Goal: Ask a question: Seek information or help from site administrators or community

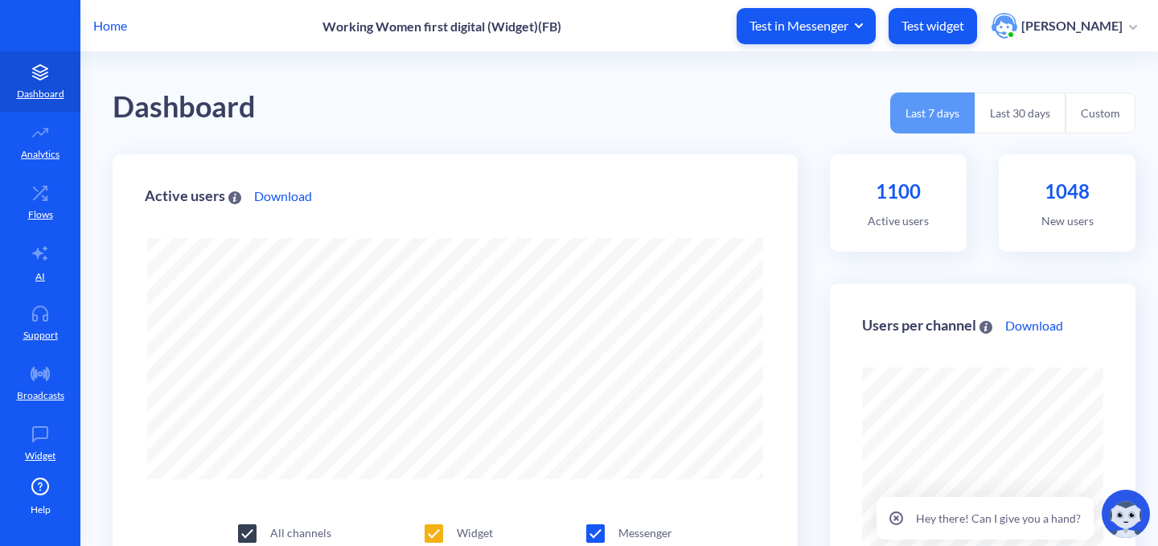
scroll to position [546, 1158]
click at [33, 202] on link "Flows" at bounding box center [40, 202] width 80 height 60
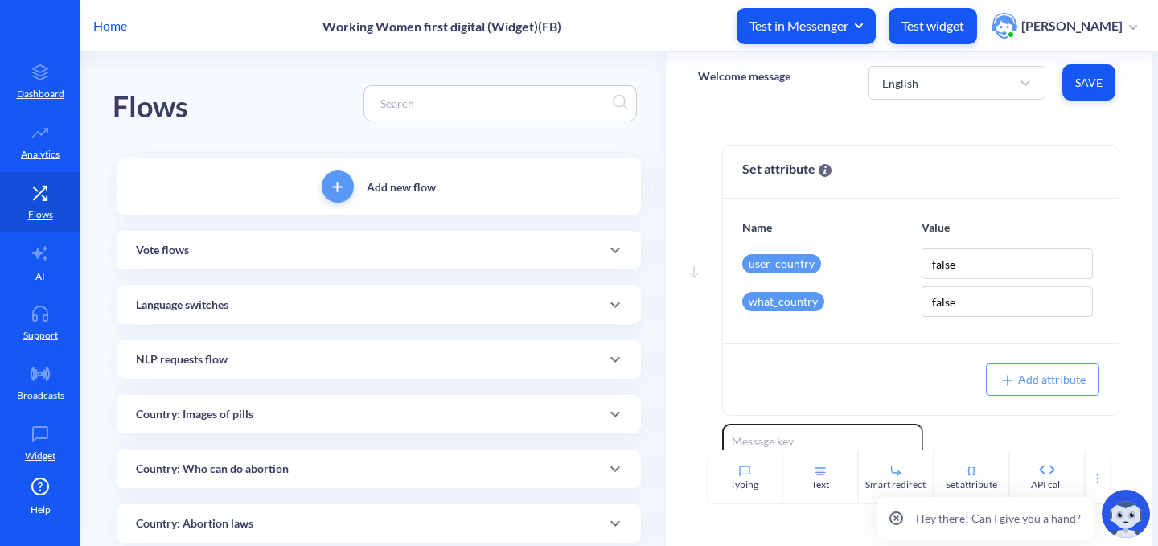
click at [421, 108] on input at bounding box center [492, 103] width 240 height 18
click at [467, 96] on input at bounding box center [492, 103] width 240 height 18
click at [441, 103] on input at bounding box center [492, 103] width 240 height 18
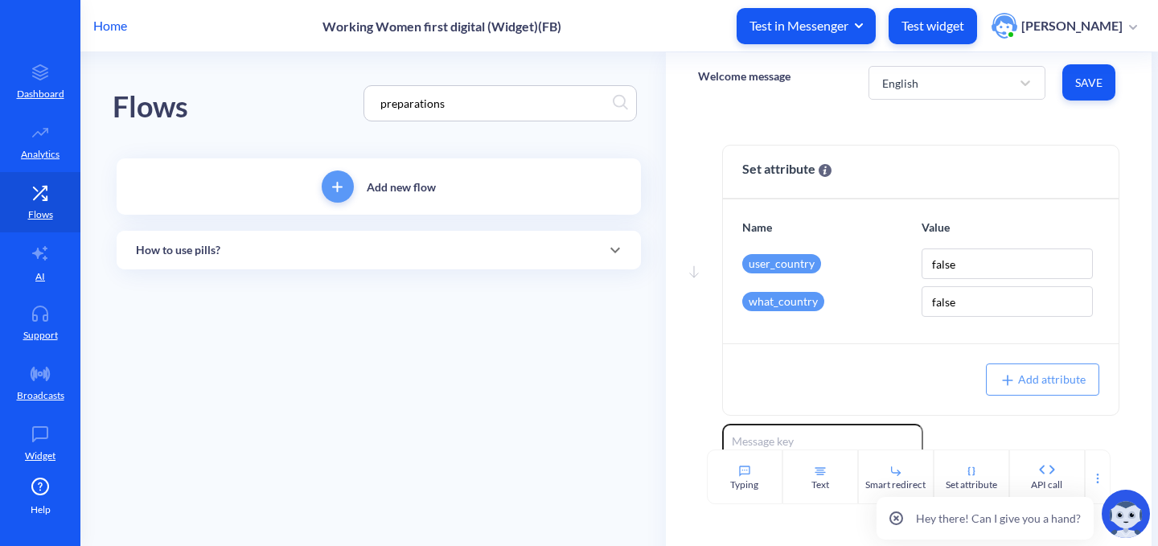
type input "preparations"
click at [332, 124] on div "Flows preparations" at bounding box center [379, 103] width 532 height 102
click at [521, 104] on input "preparations" at bounding box center [492, 103] width 240 height 18
click at [250, 103] on div "Flows preparations" at bounding box center [379, 103] width 532 height 102
click at [256, 248] on div "How to use pills?" at bounding box center [379, 250] width 486 height 17
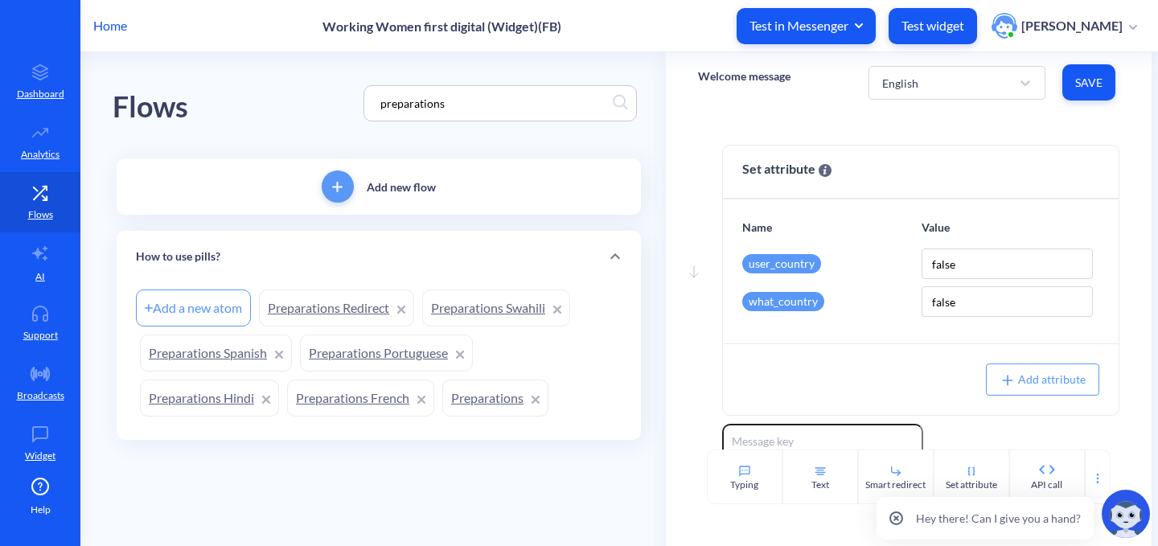
click at [468, 382] on link "Preparations" at bounding box center [495, 397] width 106 height 37
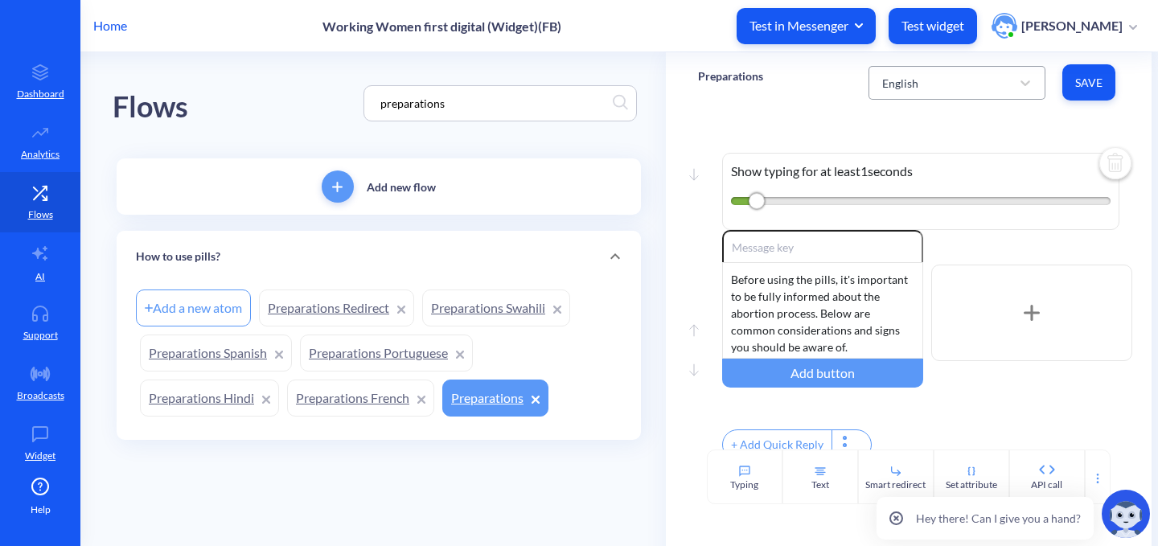
click at [933, 84] on div "English" at bounding box center [942, 82] width 137 height 29
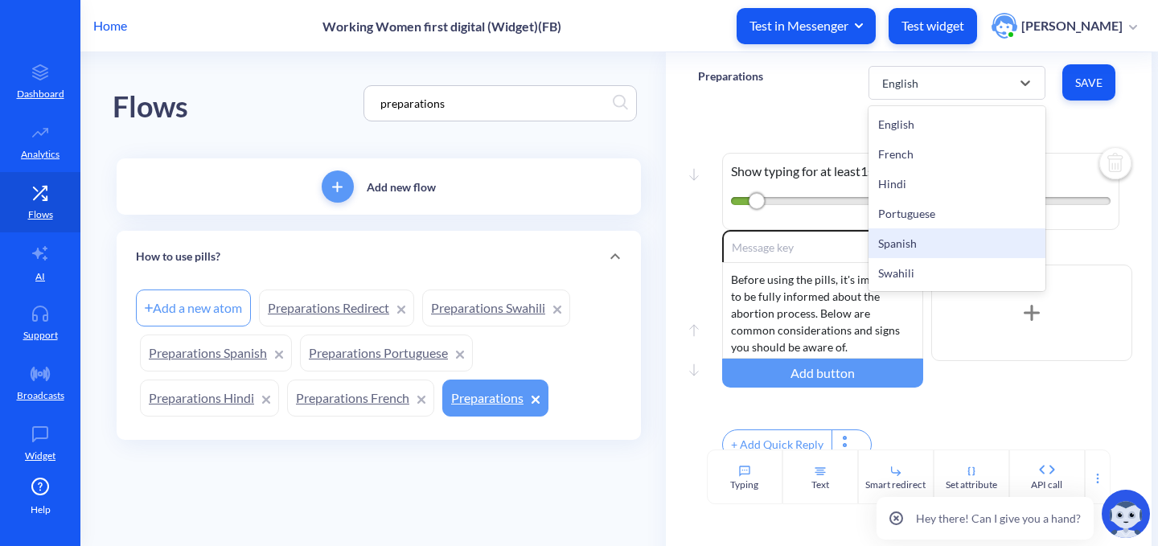
click at [913, 248] on div "Spanish" at bounding box center [956, 243] width 177 height 30
type textarea "Comodidad durante el aborto"
type textarea "¿Cómo asegurar un aborto cómodo en casa? ¿Qué comer y beber antes de tomar las …"
type input "Leer más"
type textarea "Después de usar las pastilla"
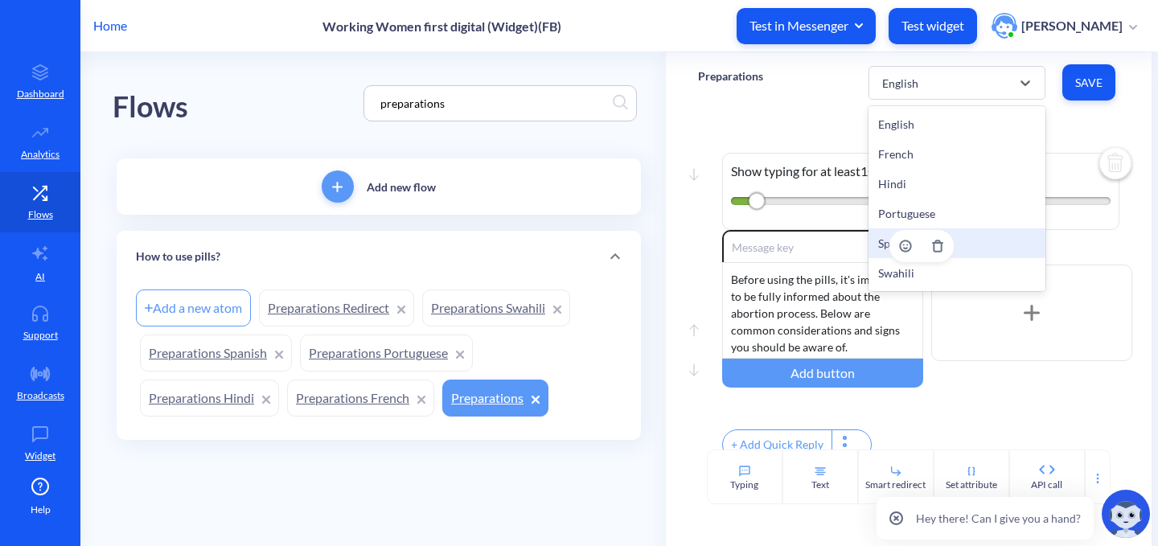
type textarea "¿Qué saber antes de usar las pastillas? Condiciones de salud que necesitan cuid…"
type input "Leer más"
type textarea "Preparación de emergencia"
type textarea "Cuándo se necesita un plan de emergencia? Cémo asegurar que tu aborto sea priva…"
type input "Leer más"
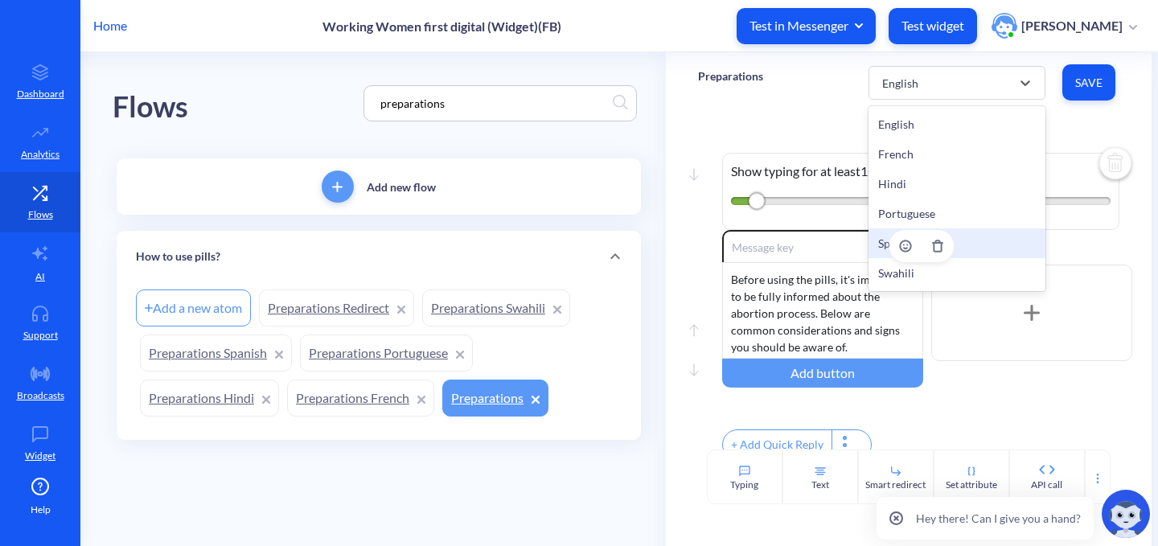
type textarea "Aborto vs Anticoncepción"
type textarea "Cuál es la diferencia entre los dos? Cuándo debo tomar contraceptivos y cuando …"
type input "Leer más"
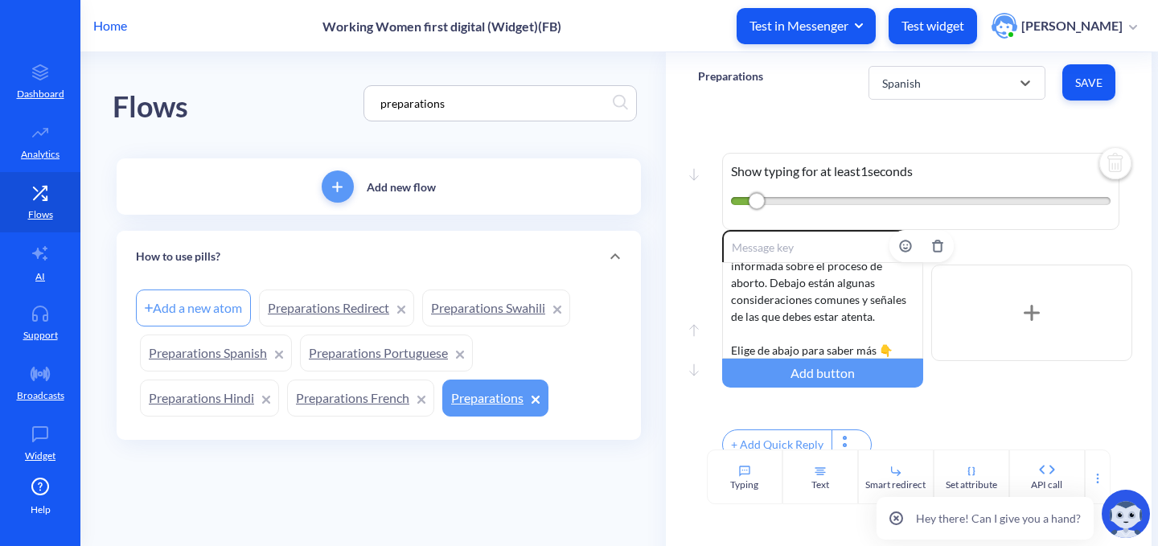
scroll to position [48, 0]
click at [366, 411] on link "Preparations French" at bounding box center [360, 397] width 147 height 37
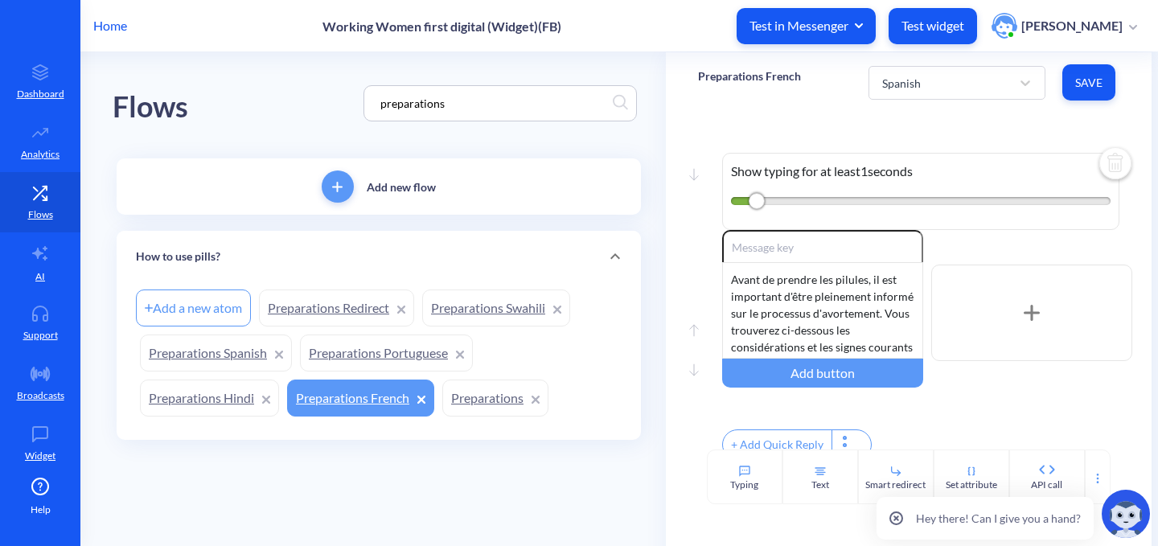
click at [368, 352] on link "Preparations Portuguese" at bounding box center [386, 352] width 173 height 37
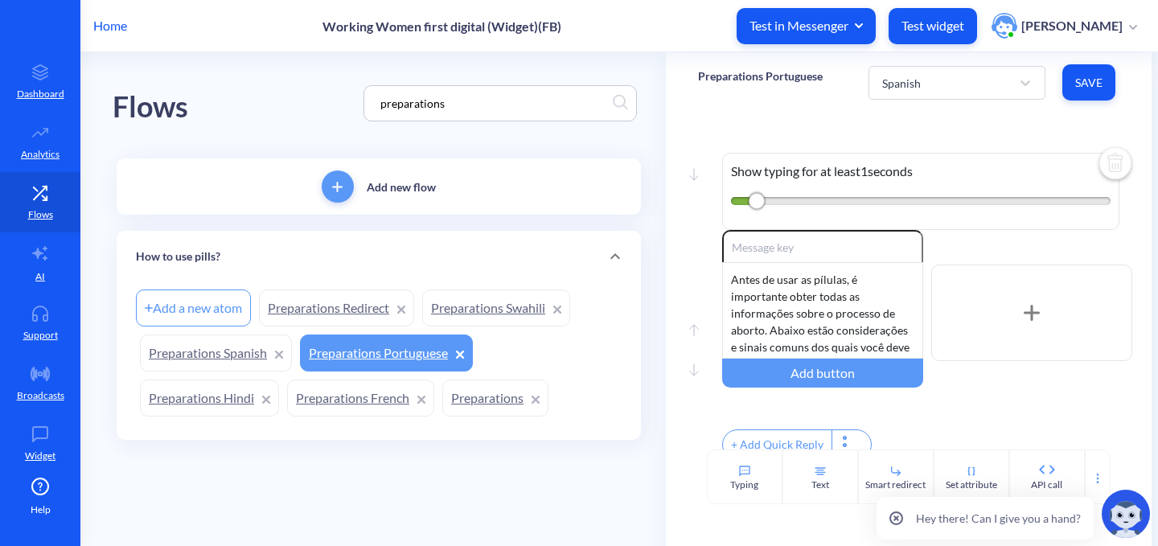
click at [501, 309] on link "Preparations Swahili" at bounding box center [496, 307] width 148 height 37
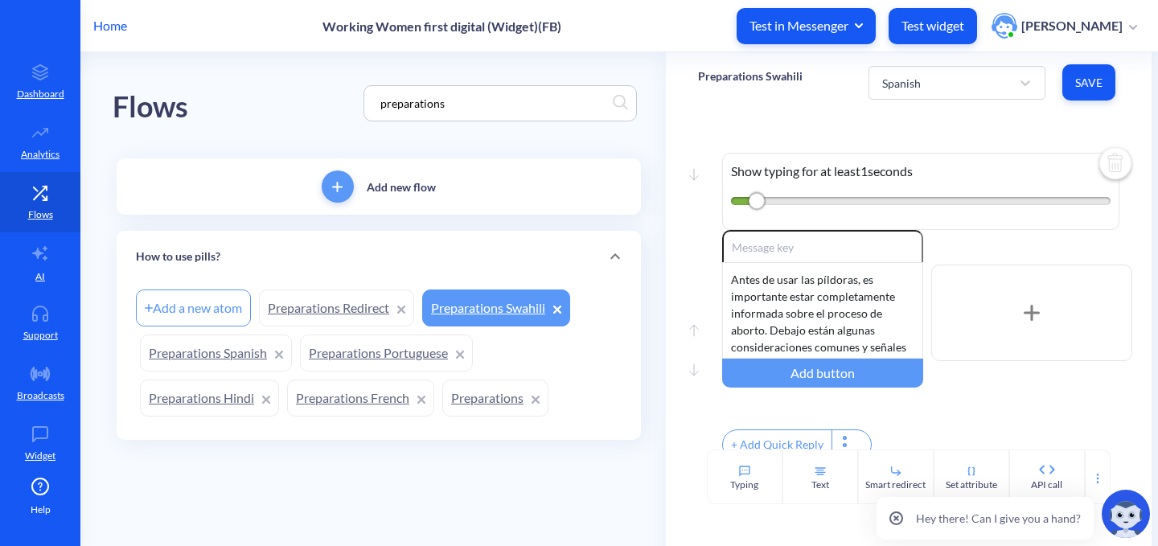
click at [297, 309] on link "Preparations Redirect" at bounding box center [336, 307] width 155 height 37
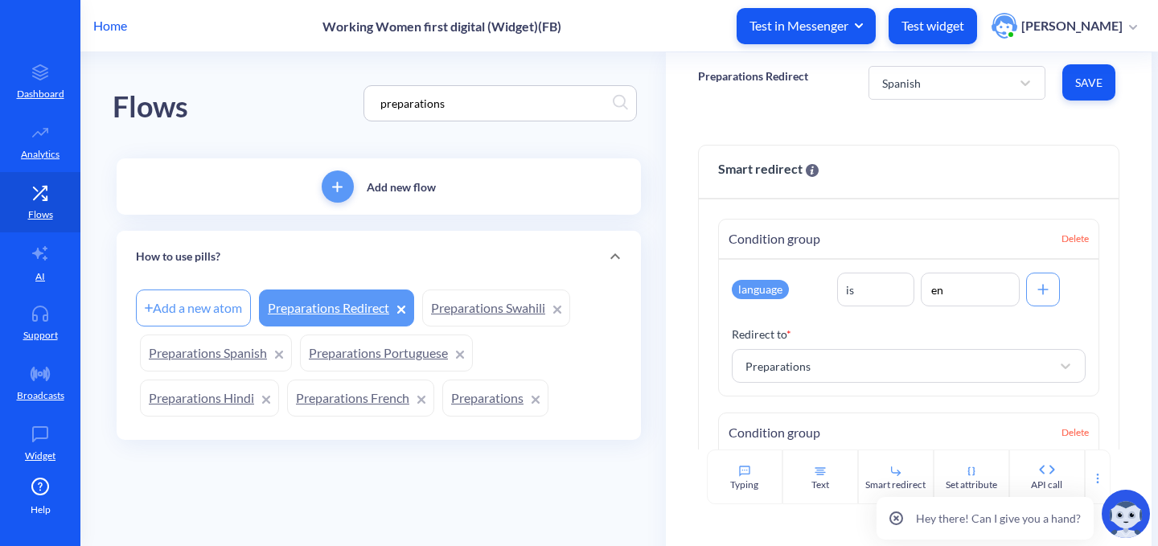
click at [185, 350] on link "Preparations Spanish" at bounding box center [216, 352] width 152 height 37
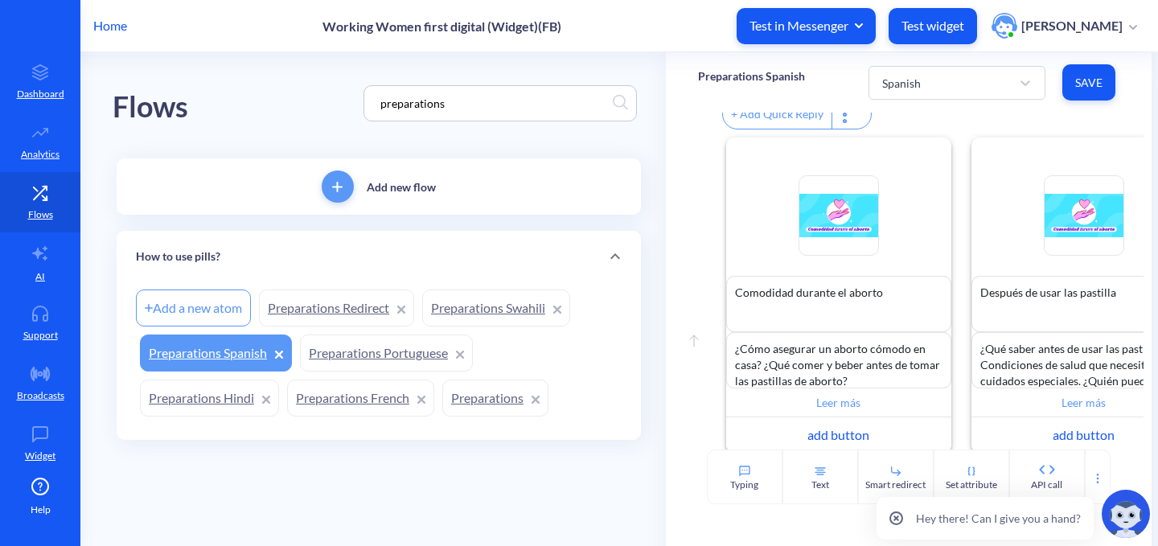
scroll to position [419, 0]
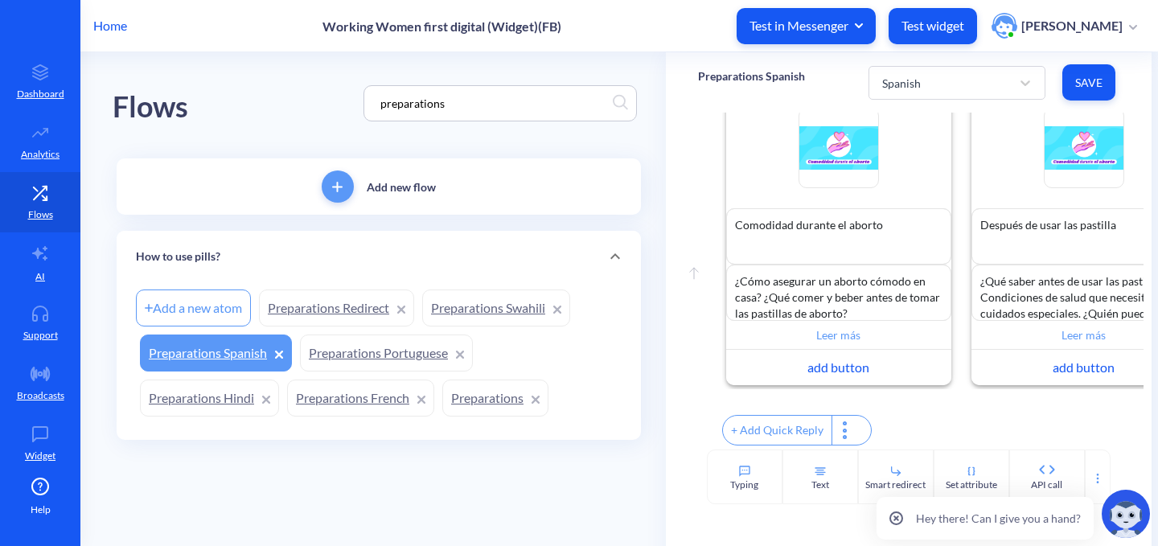
click at [179, 386] on link "Preparations Hindi" at bounding box center [209, 397] width 139 height 37
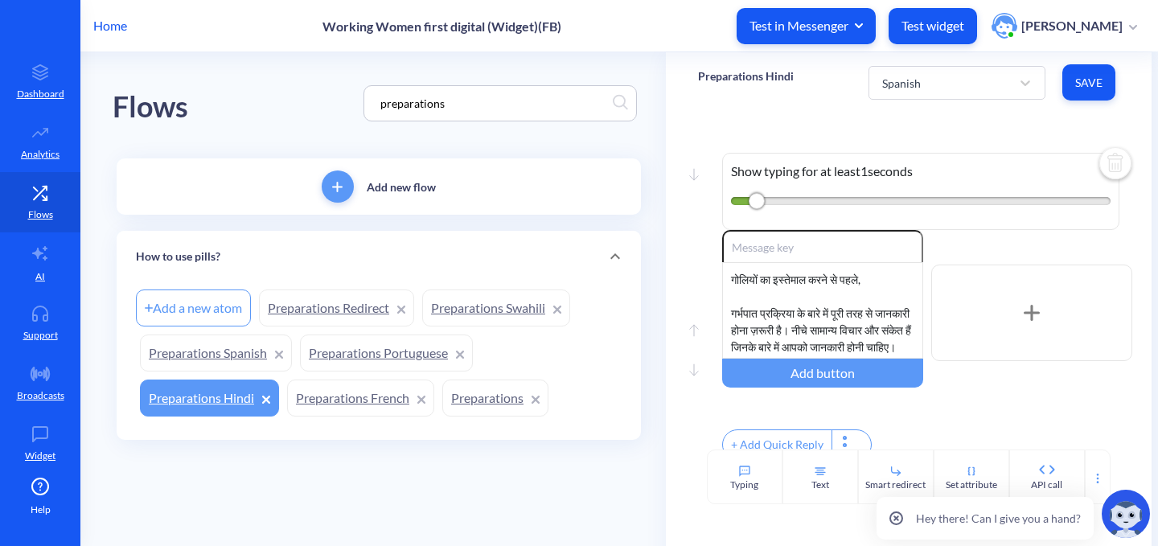
click at [327, 309] on link "Preparations Redirect" at bounding box center [336, 307] width 155 height 37
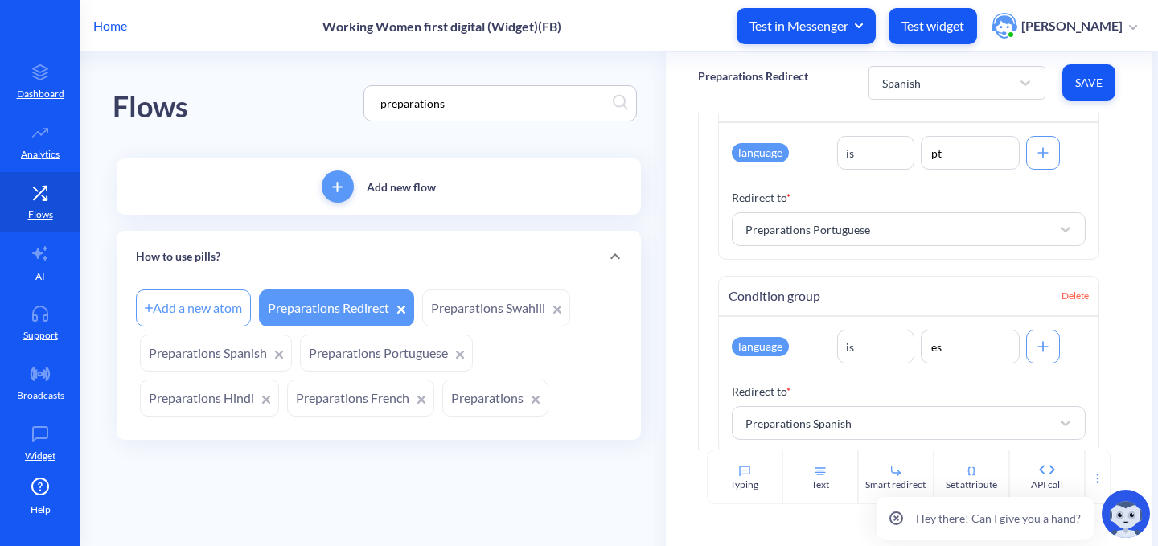
scroll to position [723, 0]
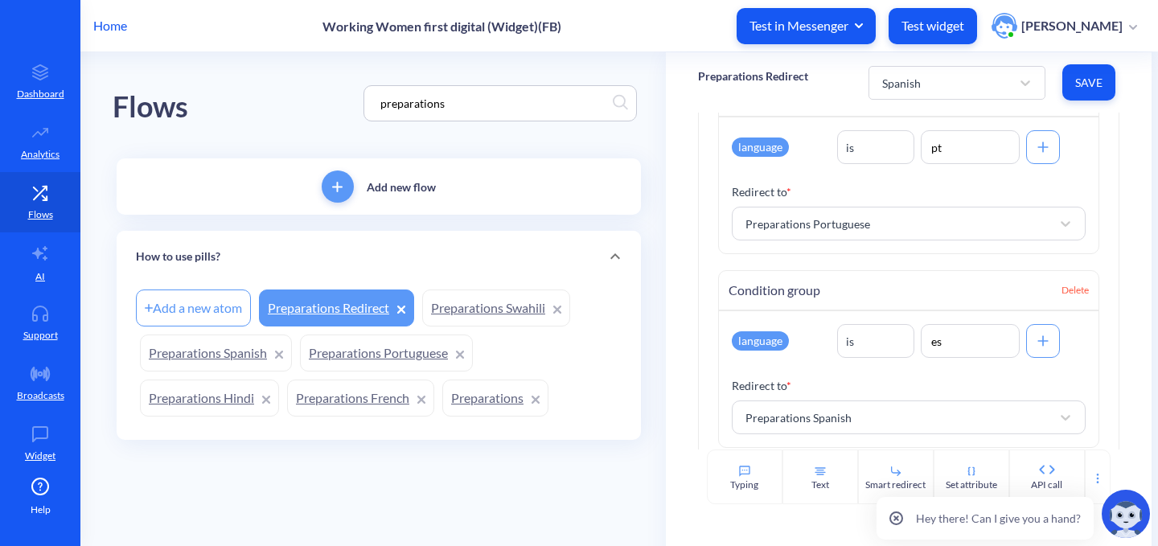
click at [484, 395] on link "Preparations" at bounding box center [495, 397] width 106 height 37
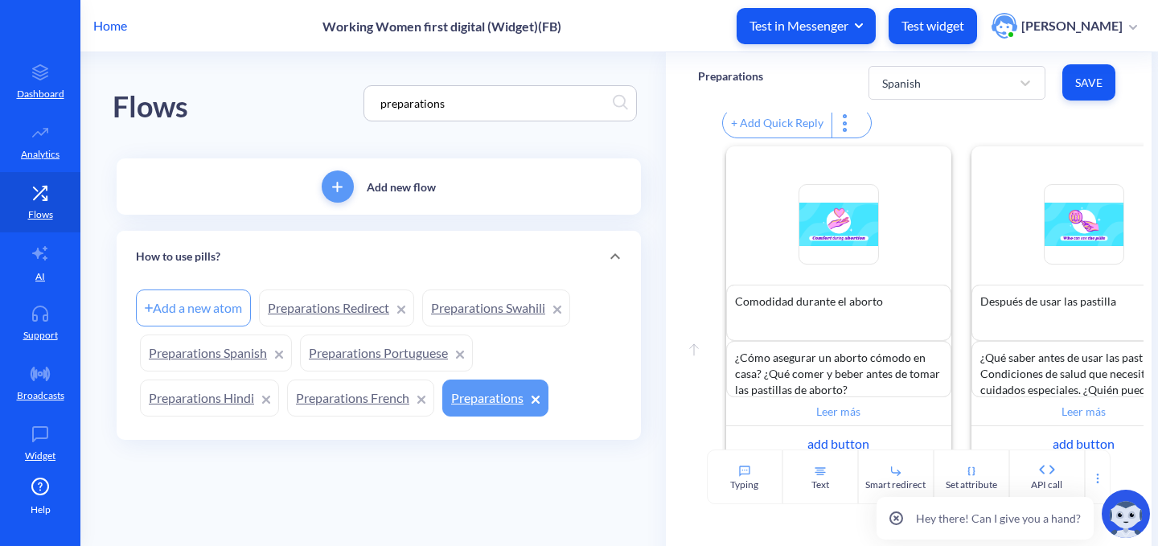
scroll to position [419, 0]
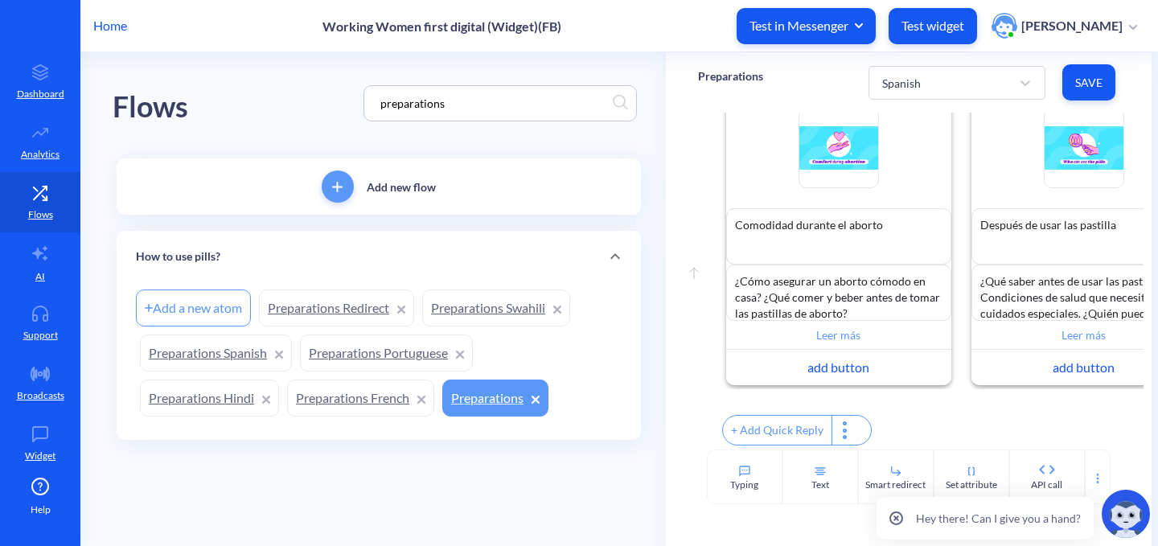
drag, startPoint x: 479, startPoint y: 100, endPoint x: 219, endPoint y: 94, distance: 260.5
click at [219, 94] on div "Flows preparations" at bounding box center [379, 103] width 532 height 102
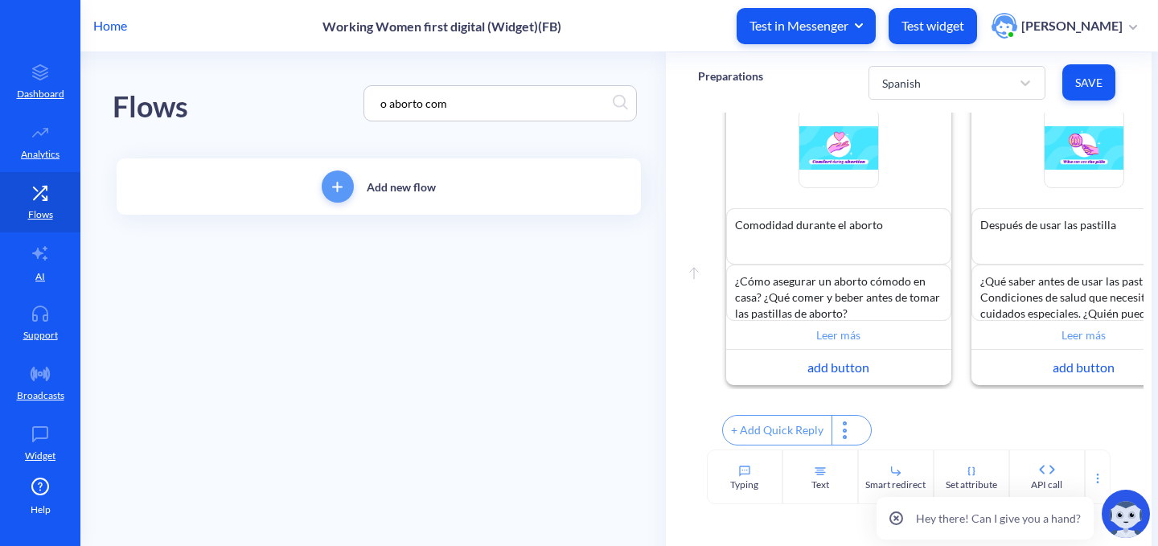
type input "o aborto com"
click at [306, 102] on div "Flows o aborto com" at bounding box center [379, 103] width 532 height 102
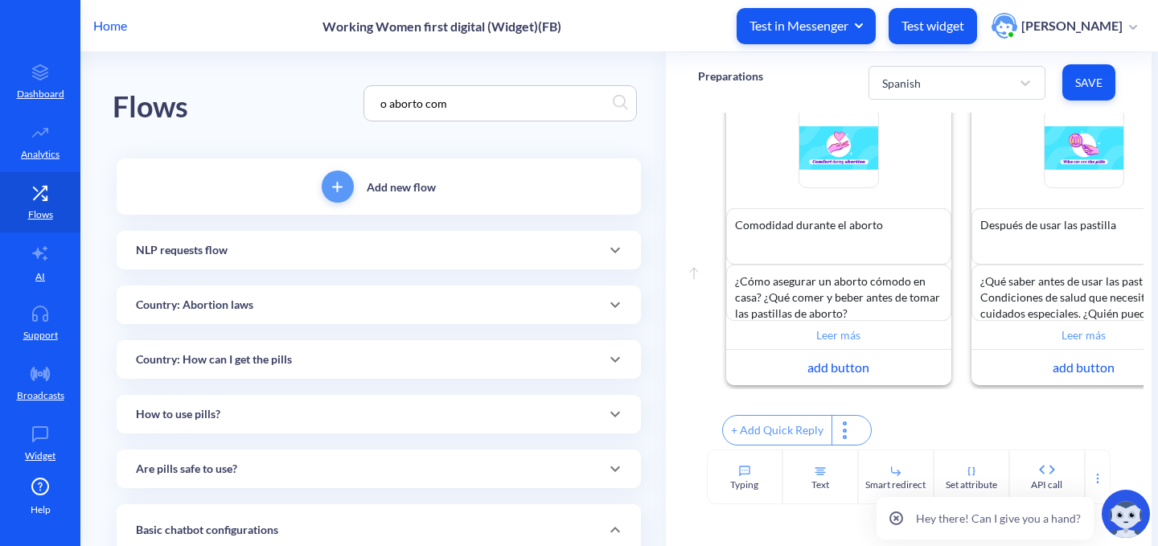
click at [305, 246] on div "NLP requests flow" at bounding box center [379, 250] width 486 height 17
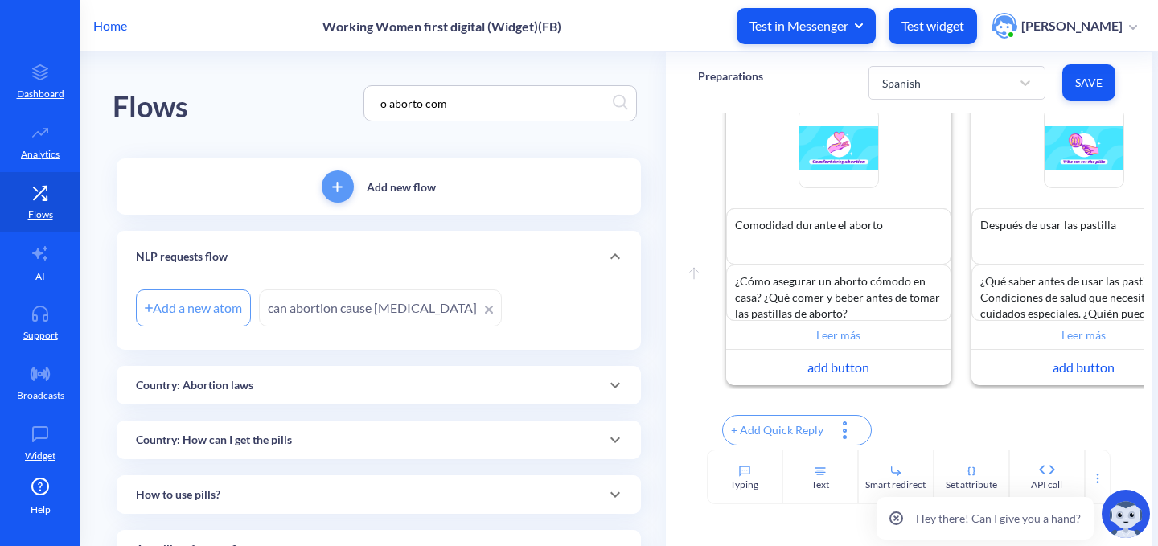
click at [315, 309] on link "can abortion cause infertility" at bounding box center [380, 307] width 243 height 37
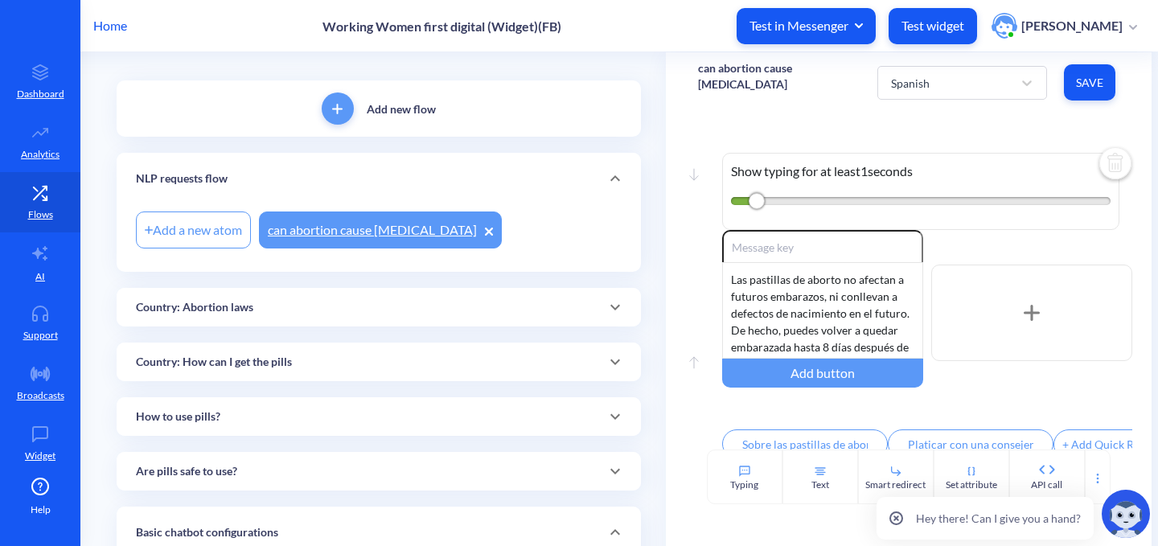
scroll to position [161, 0]
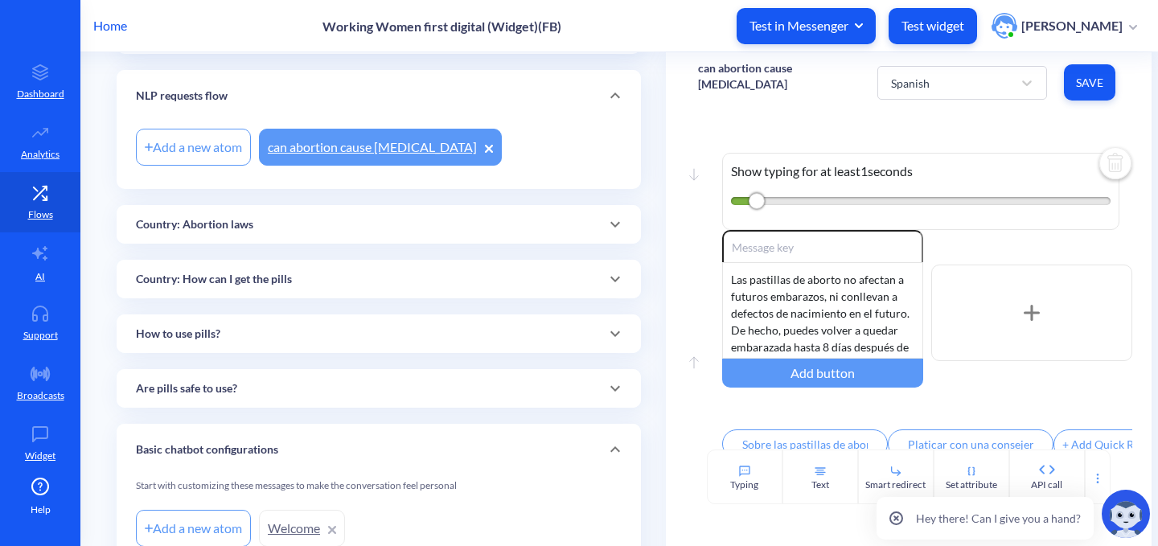
click at [241, 236] on div "Country: Abortion laws" at bounding box center [379, 224] width 524 height 39
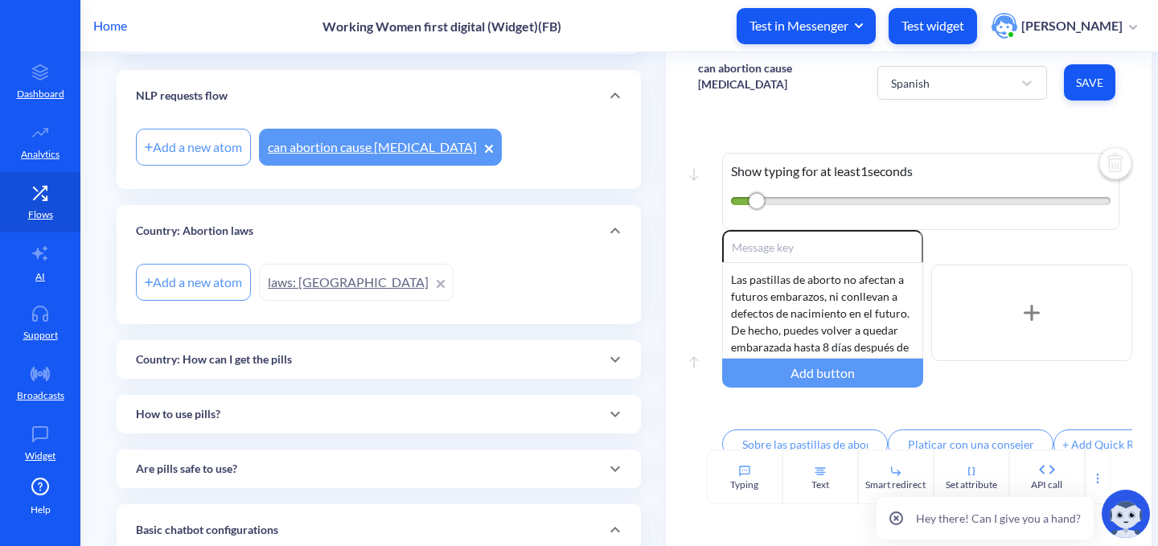
click at [292, 278] on link "laws: Guatemala" at bounding box center [356, 282] width 195 height 37
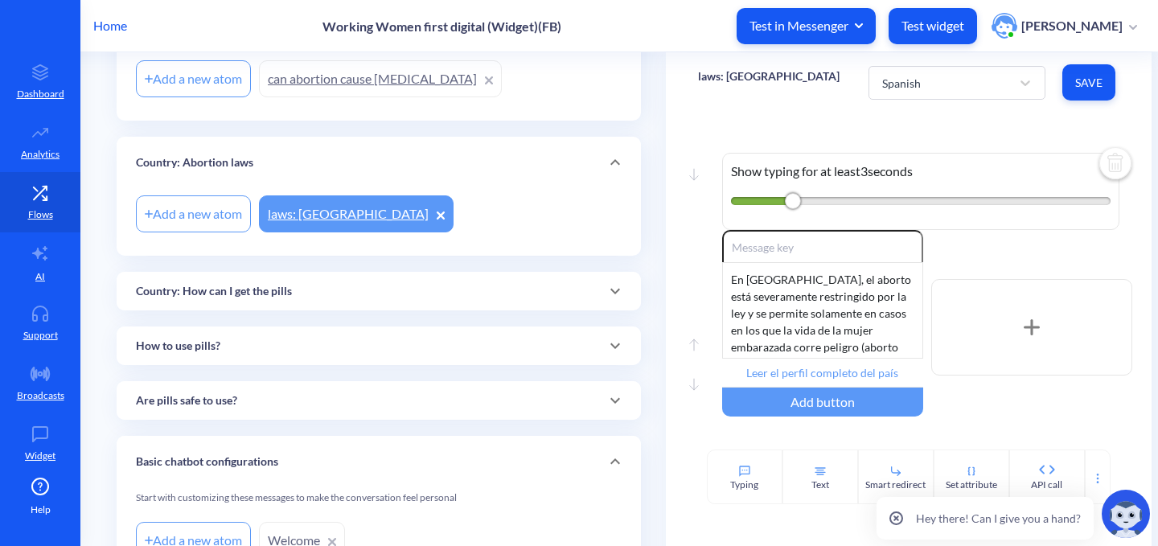
scroll to position [318, 0]
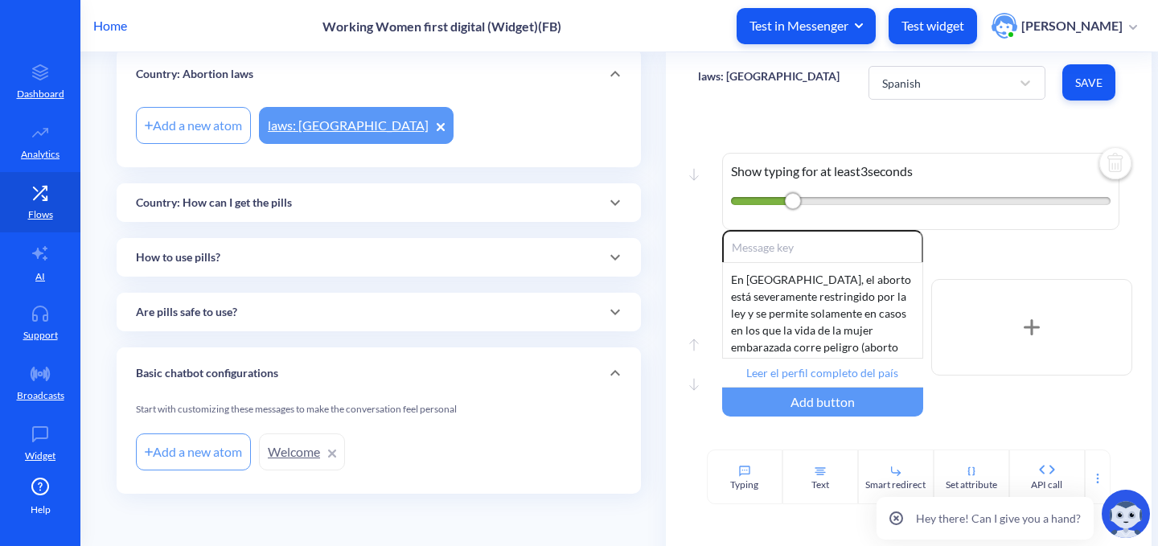
click at [245, 215] on div "Country: How can I get the pills" at bounding box center [379, 202] width 524 height 39
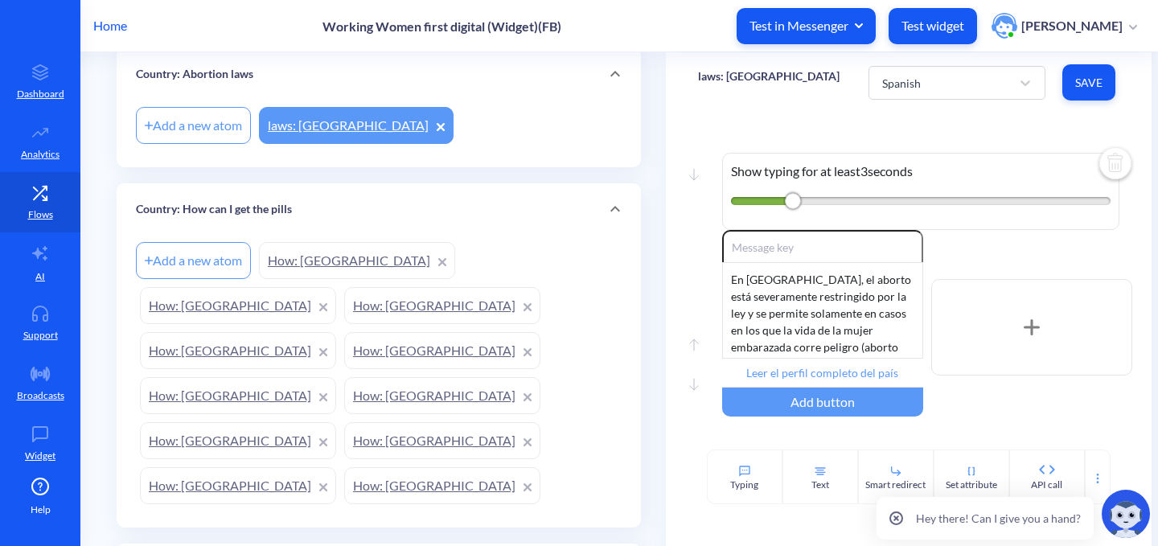
click at [285, 262] on link "How: Togo" at bounding box center [357, 260] width 196 height 37
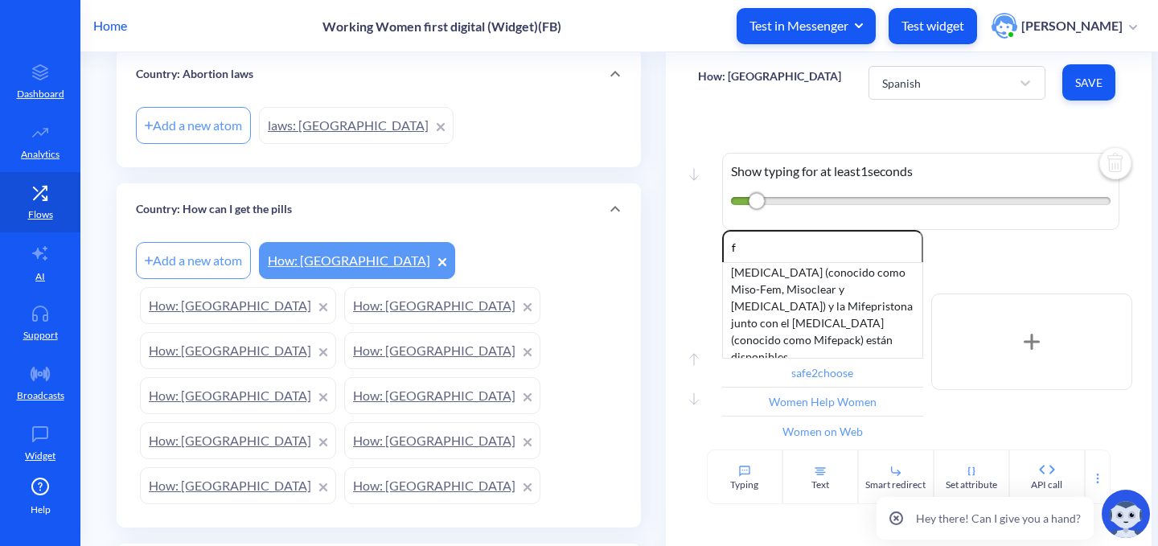
scroll to position [80, 0]
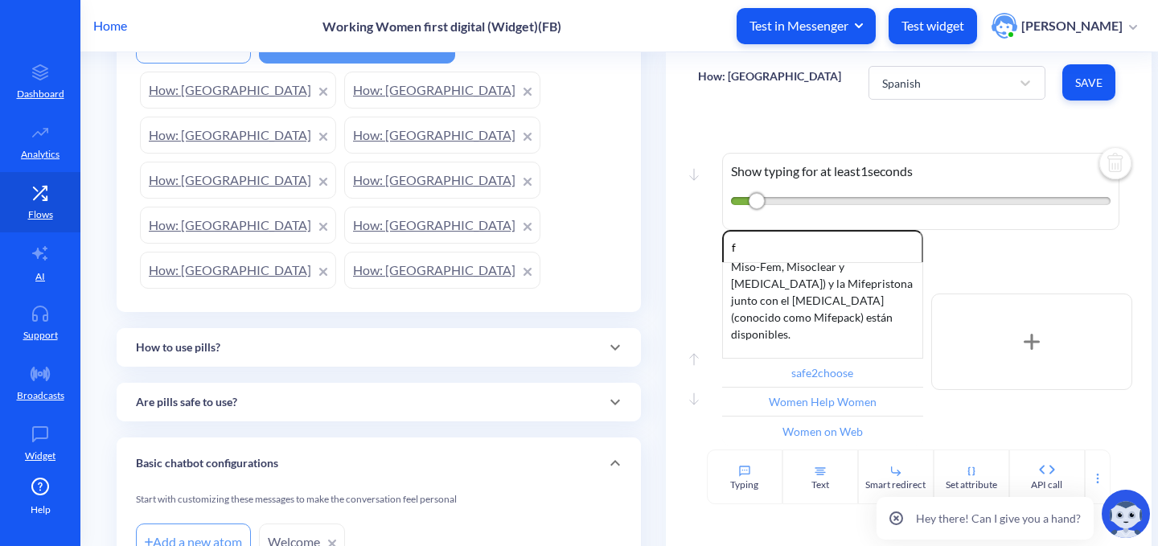
click at [313, 339] on div "How to use pills?" at bounding box center [379, 347] width 486 height 17
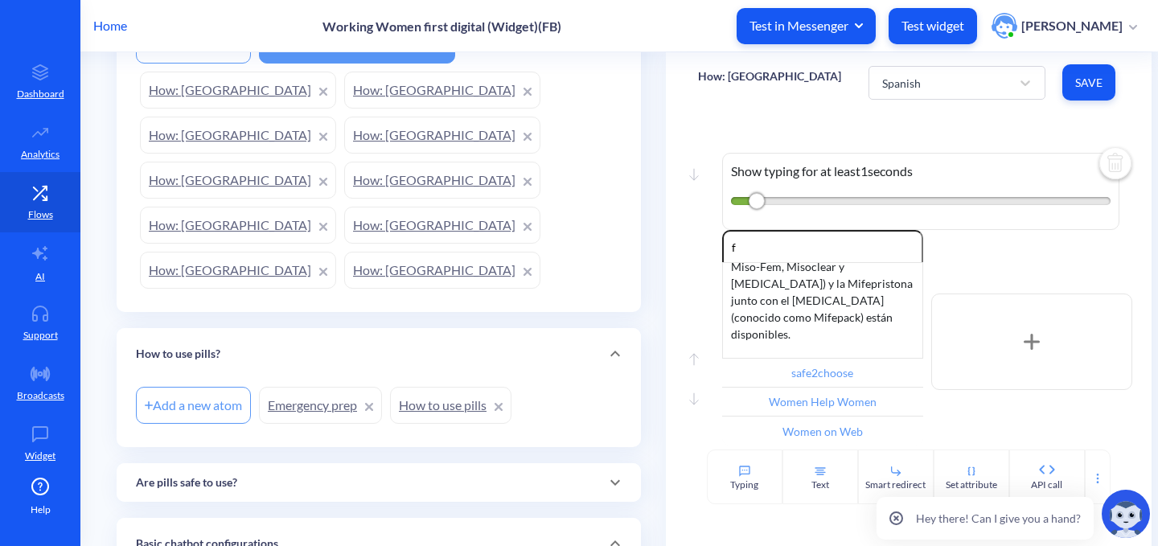
scroll to position [613, 0]
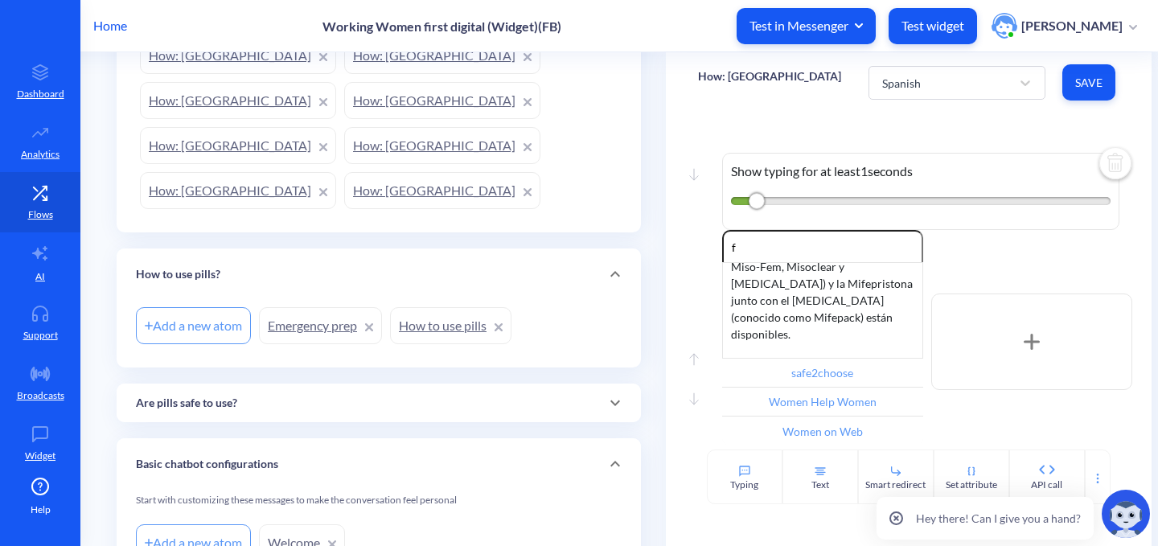
click at [303, 307] on link "Emergency prep" at bounding box center [320, 325] width 123 height 37
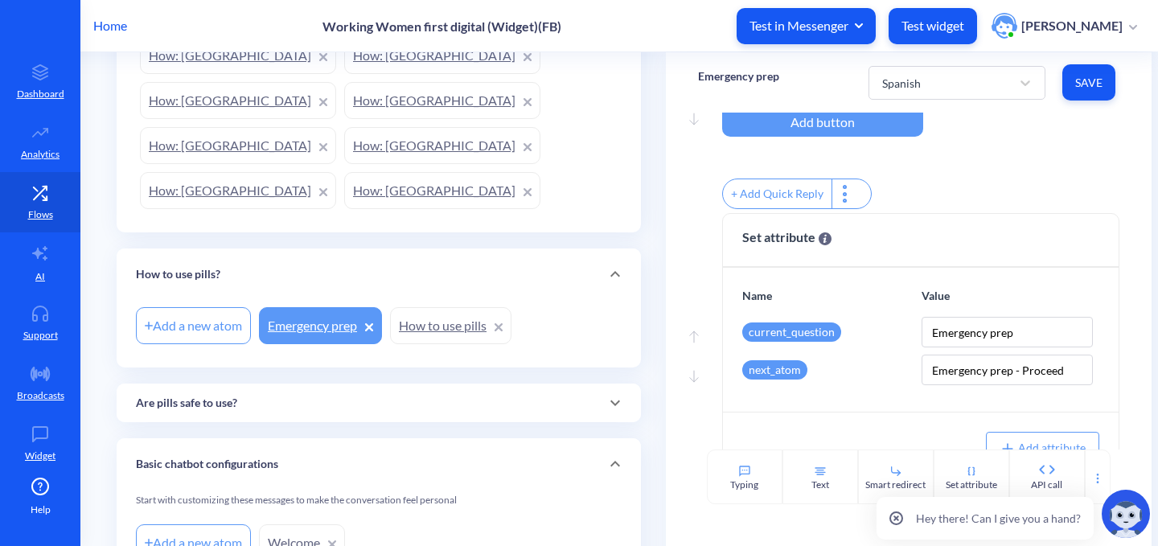
scroll to position [322, 0]
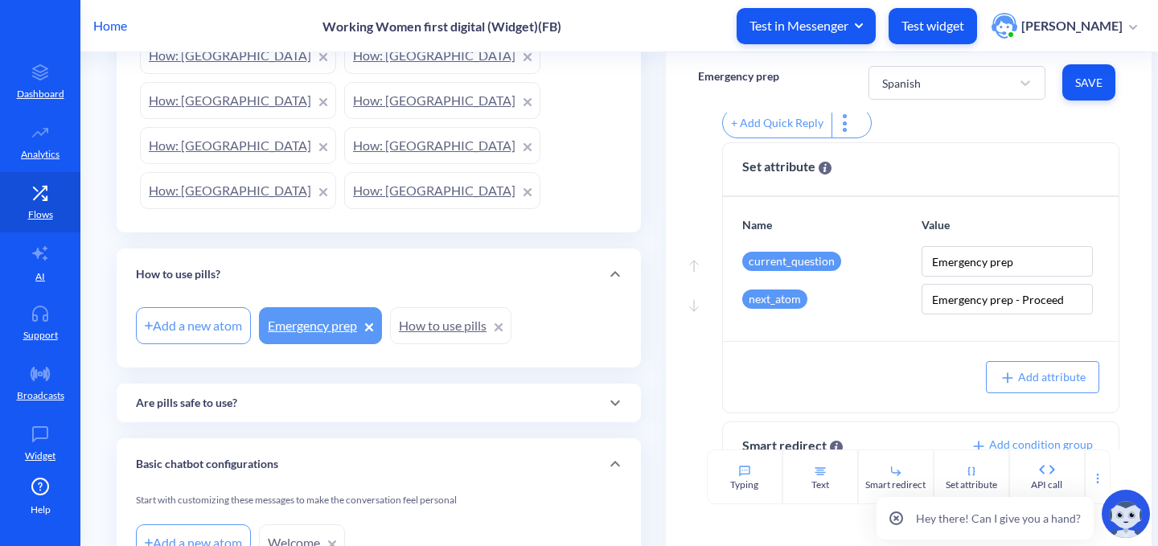
click at [927, 63] on div "Spanish Save" at bounding box center [993, 82] width 251 height 44
click at [927, 80] on div "Spanish" at bounding box center [942, 82] width 137 height 29
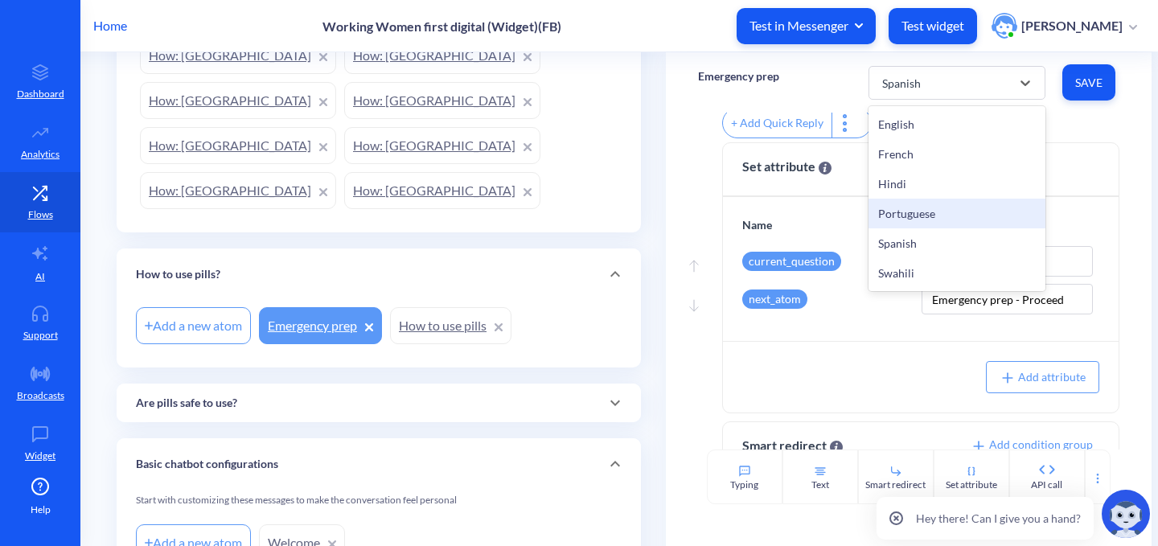
click at [924, 204] on div "Portuguese" at bounding box center [956, 214] width 177 height 30
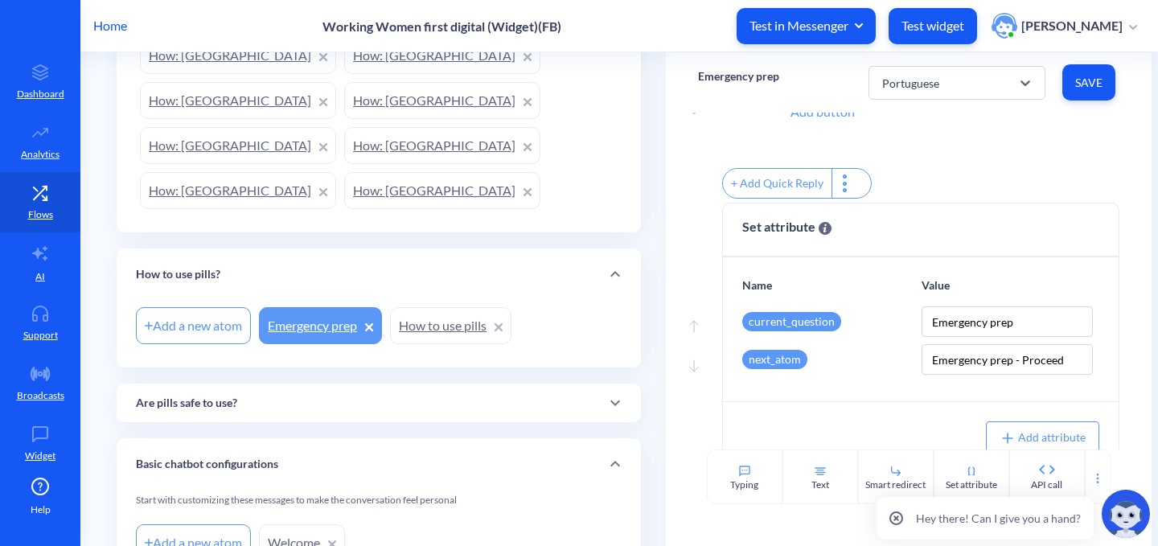
scroll to position [0, 0]
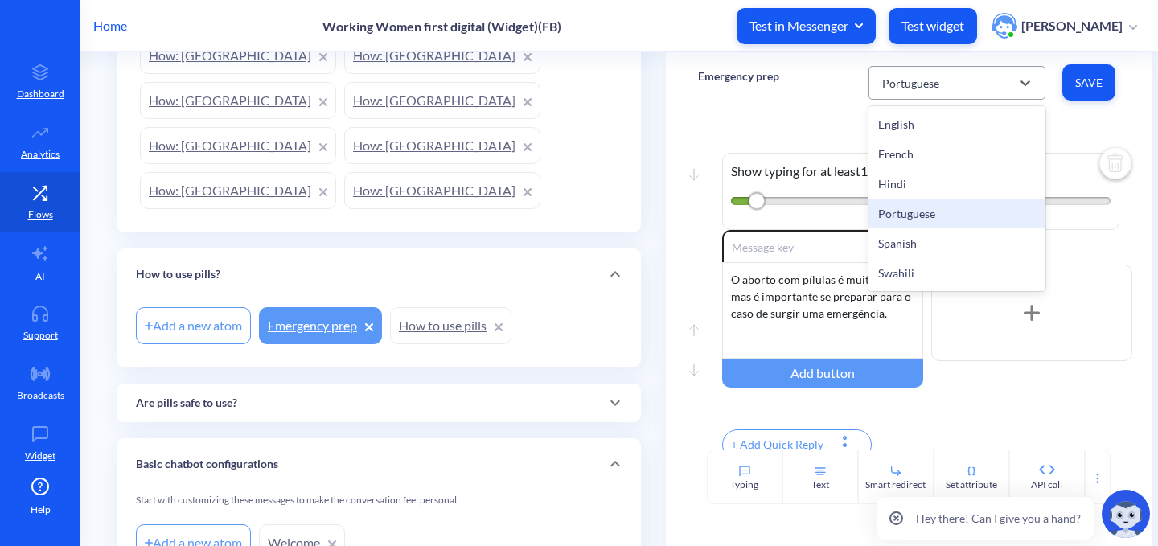
click at [914, 84] on div "Portuguese" at bounding box center [910, 82] width 57 height 17
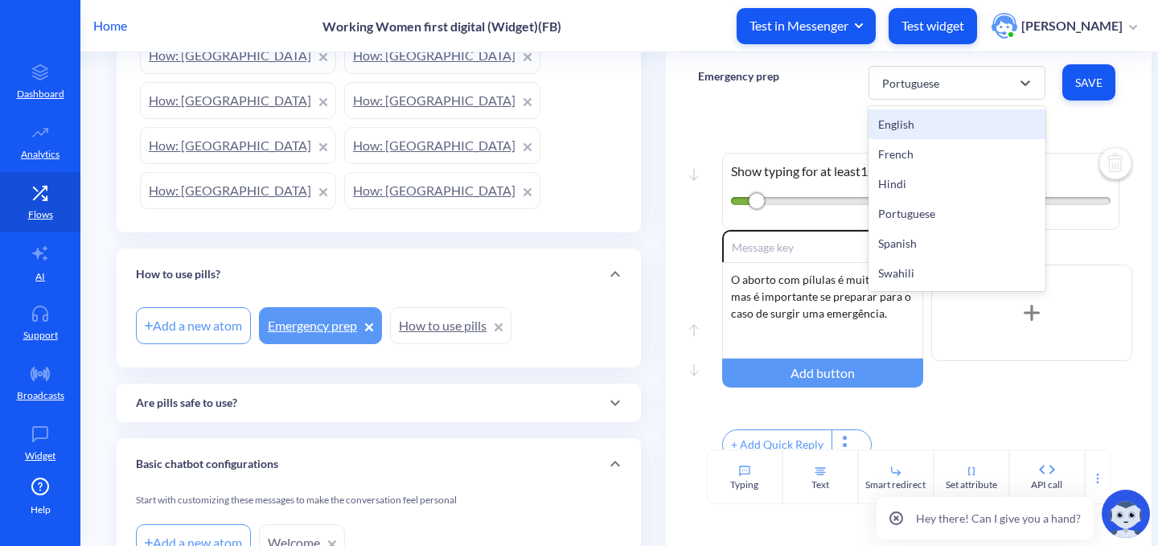
click at [916, 121] on div "English" at bounding box center [956, 124] width 177 height 30
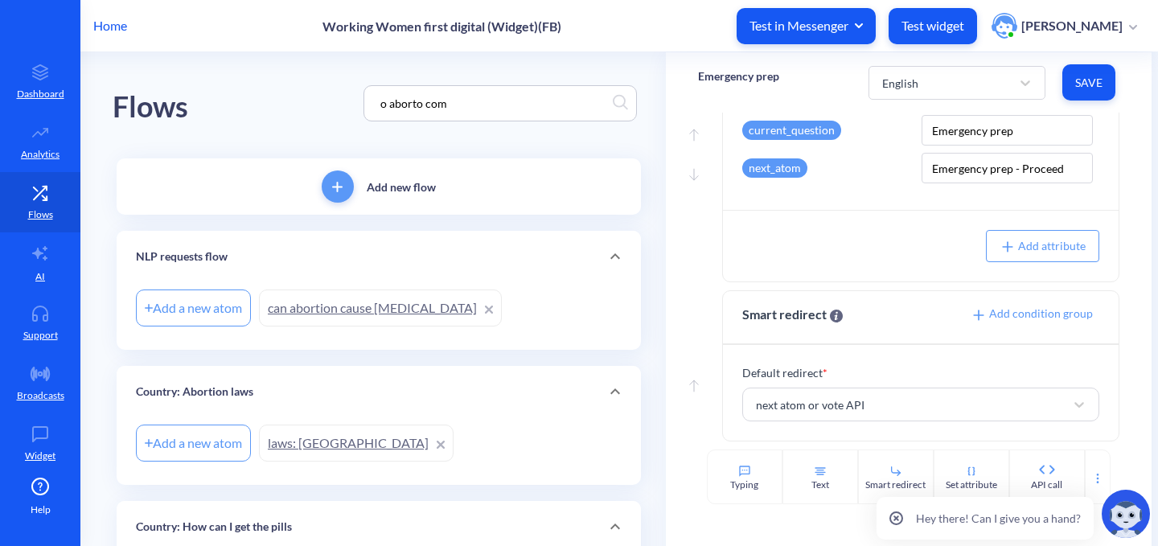
click at [453, 105] on input "o aborto com" at bounding box center [492, 103] width 240 height 18
drag, startPoint x: 472, startPoint y: 108, endPoint x: 323, endPoint y: 97, distance: 149.1
click at [323, 97] on div "Flows o aborto com" at bounding box center [379, 103] width 532 height 102
click at [676, 284] on div "Move down Show typing for at least 1 seconds Move up Move down Enable reactions…" at bounding box center [909, 281] width 486 height 337
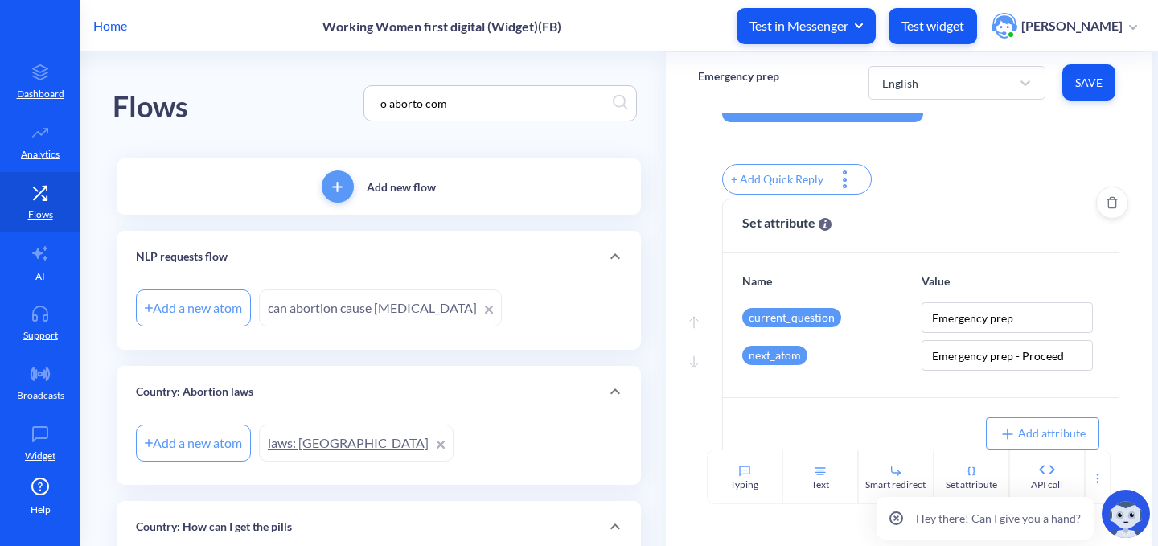
scroll to position [302, 0]
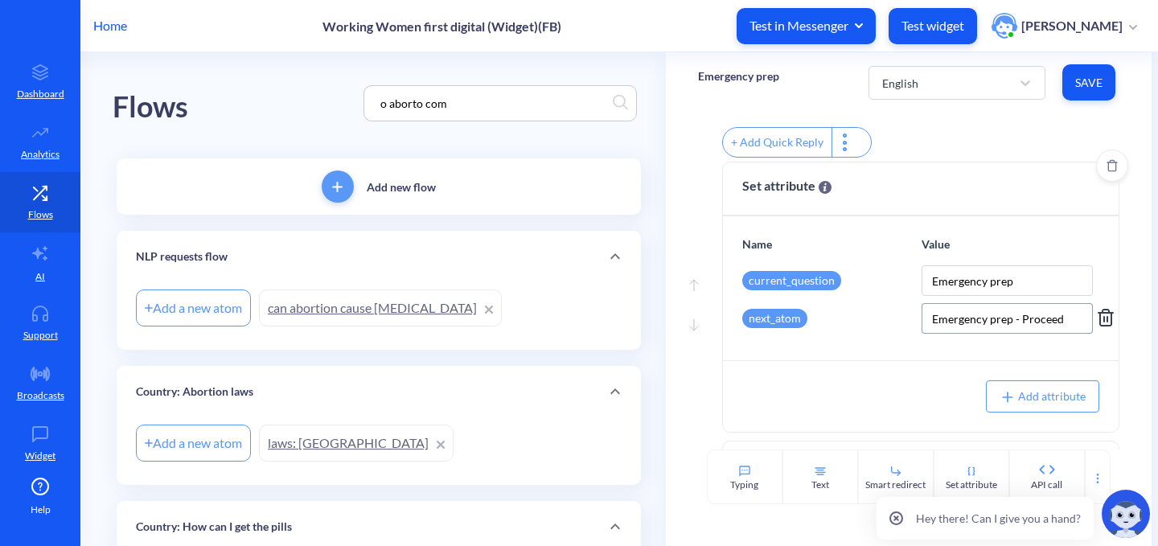
click at [1022, 330] on input "Emergency prep - Proceed" at bounding box center [1006, 318] width 171 height 31
click at [990, 368] on div "Emergency prep - Proceed" at bounding box center [1007, 356] width 170 height 31
drag, startPoint x: 747, startPoint y: 182, endPoint x: 789, endPoint y: 211, distance: 50.8
click at [789, 212] on div "Set attribute Set a value for an existing agent attribute or add a new one" at bounding box center [921, 189] width 396 height 54
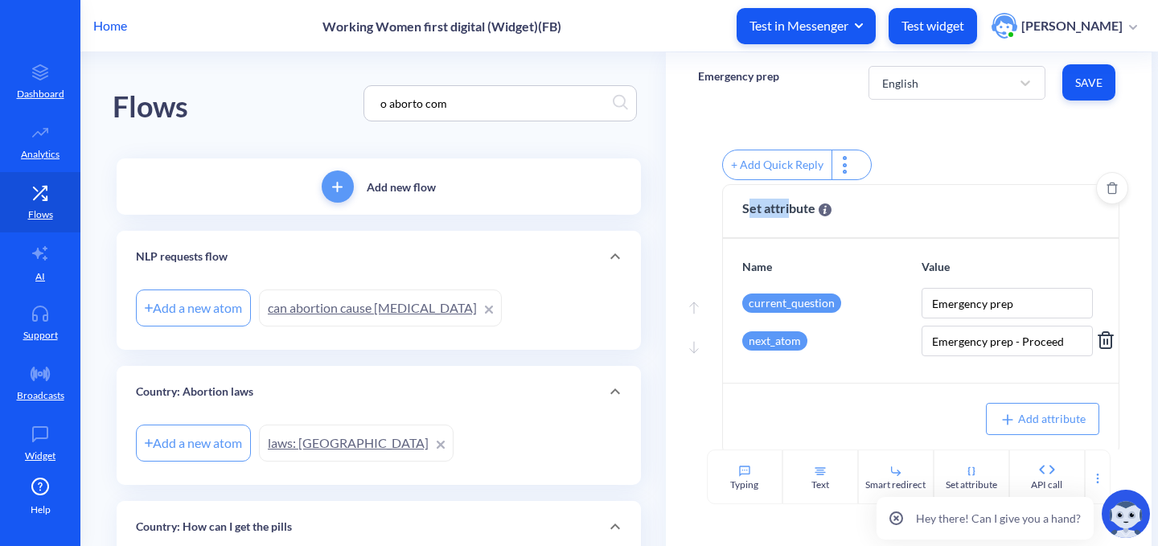
scroll to position [222, 0]
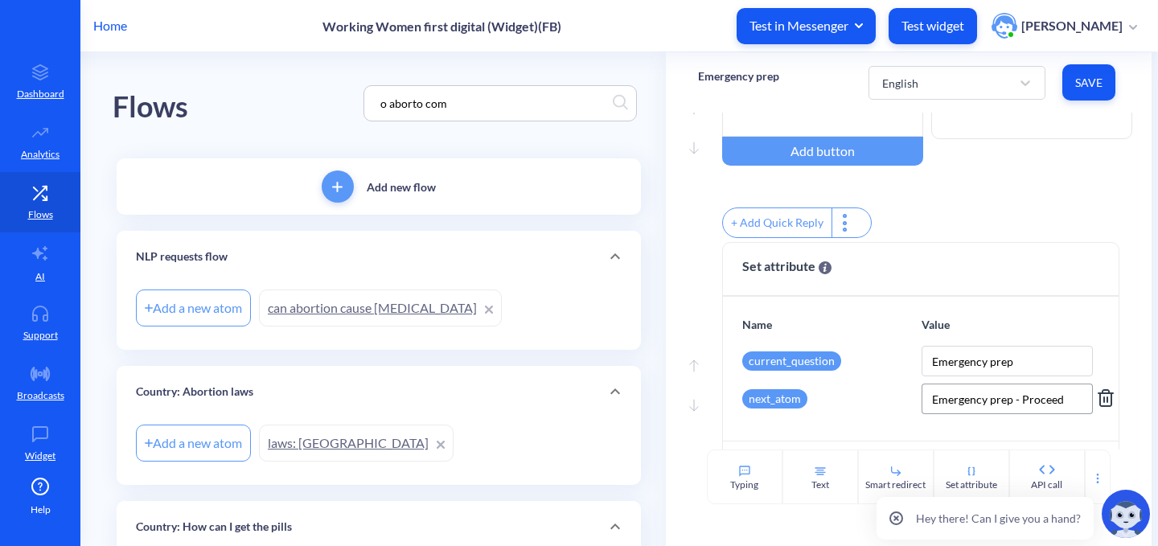
click at [1037, 408] on input "Emergency prep - Proceed" at bounding box center [1006, 398] width 171 height 31
click at [1031, 212] on div "+ Add Quick Reply" at bounding box center [927, 224] width 410 height 35
click at [1107, 252] on icon "Delete" at bounding box center [1112, 246] width 10 height 12
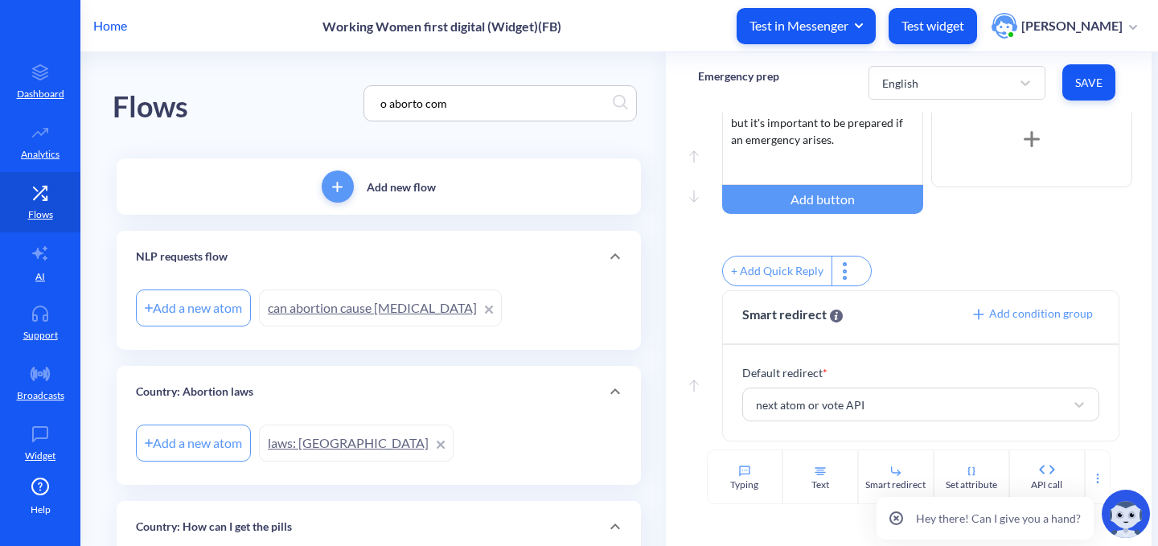
click at [0, 0] on icon "Delete" at bounding box center [0, 0] width 0 height 0
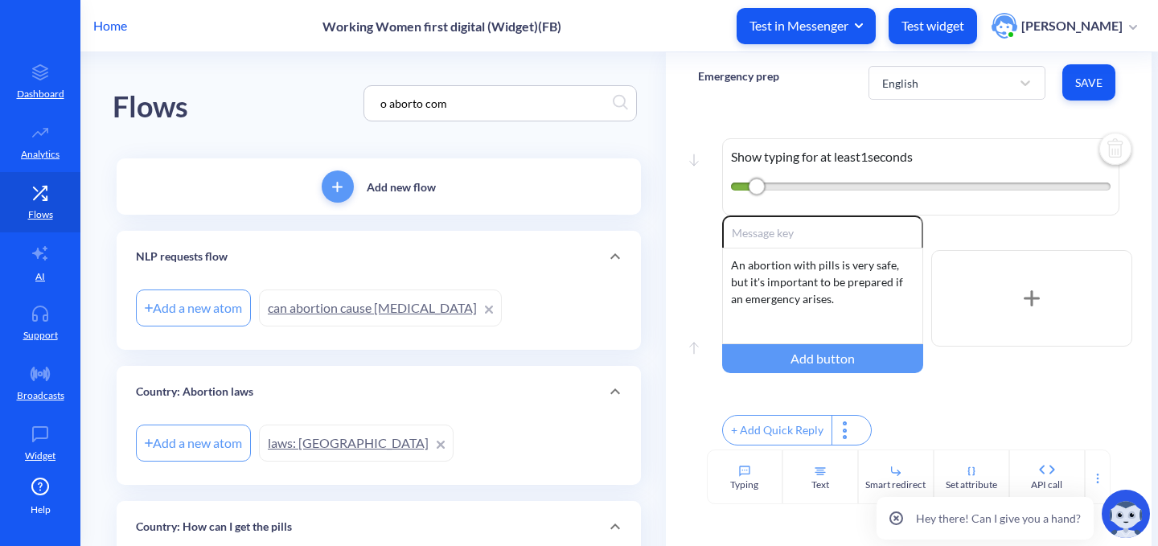
scroll to position [25, 0]
click at [913, 466] on div "Smart redirect" at bounding box center [896, 476] width 76 height 55
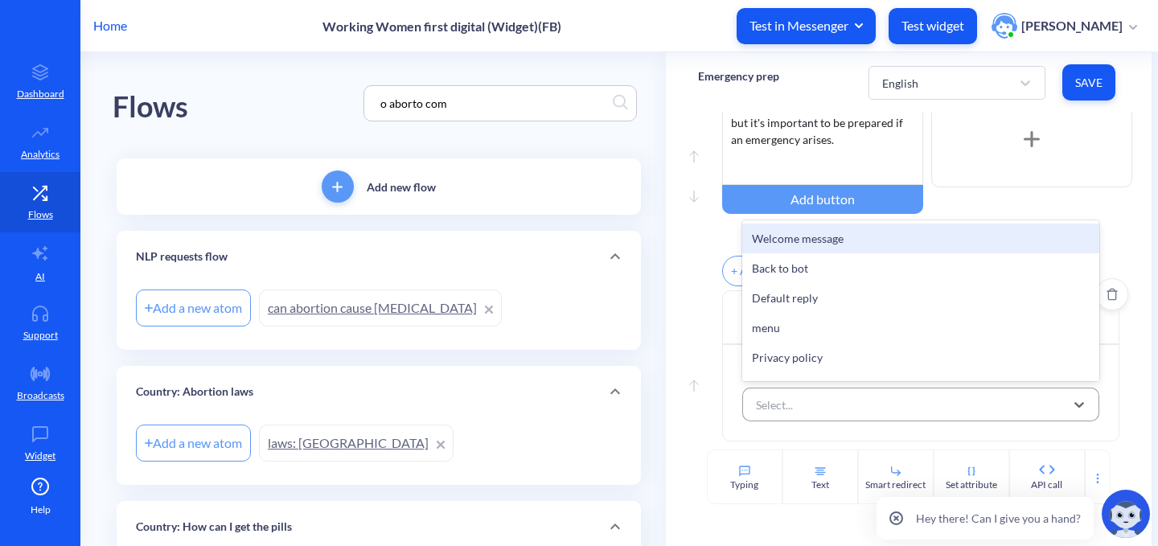
click at [863, 406] on div "Select..." at bounding box center [907, 404] width 318 height 29
paste input "Emergency prep - Proceed"
type input "Emergency prep - Proceed"
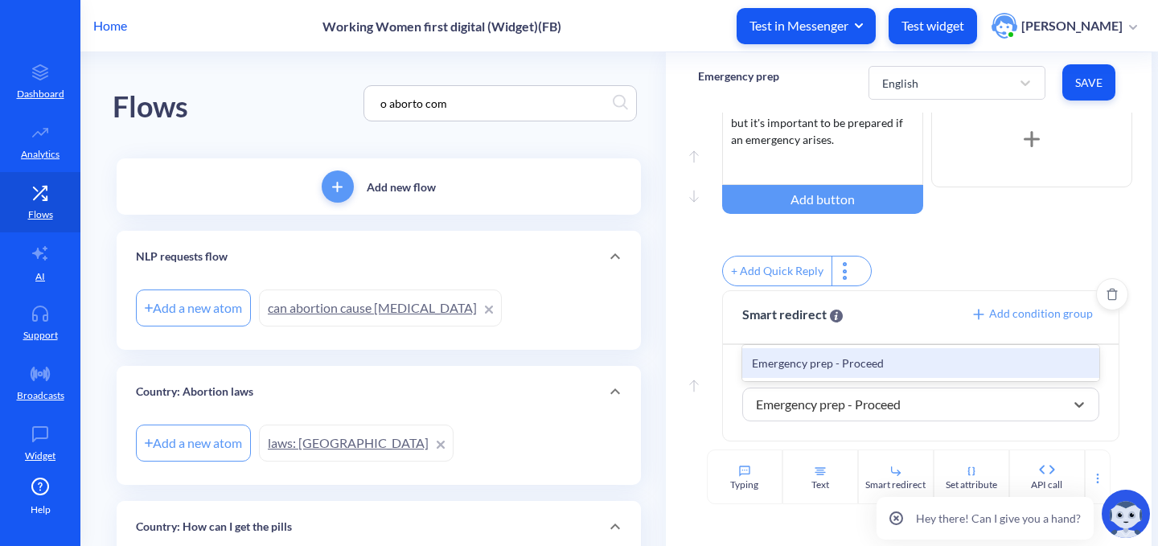
click at [844, 359] on div "Emergency prep - Proceed" at bounding box center [921, 363] width 358 height 30
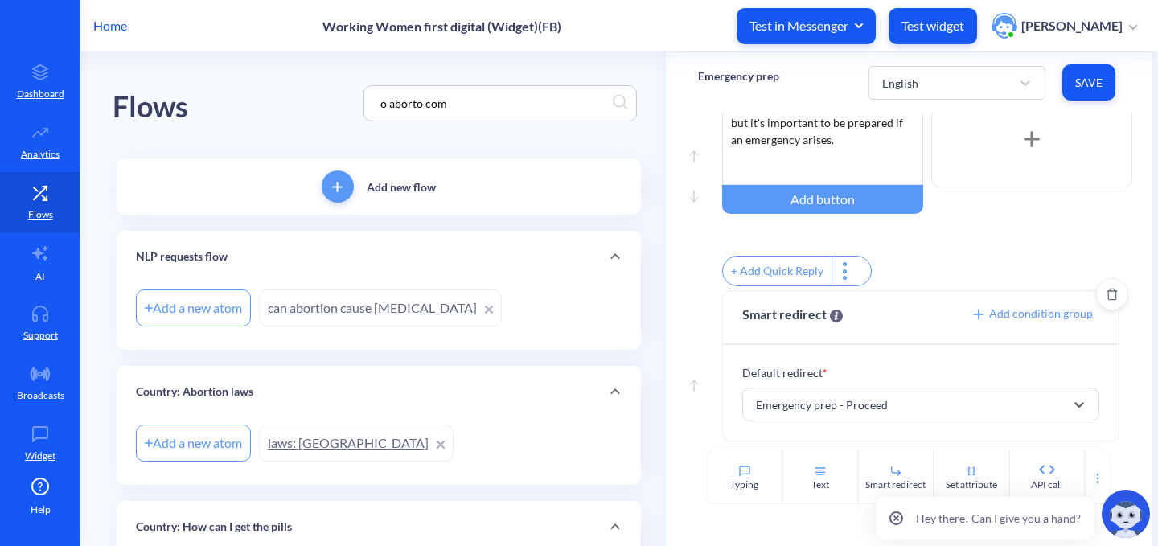
click at [1001, 236] on div "Enable reactions An abortion with pills is very safe, but it's important to be …" at bounding box center [927, 173] width 410 height 234
click at [1092, 85] on span "Save" at bounding box center [1088, 83] width 27 height 16
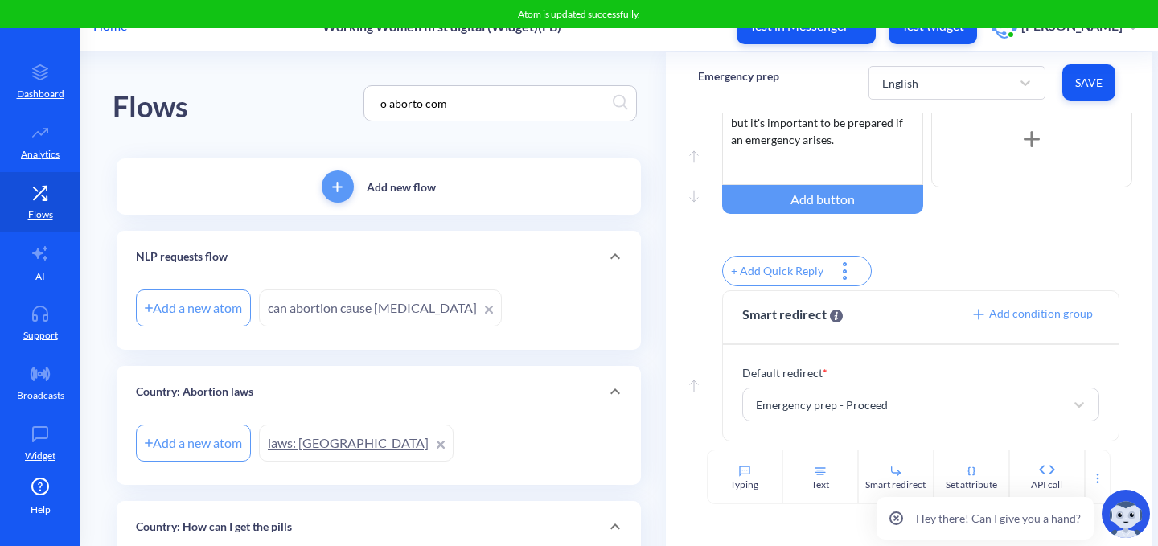
click at [1006, 60] on div "English Save" at bounding box center [993, 82] width 251 height 44
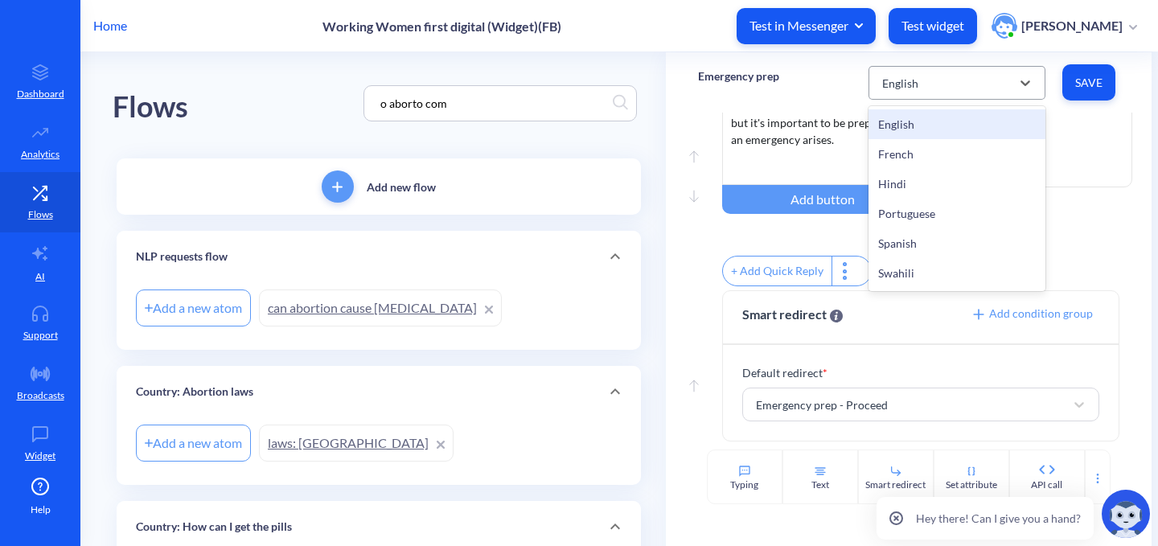
click at [1003, 77] on div "English" at bounding box center [942, 82] width 137 height 29
click at [969, 152] on div "French" at bounding box center [956, 154] width 177 height 30
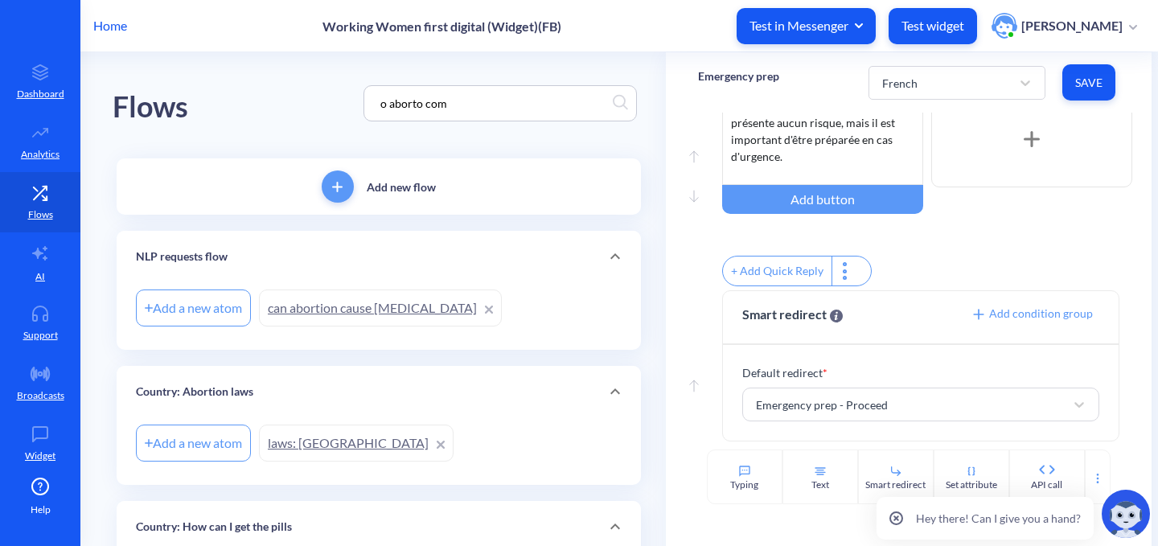
drag, startPoint x: 455, startPoint y: 97, endPoint x: 271, endPoint y: 77, distance: 185.2
click at [271, 77] on div "Flows o aborto com" at bounding box center [379, 103] width 532 height 102
paste input "Emergency prep - Proceed"
type input "Emergency prep - Proceed"
click at [338, 99] on div "Flows Emergency prep - Proceed" at bounding box center [379, 103] width 532 height 102
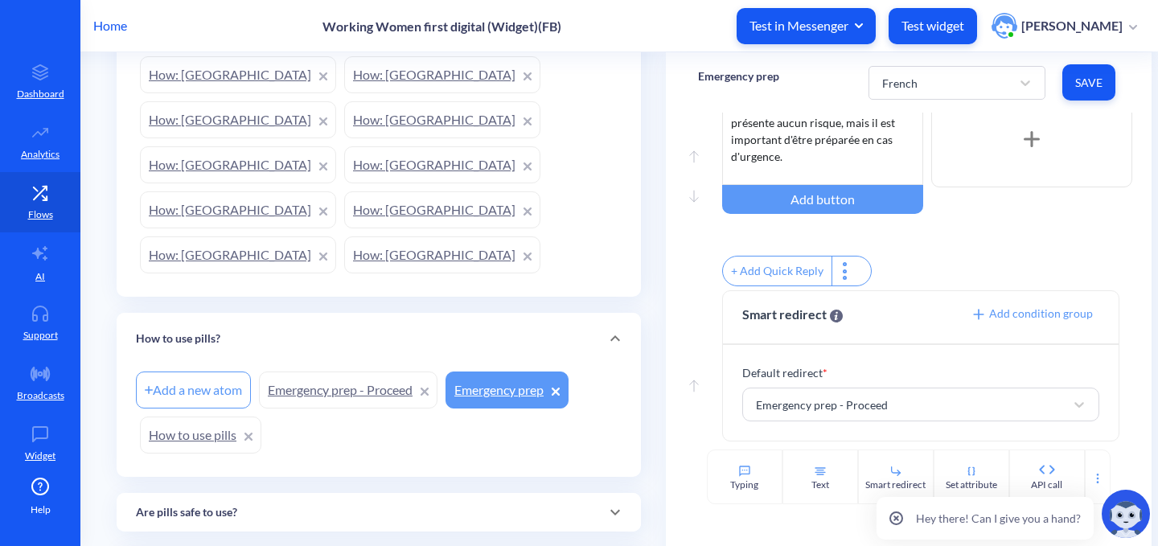
scroll to position [563, 0]
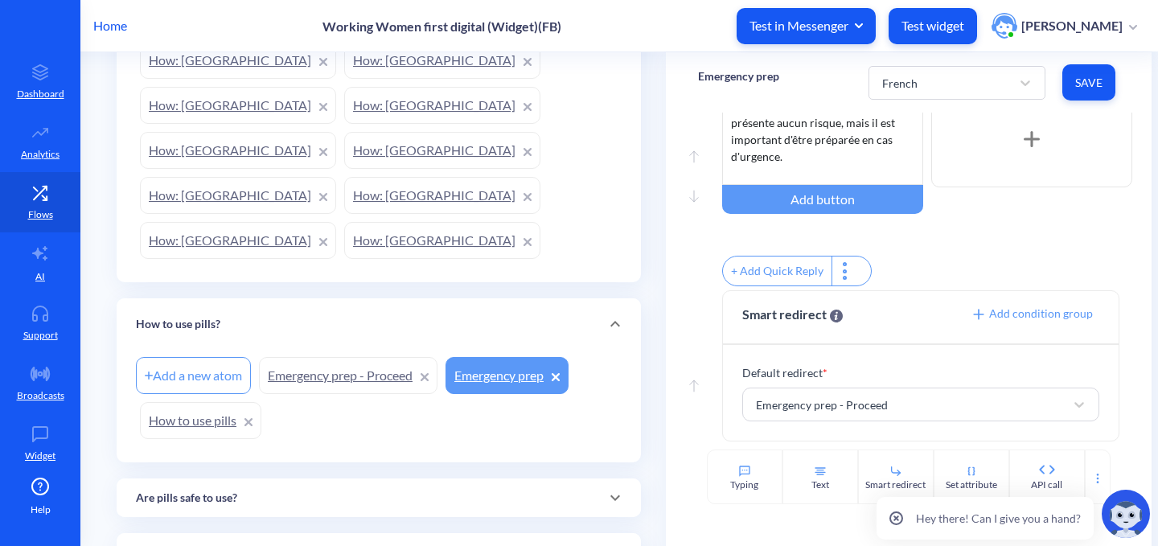
click at [348, 357] on link "Emergency prep - Proceed" at bounding box center [348, 375] width 178 height 37
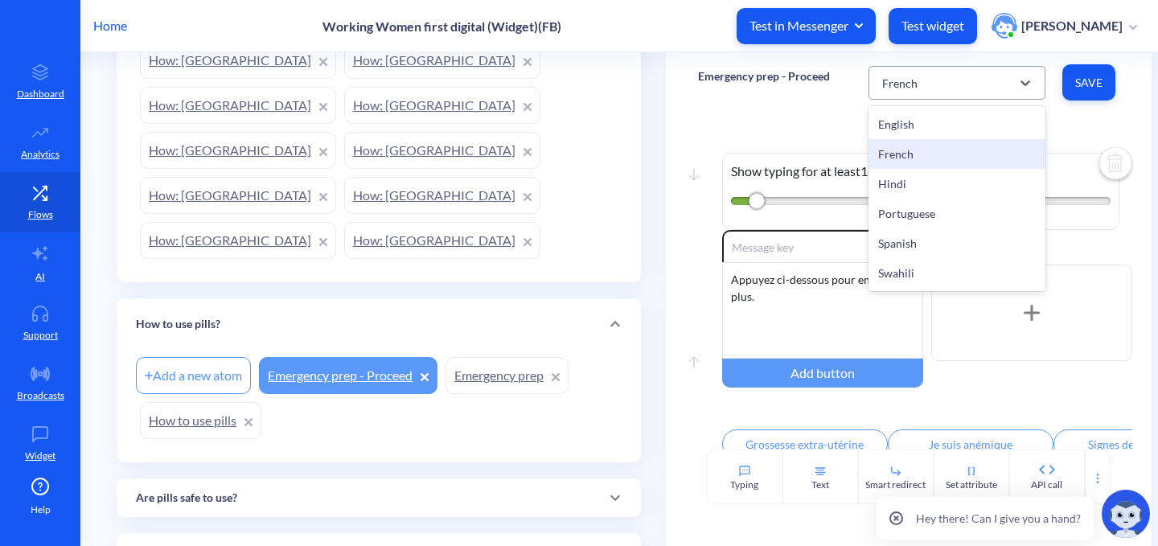
drag, startPoint x: 947, startPoint y: 75, endPoint x: 943, endPoint y: 87, distance: 12.7
click at [948, 76] on div "French" at bounding box center [942, 82] width 137 height 29
click at [931, 119] on div "English" at bounding box center [956, 124] width 177 height 30
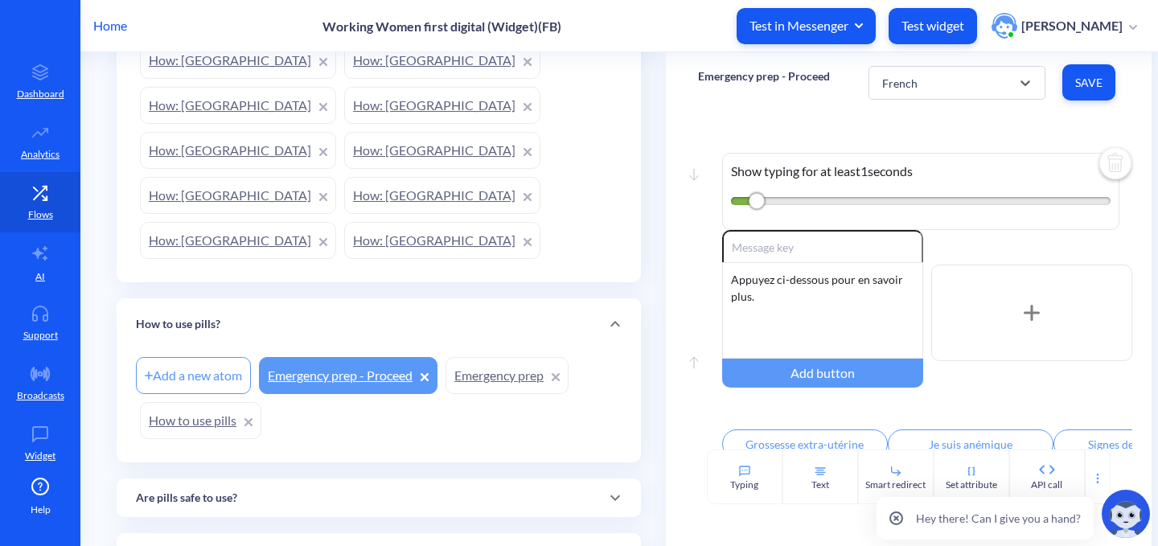
type input "Ectopic pregnancy"
type input "I am anemic"
type input "When to be cautious"
type input "Protect your privacy"
type input "Safety plan"
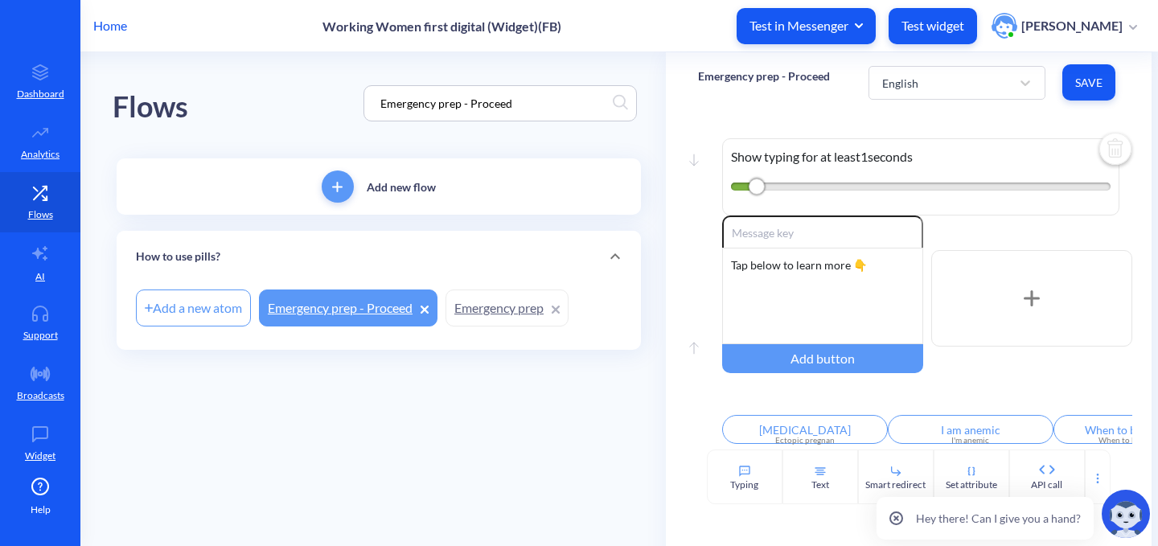
click at [495, 311] on link "Emergency prep" at bounding box center [506, 307] width 123 height 37
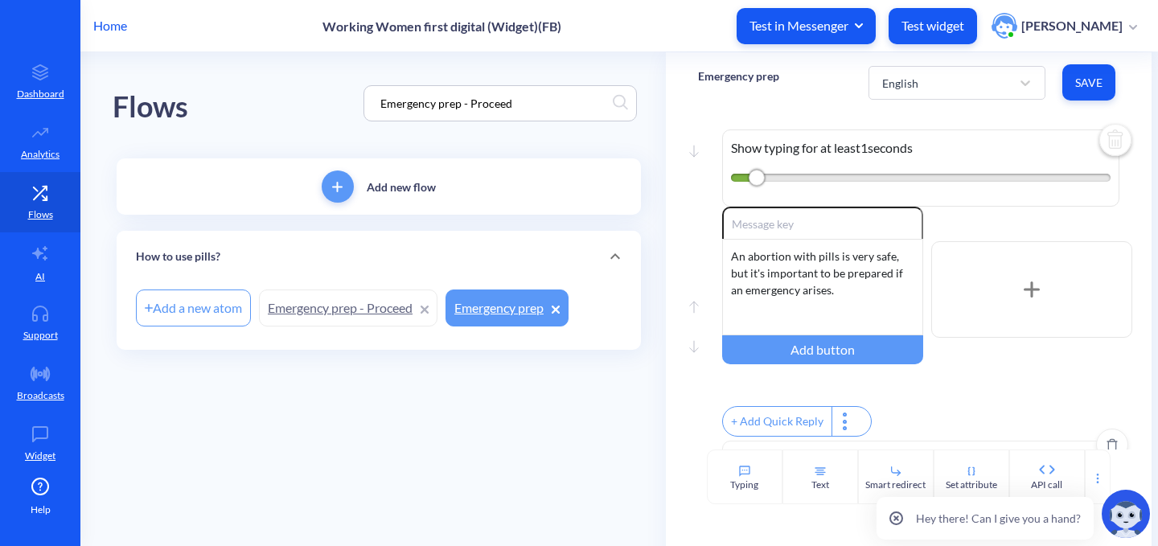
scroll to position [184, 0]
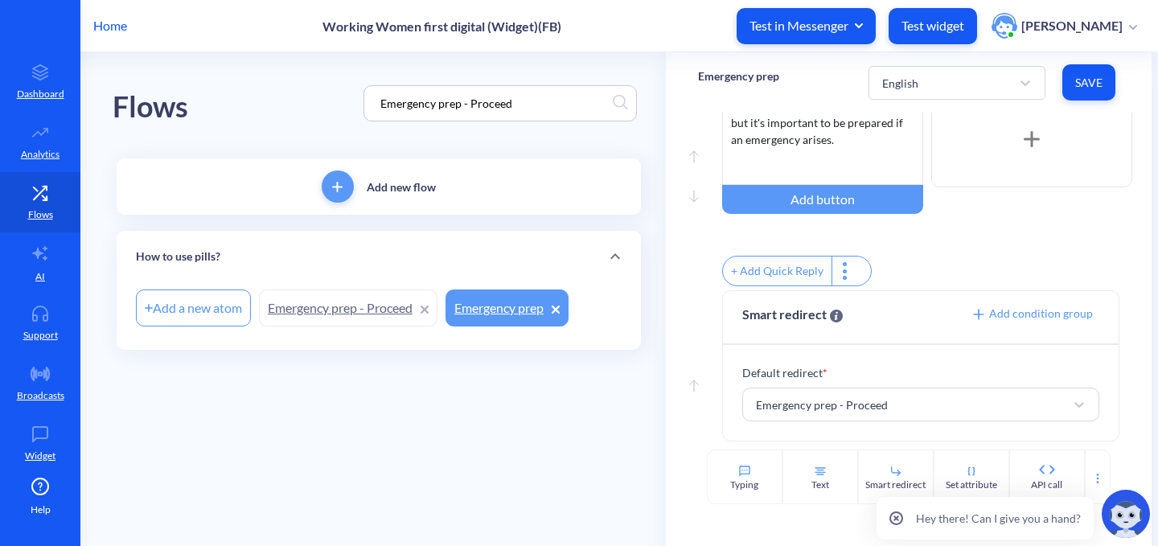
drag, startPoint x: 523, startPoint y: 100, endPoint x: 464, endPoint y: 104, distance: 59.6
click at [464, 104] on input "Emergency prep - Proceed" at bounding box center [492, 103] width 240 height 18
type input "Emergency prep"
click at [290, 115] on div "Flows Emergency prep" at bounding box center [379, 103] width 532 height 102
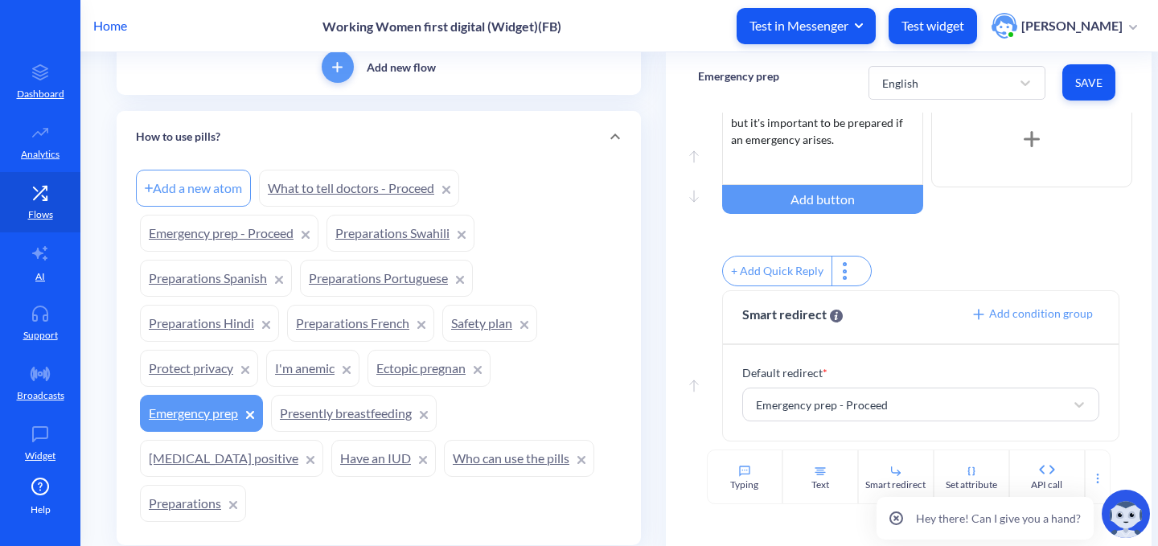
scroll to position [126, 0]
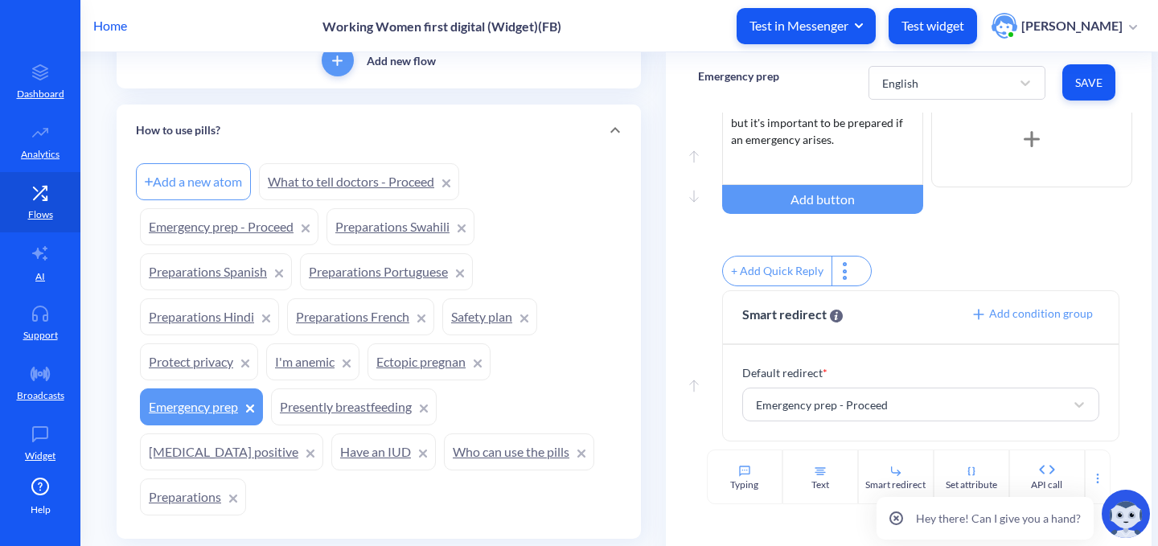
click at [246, 478] on link "Preparations" at bounding box center [193, 496] width 106 height 37
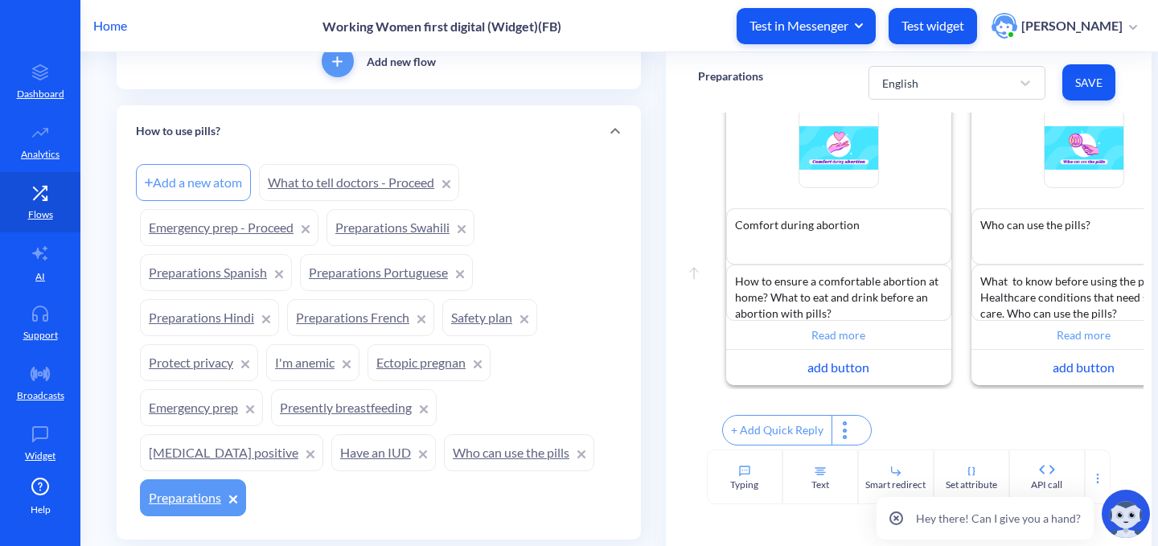
scroll to position [126, 0]
click at [173, 412] on link "Emergency prep" at bounding box center [201, 406] width 123 height 37
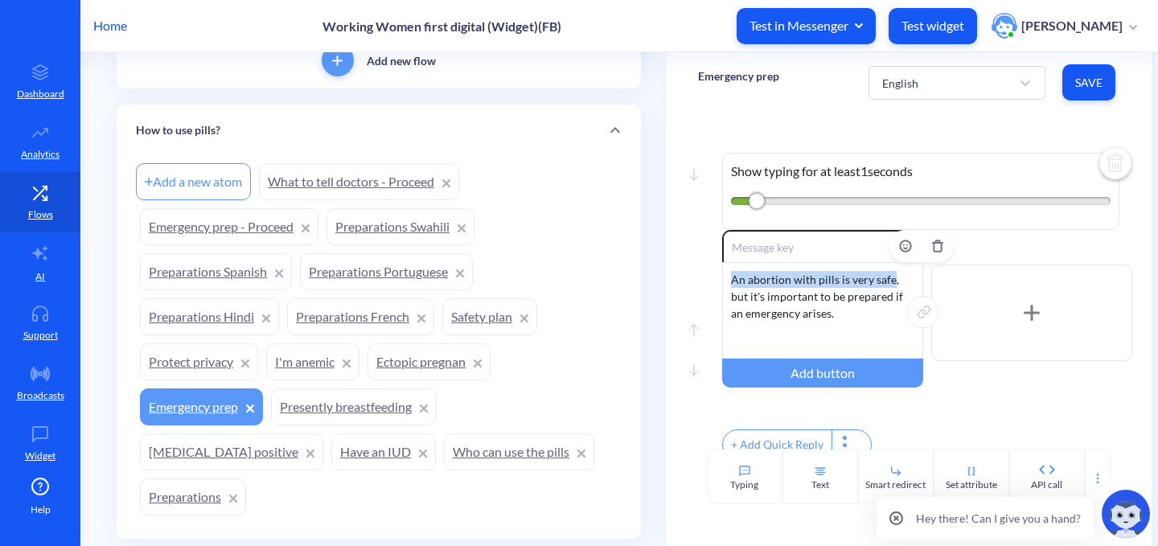
drag, startPoint x: 727, startPoint y: 279, endPoint x: 888, endPoint y: 278, distance: 161.6
click at [888, 278] on div "An abortion with pills is very safe, but it's important to be prepared if an em…" at bounding box center [822, 310] width 201 height 96
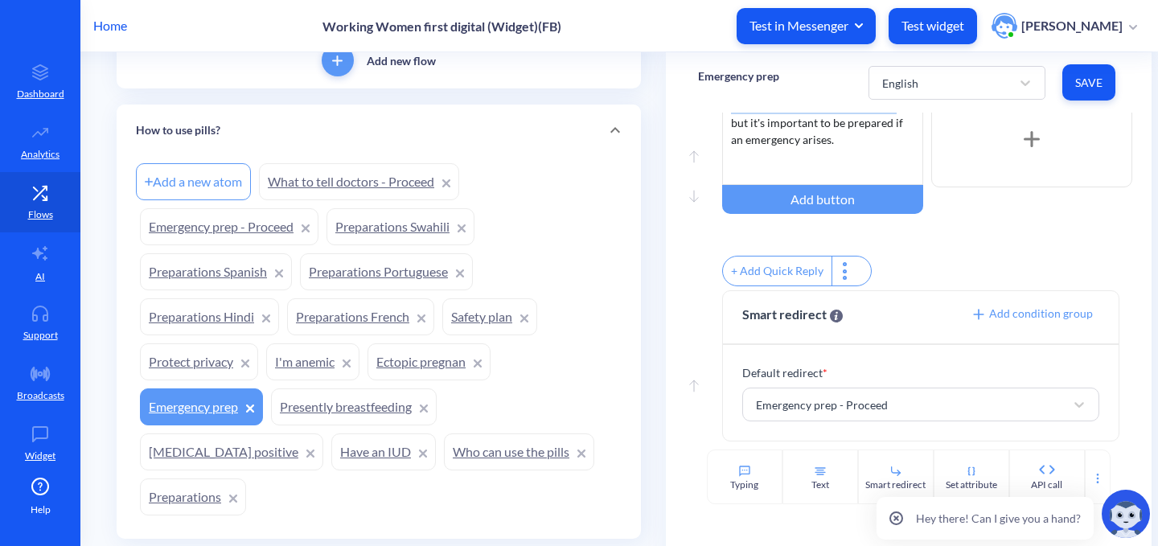
click at [229, 227] on link "Emergency prep - Proceed" at bounding box center [229, 226] width 178 height 37
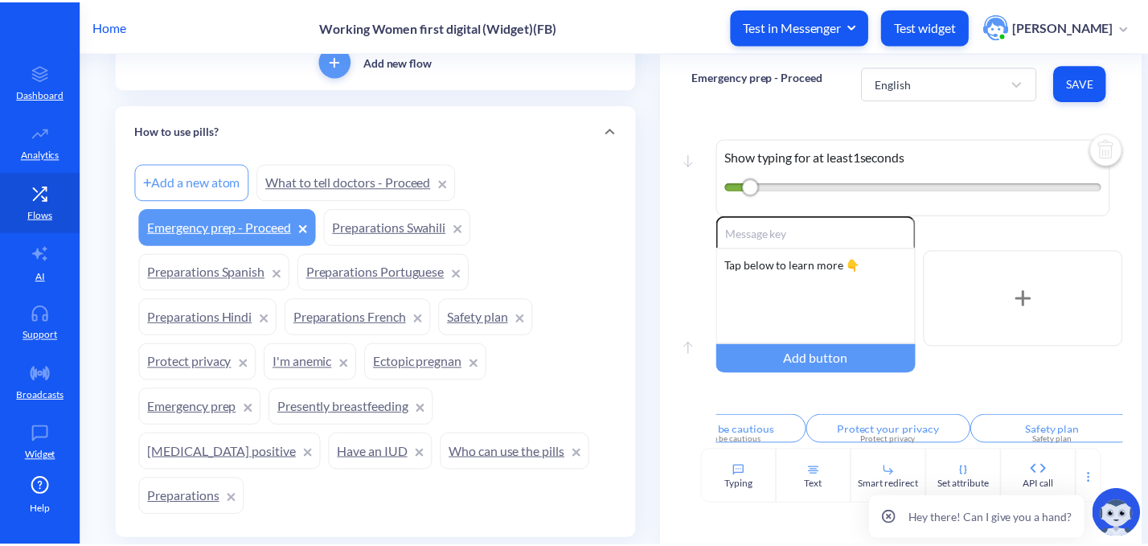
scroll to position [0, 549]
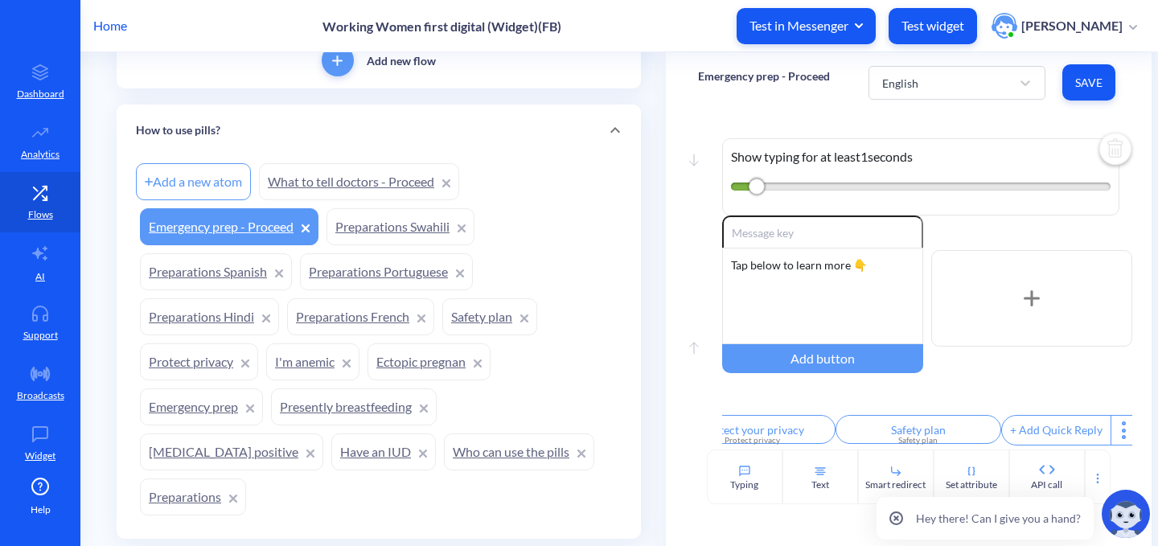
drag, startPoint x: 862, startPoint y: 446, endPoint x: 4, endPoint y: 25, distance: 955.5
click at [964, 22] on p "Test widget" at bounding box center [932, 26] width 63 height 16
click at [441, 24] on p "Working Women first digital (Widget)(FB)" at bounding box center [441, 25] width 239 height 15
click at [109, 23] on p "Home" at bounding box center [110, 25] width 34 height 19
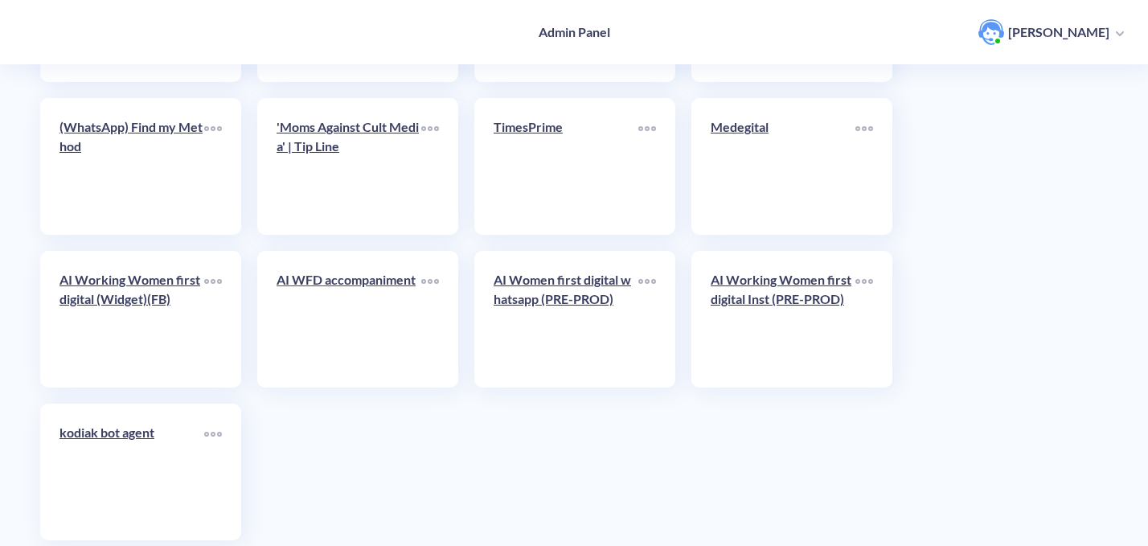
scroll to position [4387, 0]
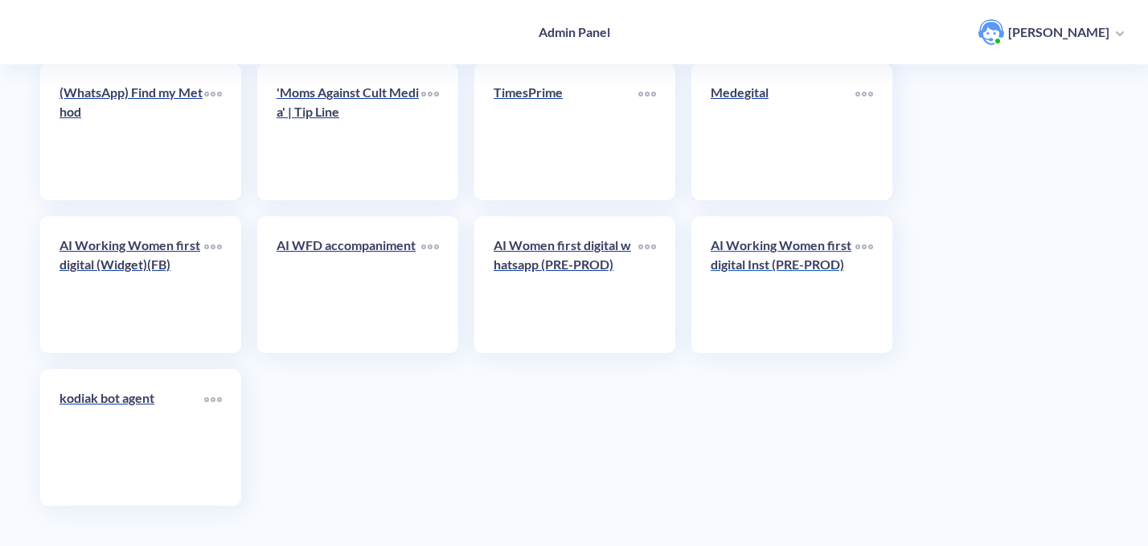
click at [780, 277] on div "AI Working Women first digital Inst (PRE-PROD)" at bounding box center [783, 261] width 145 height 51
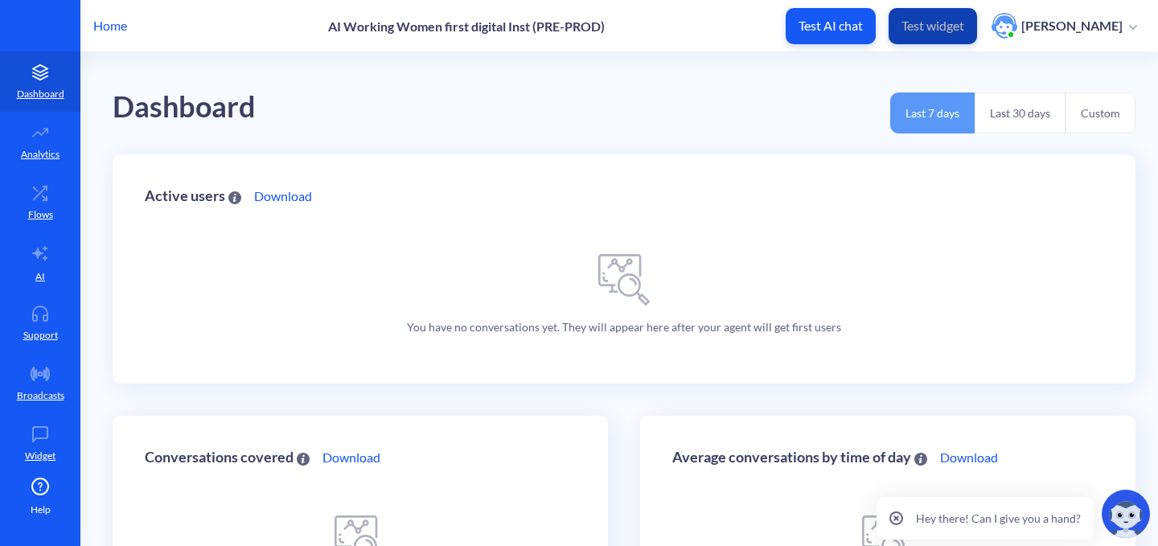
click at [916, 36] on button "Test widget" at bounding box center [932, 26] width 88 height 36
click at [248, 75] on div "Dashboard Last 7 days Last 30 days Custom" at bounding box center [624, 103] width 1022 height 102
click at [112, 28] on p "Home" at bounding box center [110, 25] width 34 height 19
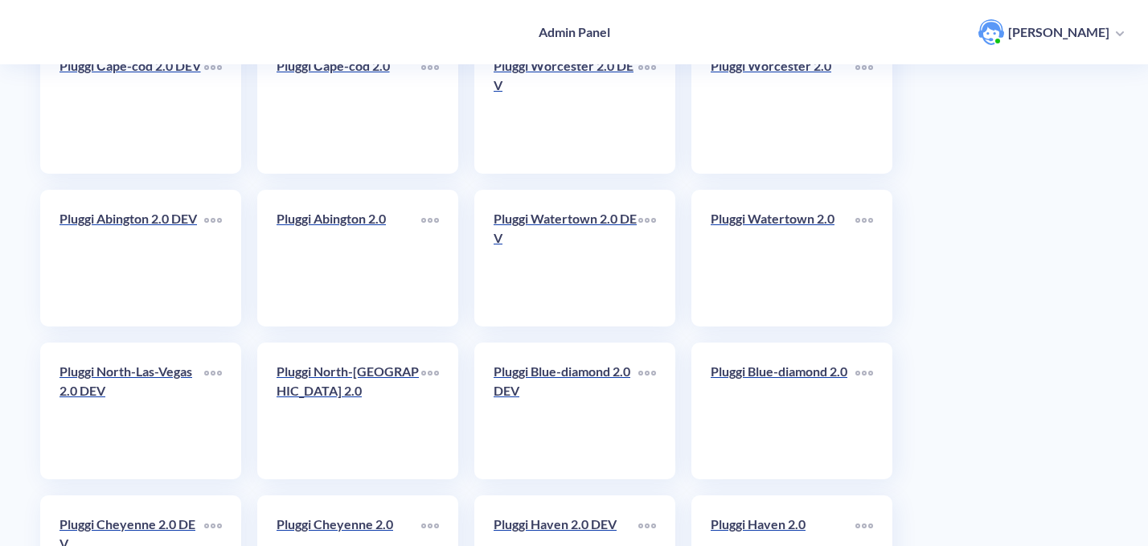
drag, startPoint x: 280, startPoint y: 359, endPoint x: 281, endPoint y: 389, distance: 29.8
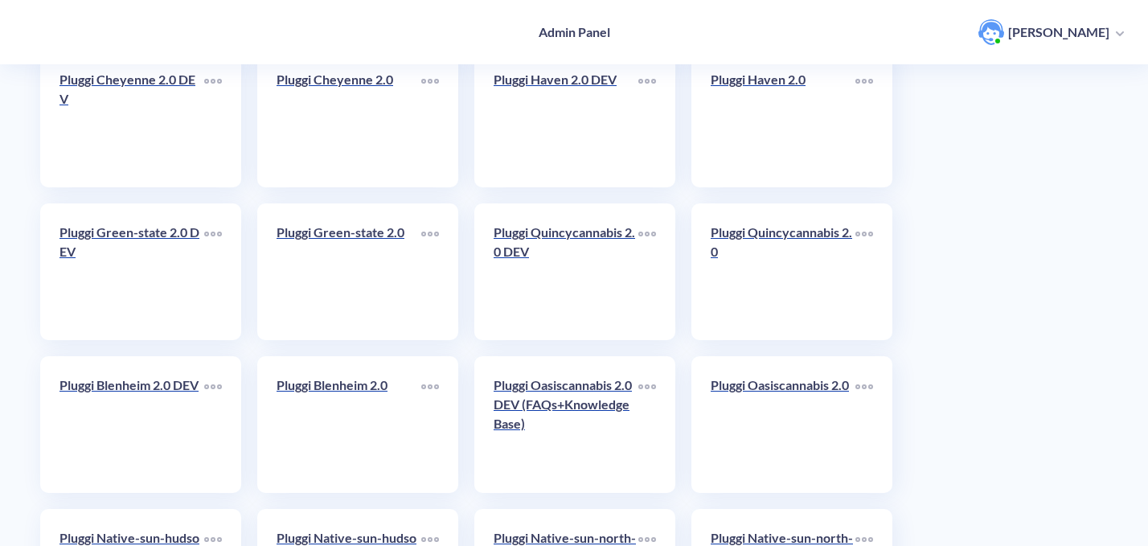
scroll to position [3296, 0]
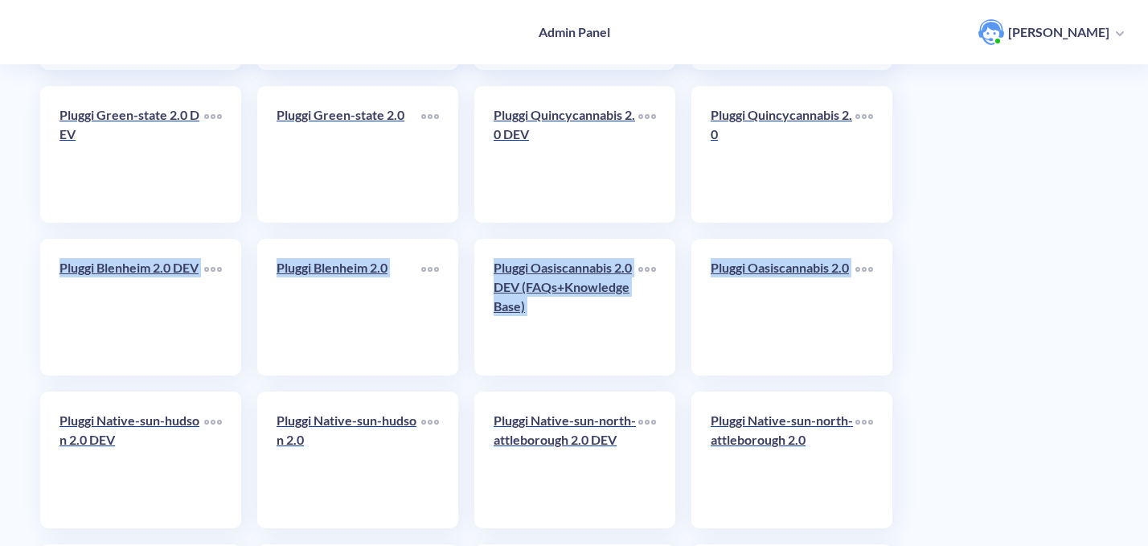
drag, startPoint x: 281, startPoint y: 389, endPoint x: 27, endPoint y: 383, distance: 254.1
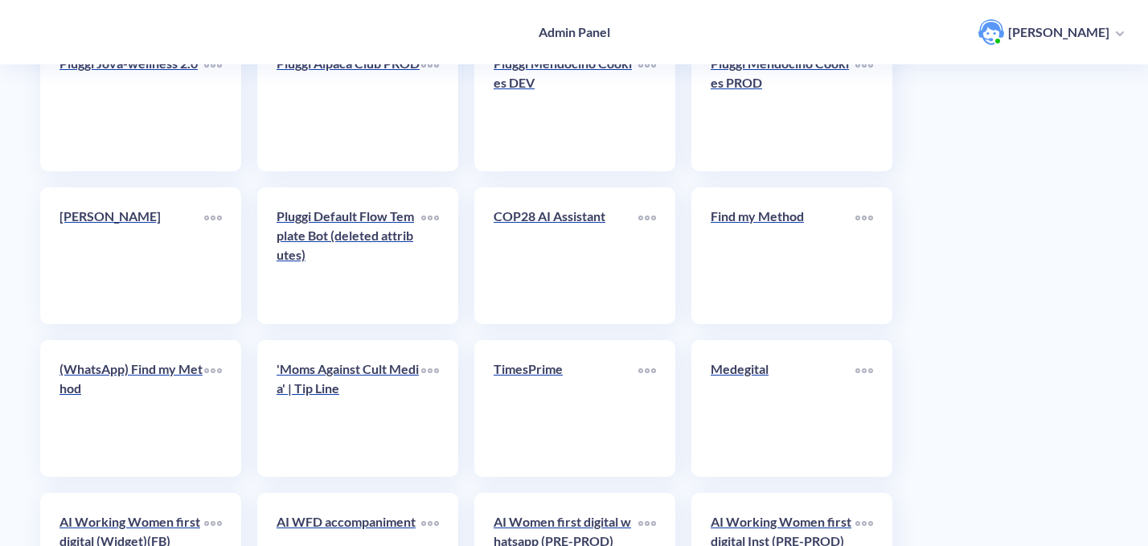
scroll to position [4387, 0]
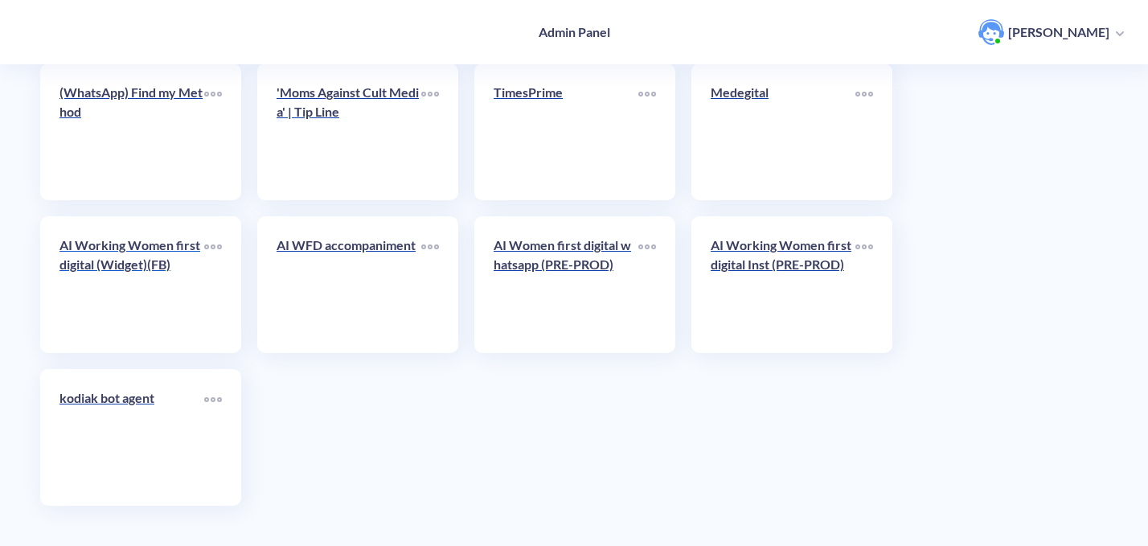
click at [133, 272] on p "AI Working Women first digital (Widget)(FB)" at bounding box center [131, 255] width 145 height 39
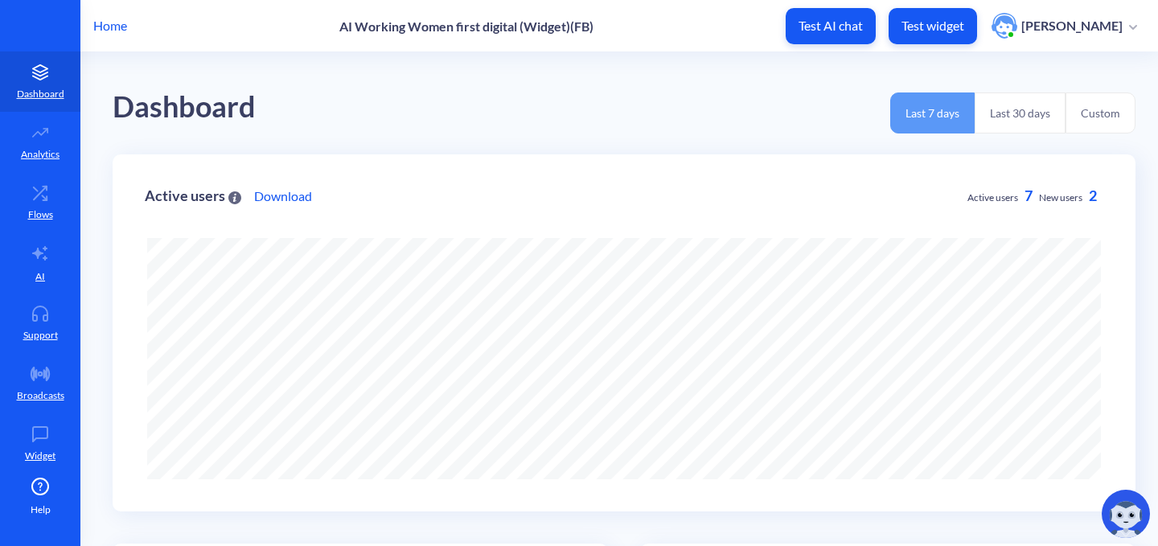
scroll to position [546, 1158]
click at [947, 28] on p "Test widget" at bounding box center [932, 26] width 63 height 16
click at [22, 183] on link "Flows" at bounding box center [40, 202] width 80 height 60
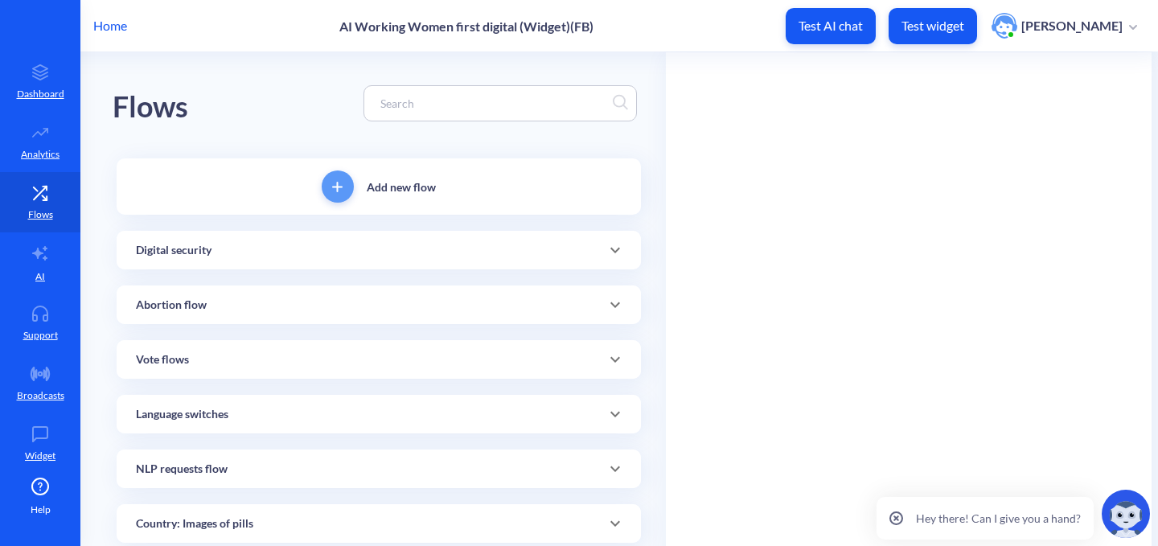
click at [469, 100] on input at bounding box center [492, 103] width 240 height 18
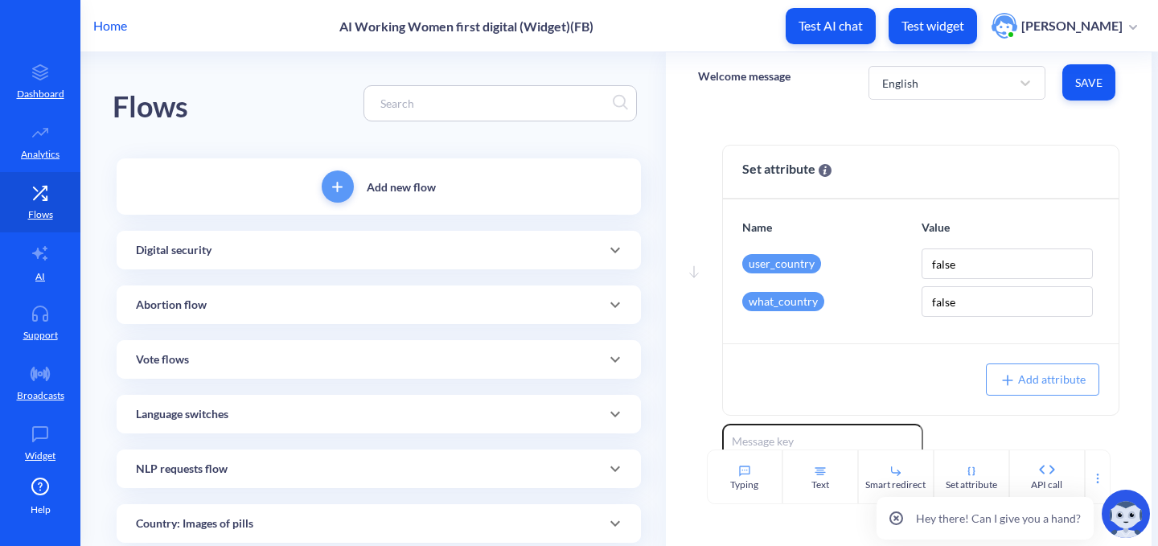
paste input "Have pills worked"
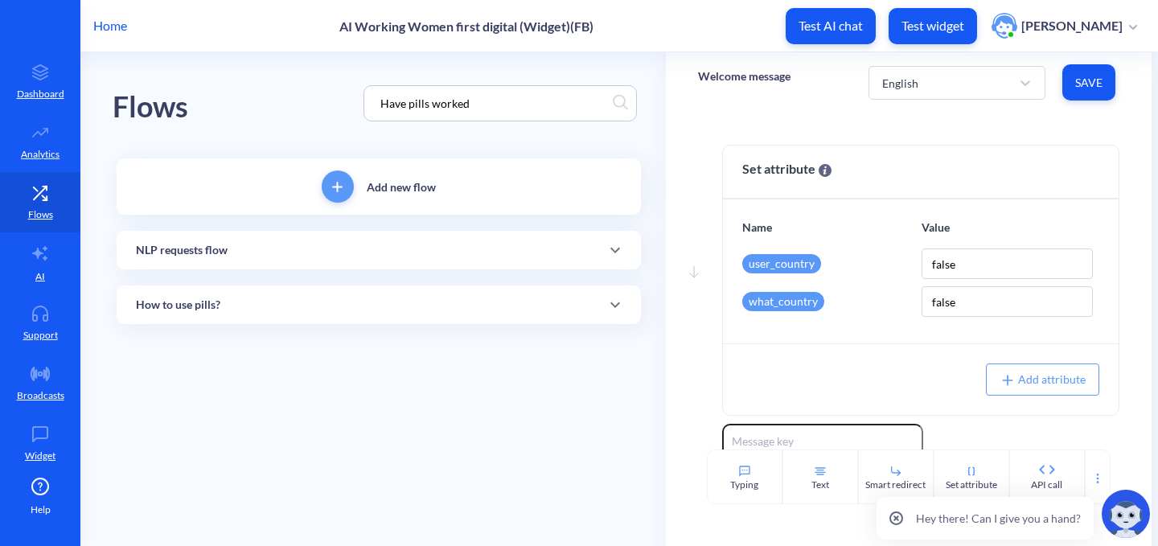
type input "Have pills worked"
click at [171, 96] on div "Flows" at bounding box center [151, 107] width 76 height 46
click at [235, 257] on div "NLP requests flow" at bounding box center [379, 250] width 486 height 17
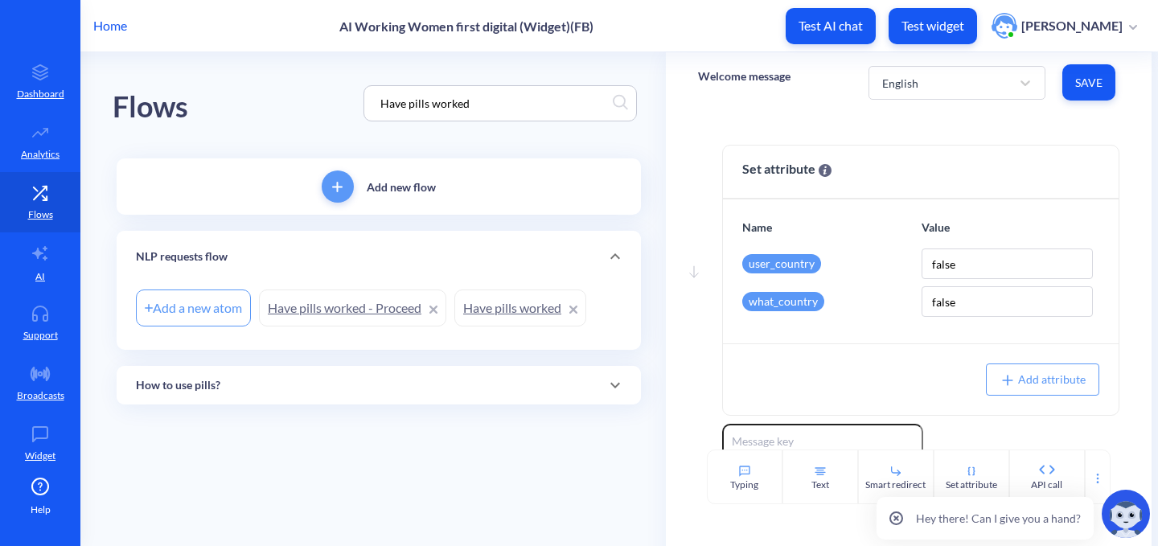
click at [506, 304] on link "Have pills worked" at bounding box center [520, 307] width 132 height 37
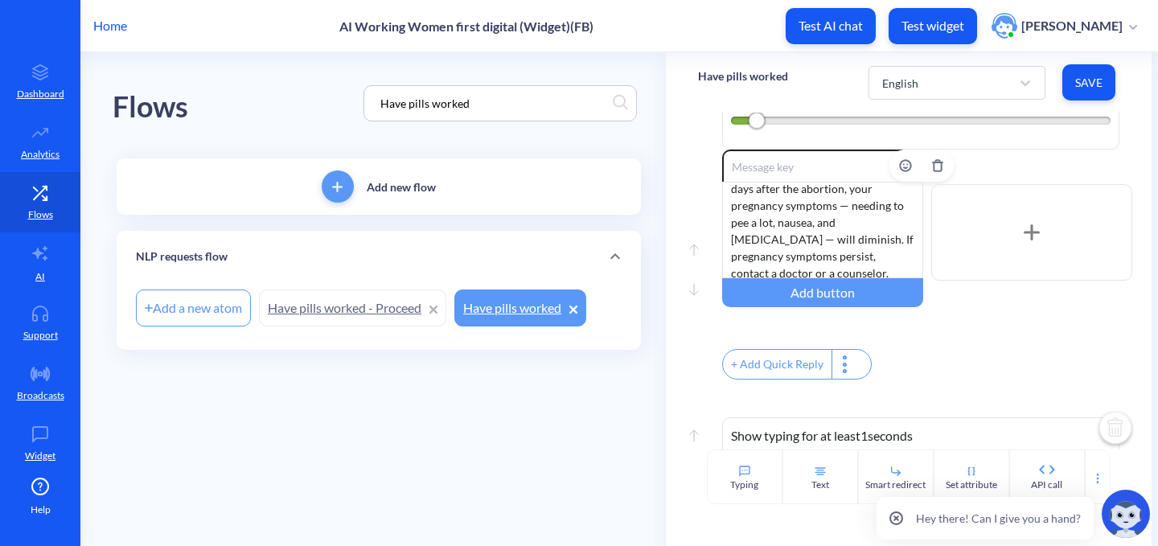
scroll to position [82, 0]
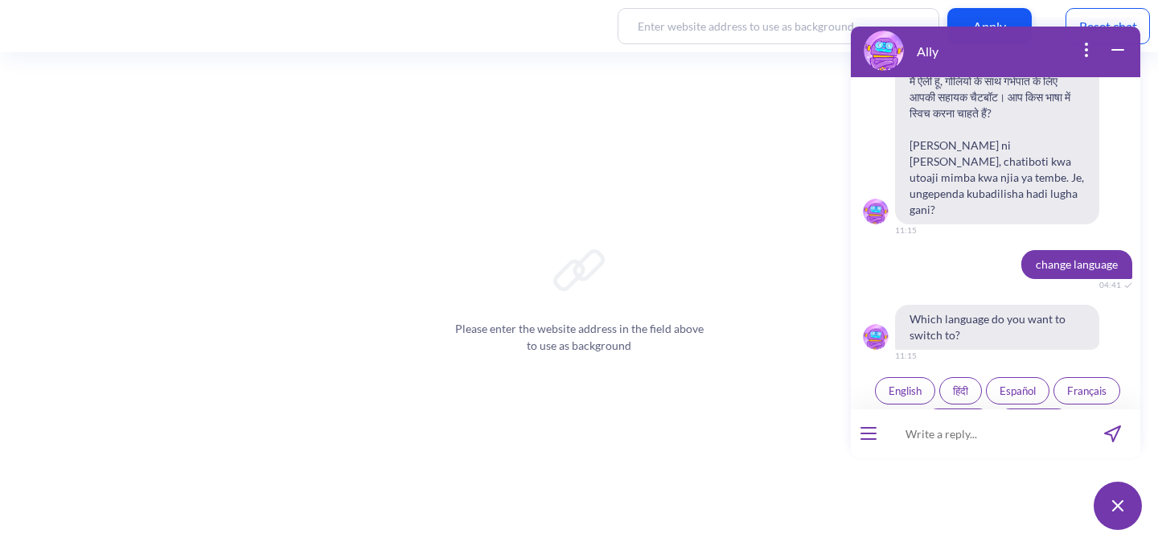
scroll to position [375, 0]
click at [1121, 21] on div "Ally Hello! Hola! Oi! Bonjour! नमस्ते! Habari! 11:15 I'm Ally, your support cha…" at bounding box center [995, 277] width 309 height 521
click at [1121, 11] on div "Reset chat" at bounding box center [1107, 26] width 84 height 36
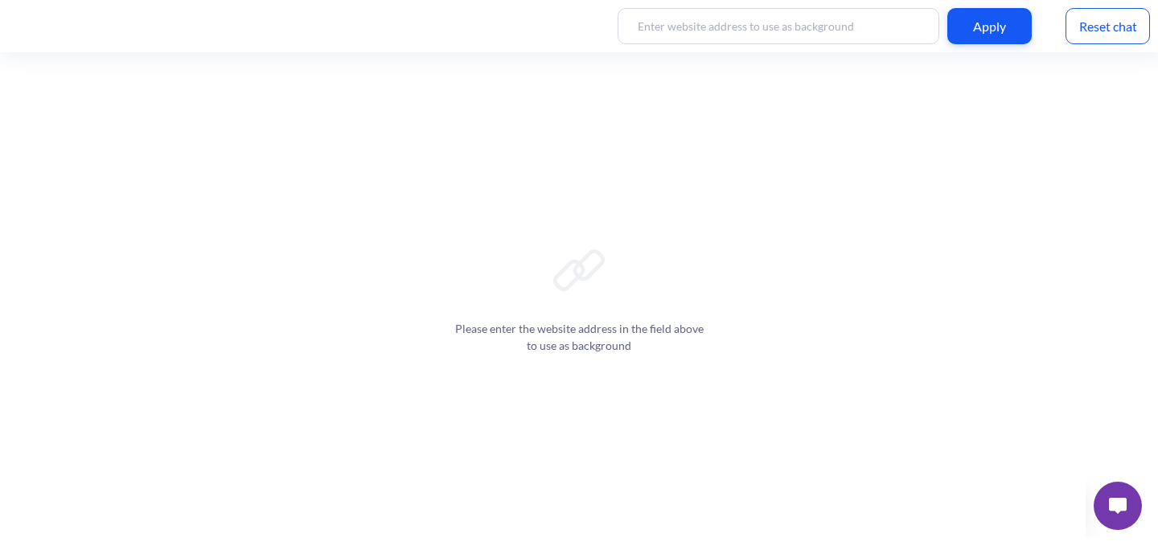
click at [1125, 499] on img at bounding box center [1117, 506] width 18 height 16
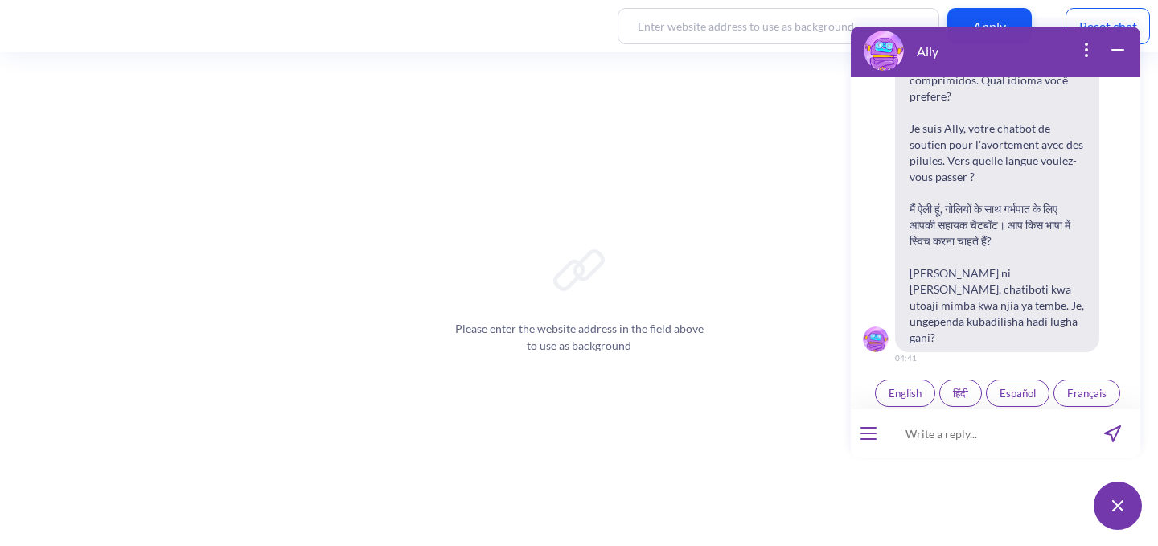
scroll to position [250, 0]
click at [977, 407] on button "Kiswahili" at bounding box center [958, 420] width 68 height 27
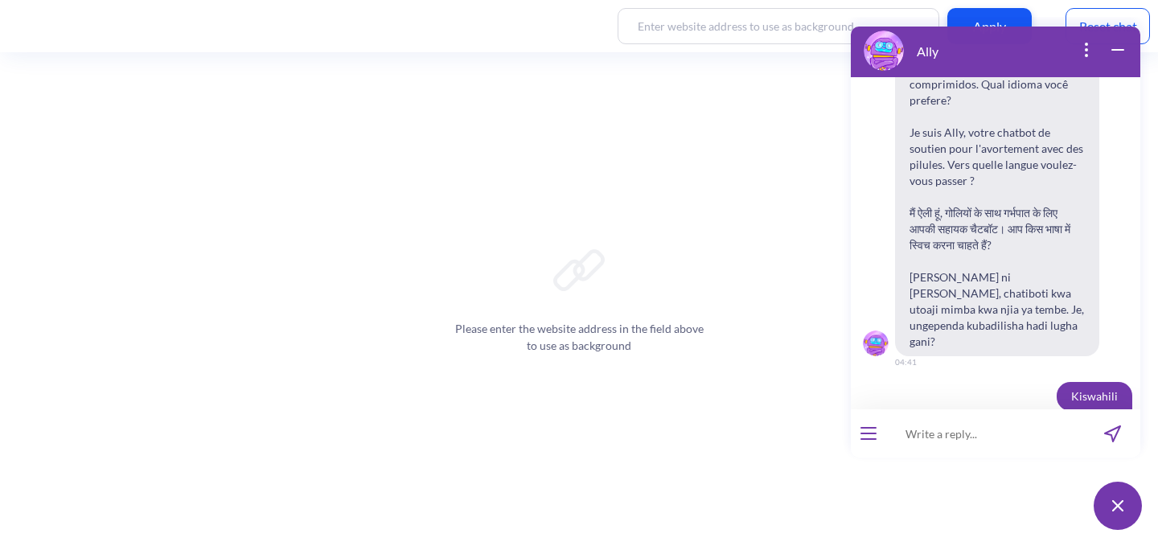
scroll to position [258, 0]
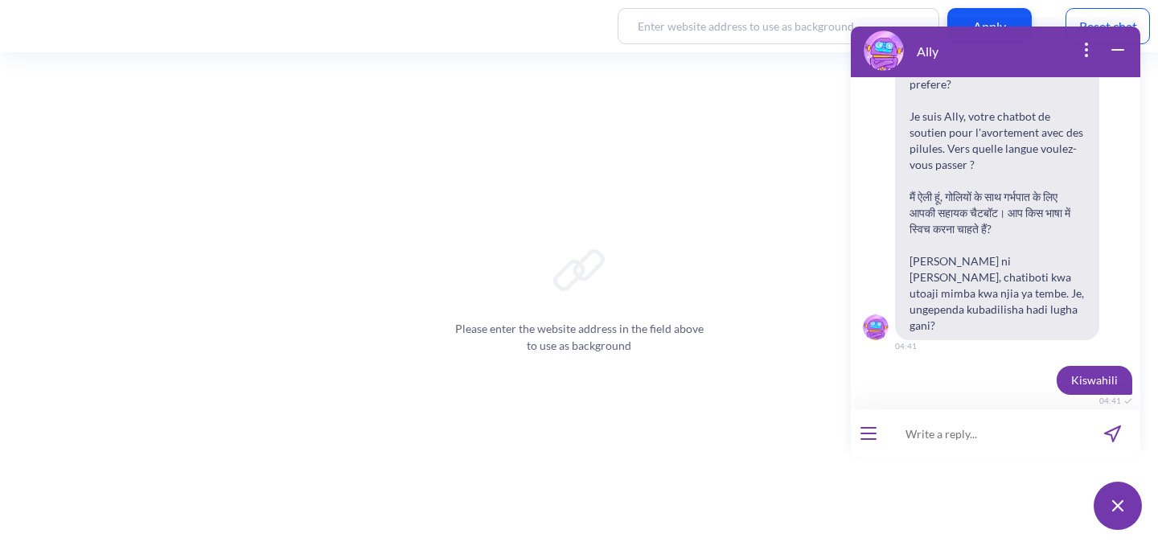
paste input "Nitajuaje mimba imetoka kabisa?"
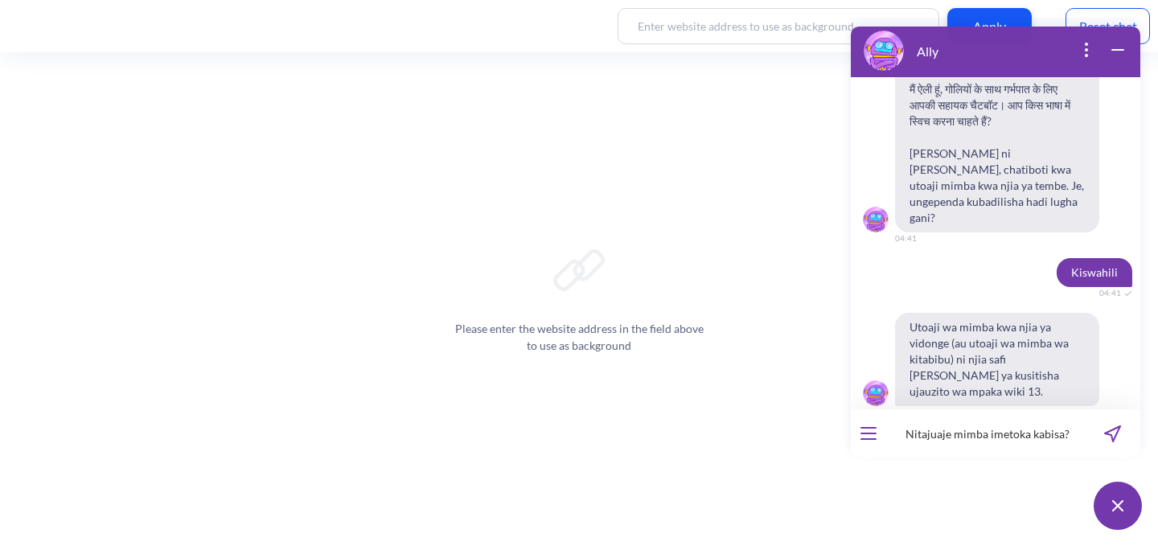
scroll to position [377, 0]
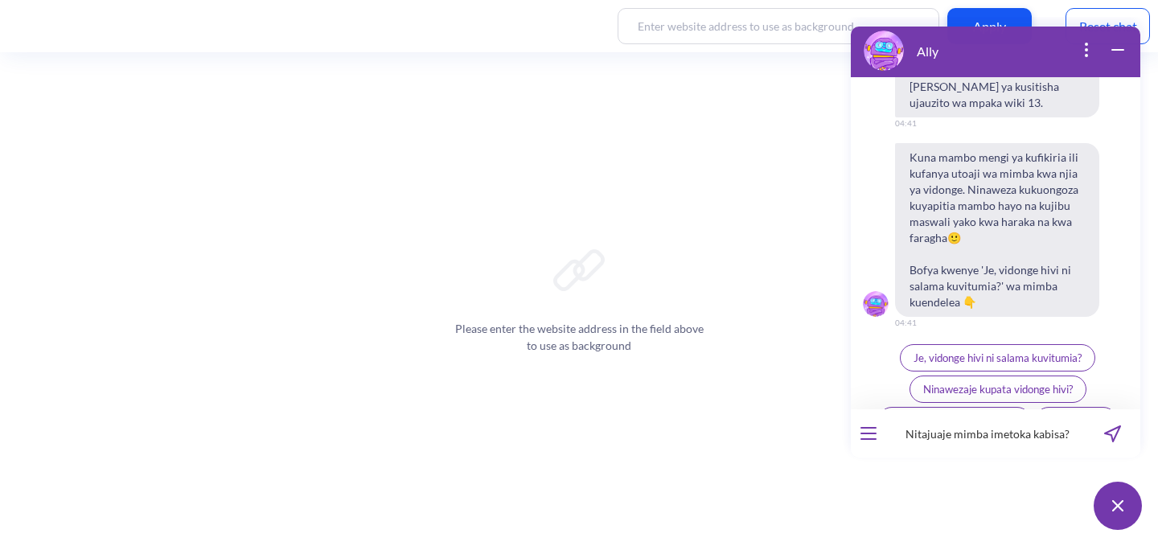
type input "Nitajuaje mimba imetoka kabisa?"
click at [1112, 430] on icon "send message" at bounding box center [1112, 433] width 17 height 17
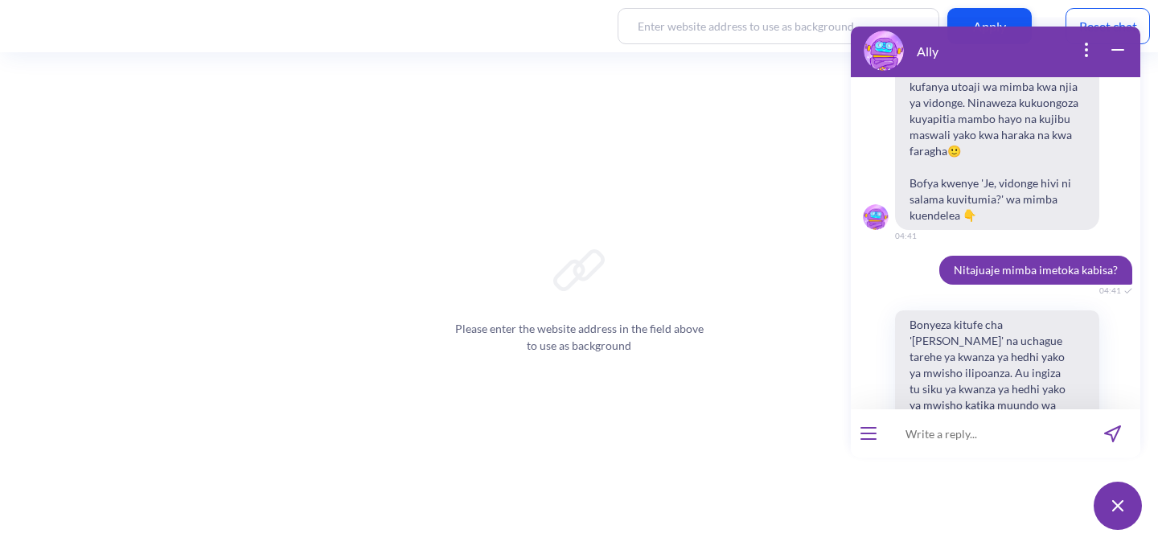
scroll to position [795, 0]
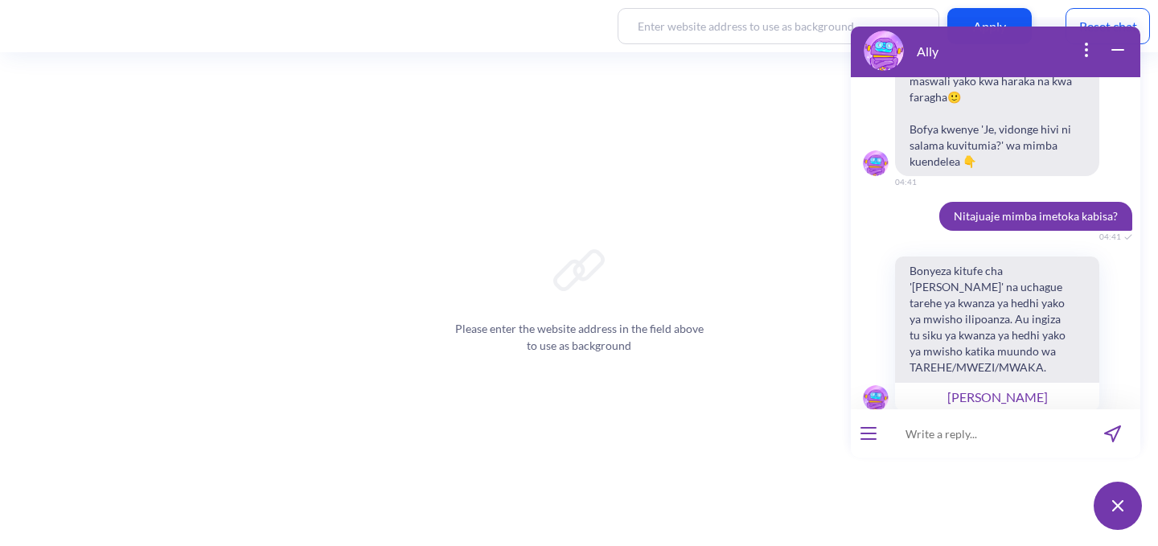
click at [965, 202] on span "Nitajuaje mimba imetoka kabisa?" at bounding box center [1035, 216] width 193 height 29
click at [966, 202] on span "Nitajuaje mimba imetoka kabisa?" at bounding box center [1035, 216] width 193 height 29
click at [967, 202] on span "Nitajuaje mimba imetoka kabisa?" at bounding box center [1035, 216] width 193 height 29
copy span "Nitajuaje mimba imetoka kabisa?"
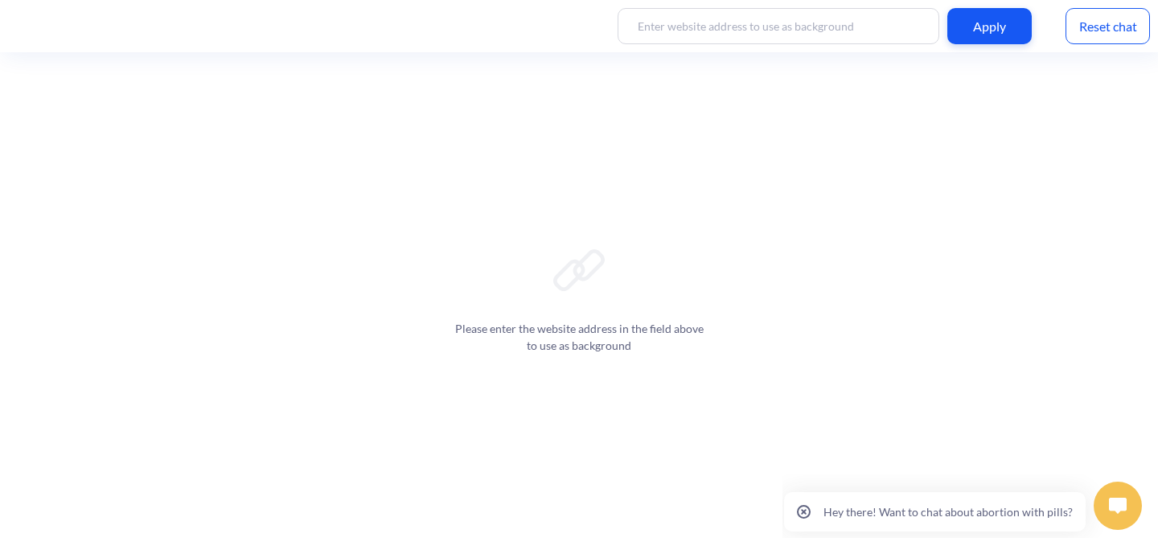
click at [1114, 525] on button at bounding box center [1117, 505] width 48 height 48
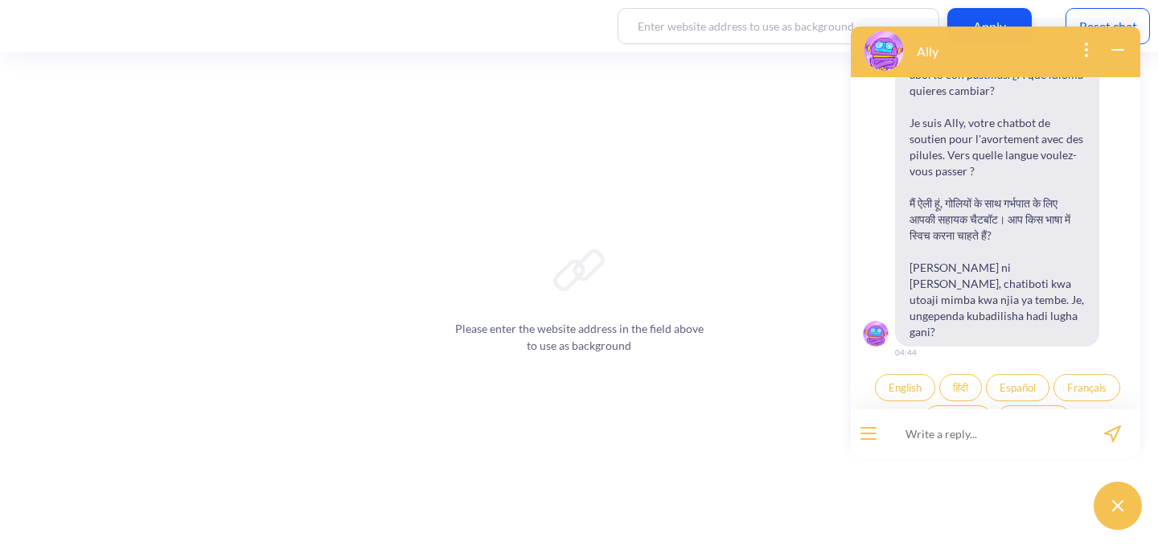
scroll to position [186, 0]
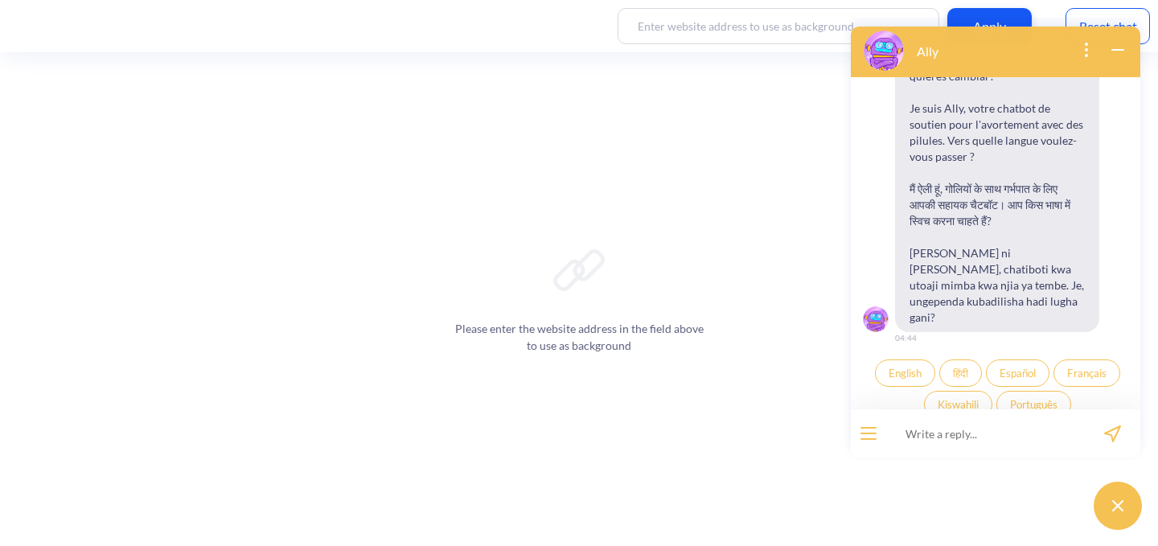
click at [937, 398] on span "Kiswahili" at bounding box center [957, 404] width 41 height 13
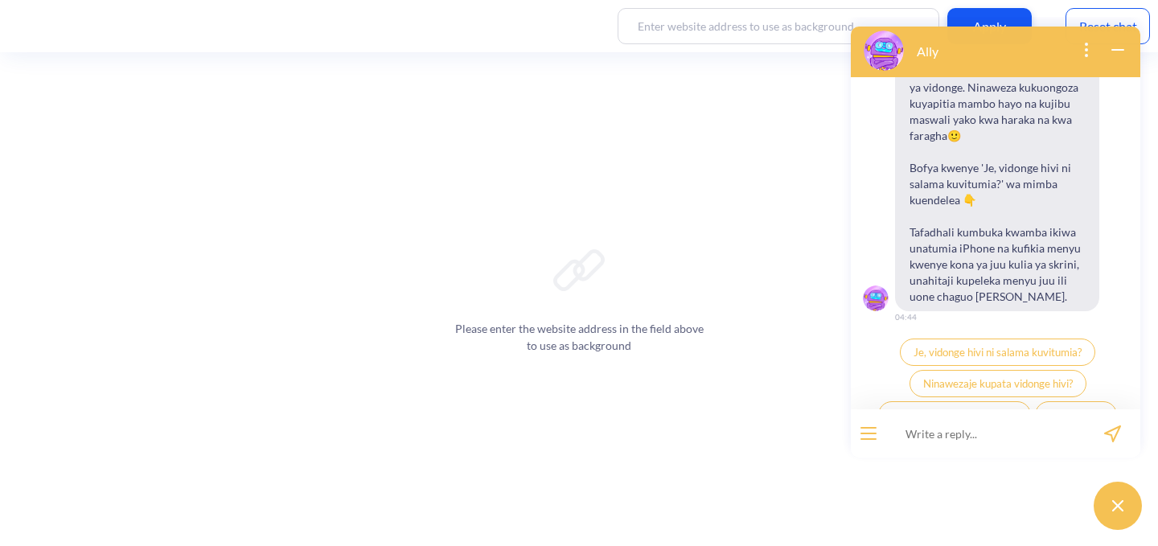
scroll to position [686, 0]
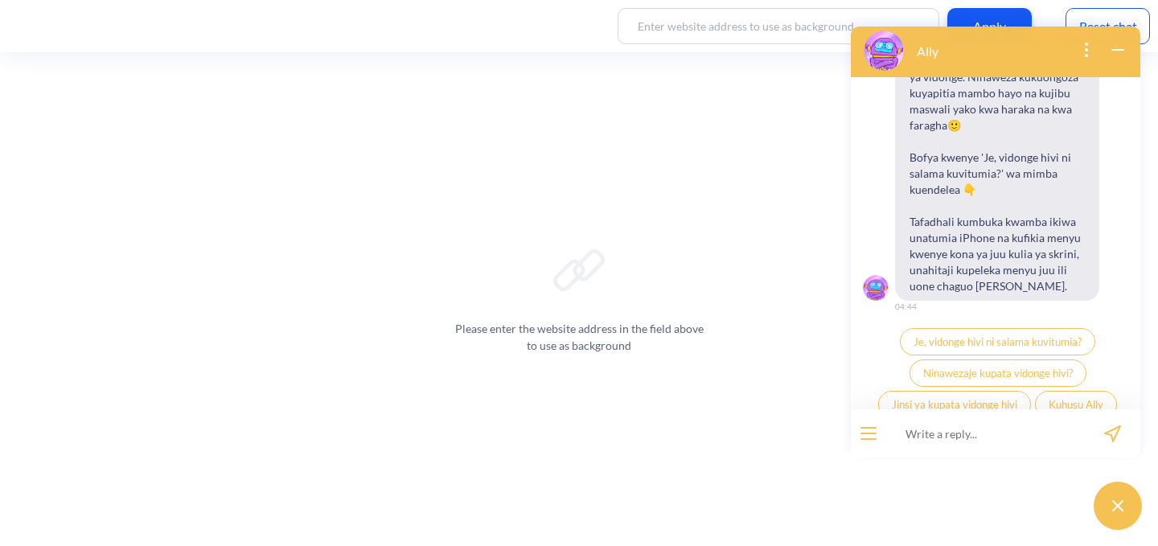
paste input "Nitajuaje mimba imetoka kabisa?"
type input "Nitajuaje mimba imetoka kabisa?"
click at [1109, 432] on icon "send message" at bounding box center [1112, 433] width 17 height 17
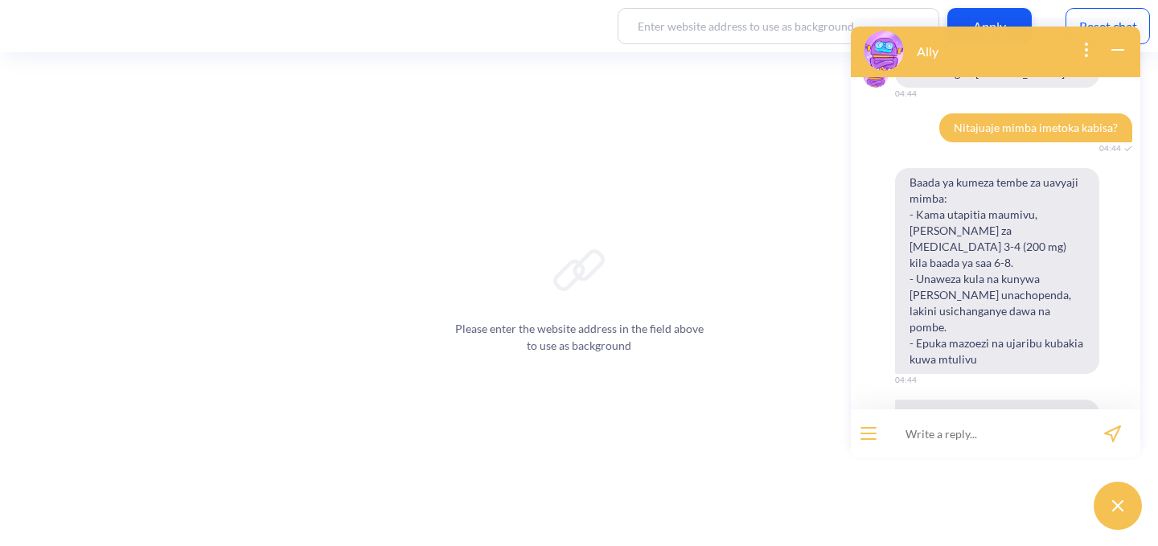
scroll to position [890, 0]
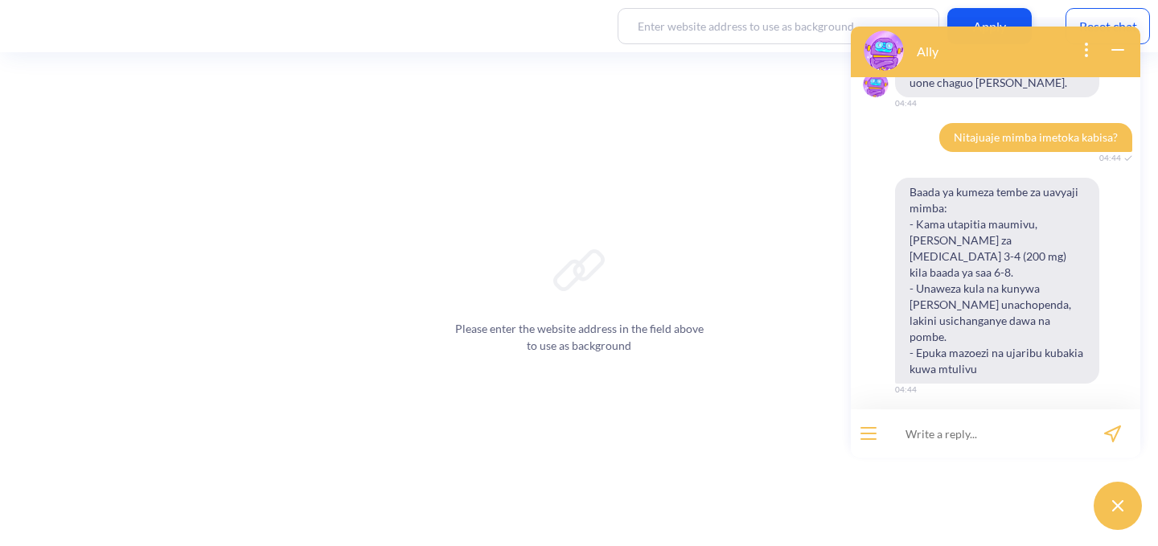
click at [1030, 242] on span "Baada ya kumeza tembe za uavyaji mimba: - Kama utapitia maumivu, meza tembe za …" at bounding box center [997, 281] width 204 height 206
drag, startPoint x: 912, startPoint y: 175, endPoint x: 941, endPoint y: 197, distance: 36.8
click at [941, 197] on span "Baada ya kumeza tembe za uavyaji mimba: - Kama utapitia maumivu, meza tembe za …" at bounding box center [997, 281] width 204 height 206
copy span "Baada ya kumeza tembe za uavyaji mimba"
click at [964, 185] on span "Baada ya kumeza tembe za uavyaji mimba: - Kama utapitia maumivu, meza tembe za …" at bounding box center [997, 281] width 204 height 206
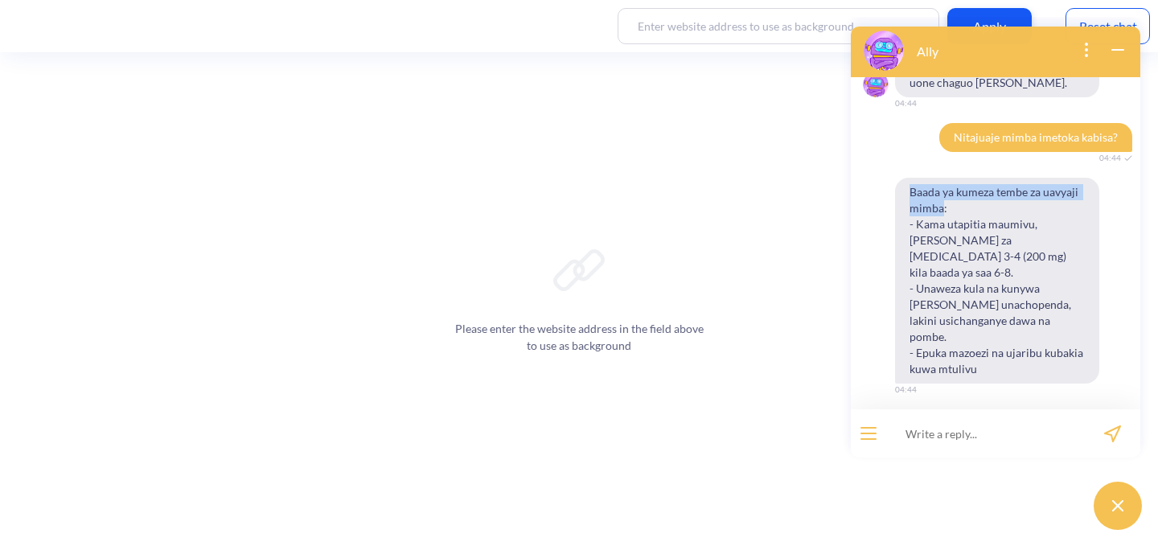
drag, startPoint x: 912, startPoint y: 176, endPoint x: 941, endPoint y: 194, distance: 34.6
click at [941, 194] on span "Baada ya kumeza tembe za uavyaji mimba: - Kama utapitia maumivu, meza tembe za …" at bounding box center [997, 281] width 204 height 206
copy span "Baada ya kumeza tembe za uavyaji mimba"
click at [1030, 123] on span "Nitajuaje mimba imetoka kabisa?" at bounding box center [1035, 137] width 193 height 29
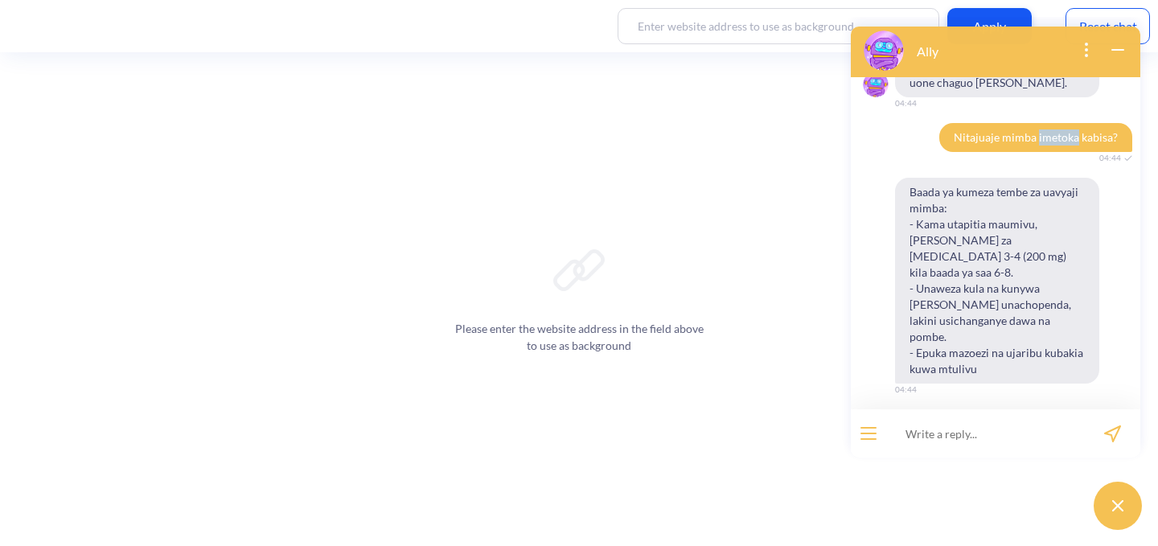
click at [1030, 123] on span "Nitajuaje mimba imetoka kabisa?" at bounding box center [1035, 137] width 193 height 29
copy span "Nitajuaje mimba imetoka kabisa?"
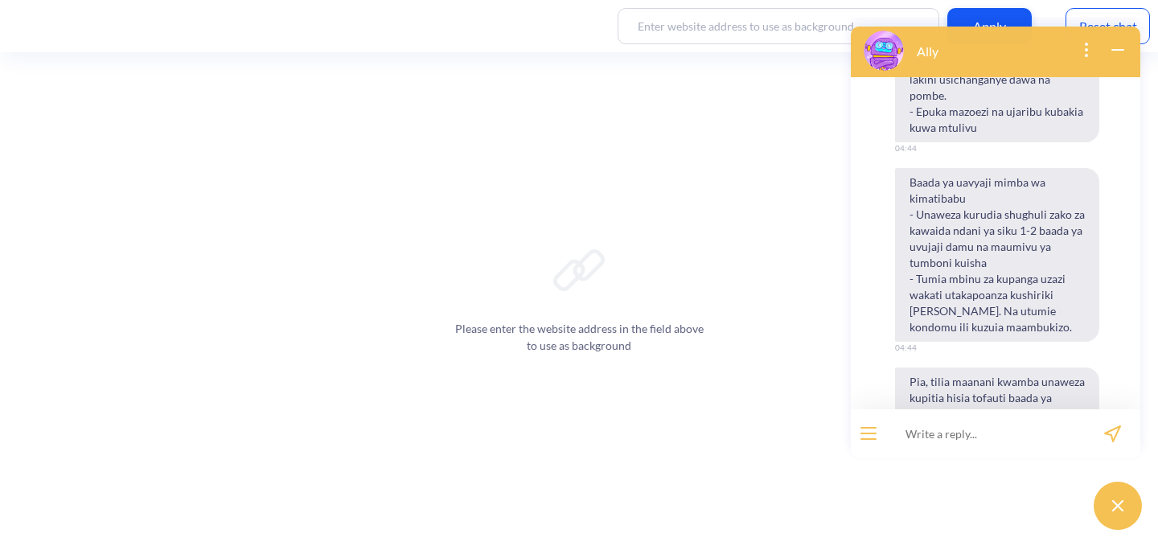
scroll to position [1211, 0]
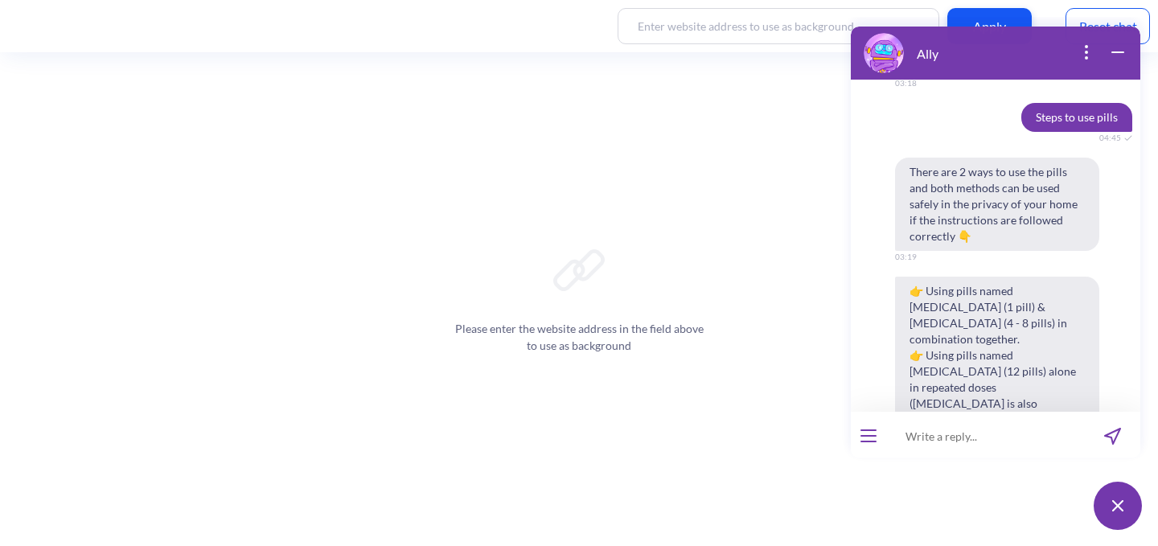
scroll to position [2137, 0]
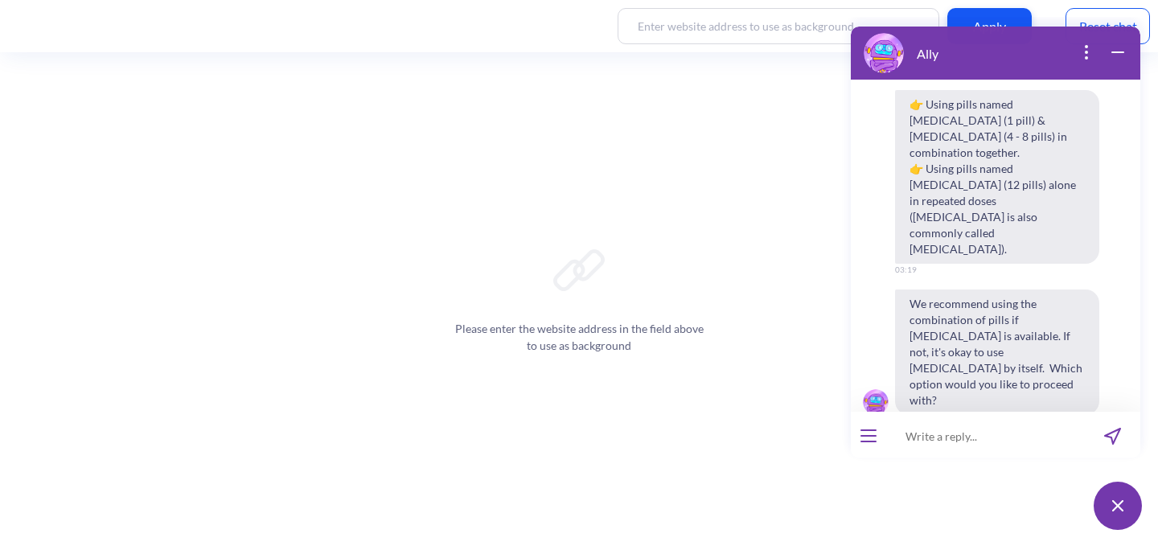
click at [1104, 14] on div "Reset chat" at bounding box center [1107, 26] width 84 height 36
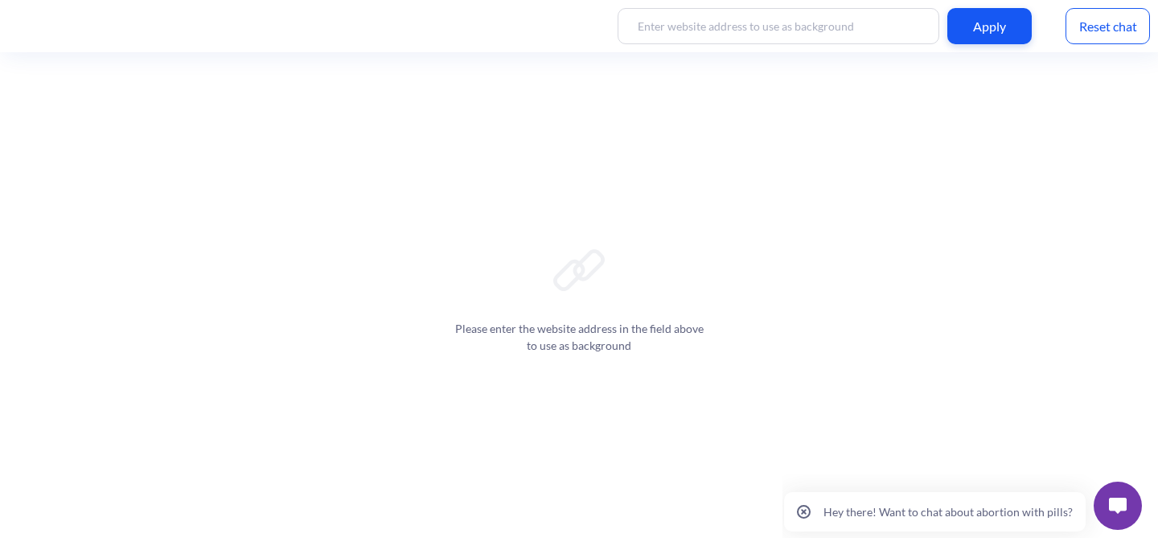
click at [1112, 490] on button at bounding box center [1117, 505] width 48 height 48
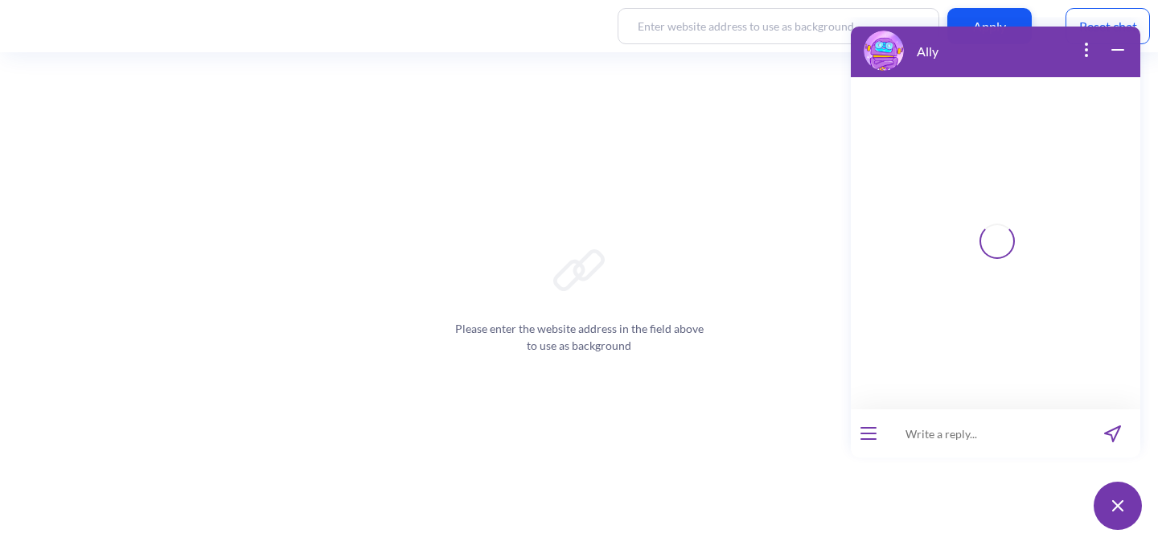
paste input "Nitajuaje mimba imetoka kabisa?"
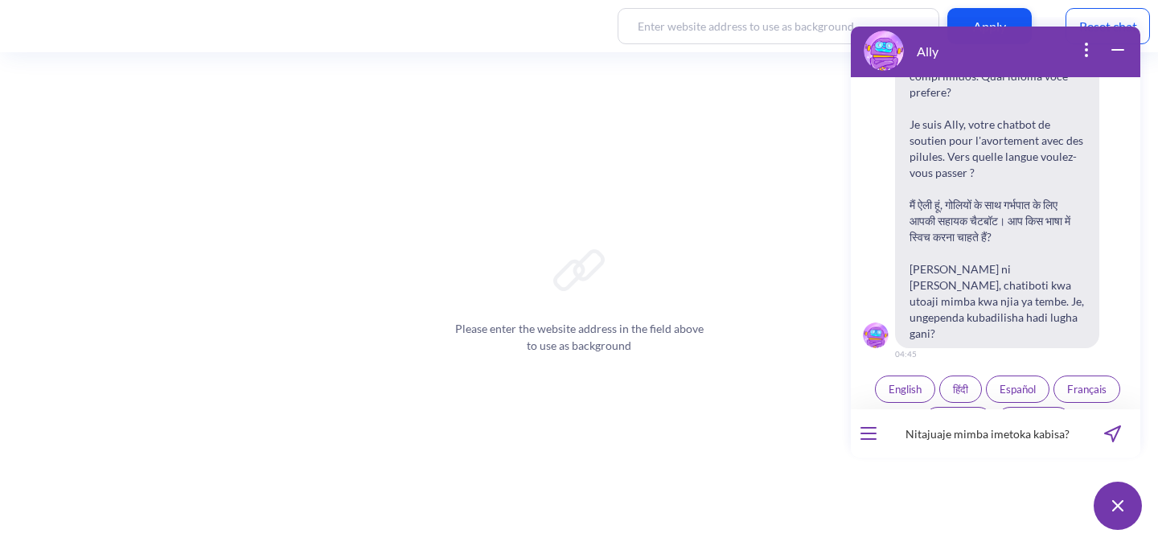
type input "Nitajuaje mimba imetoka kabisa?"
click at [1107, 423] on button "send message" at bounding box center [1111, 433] width 55 height 48
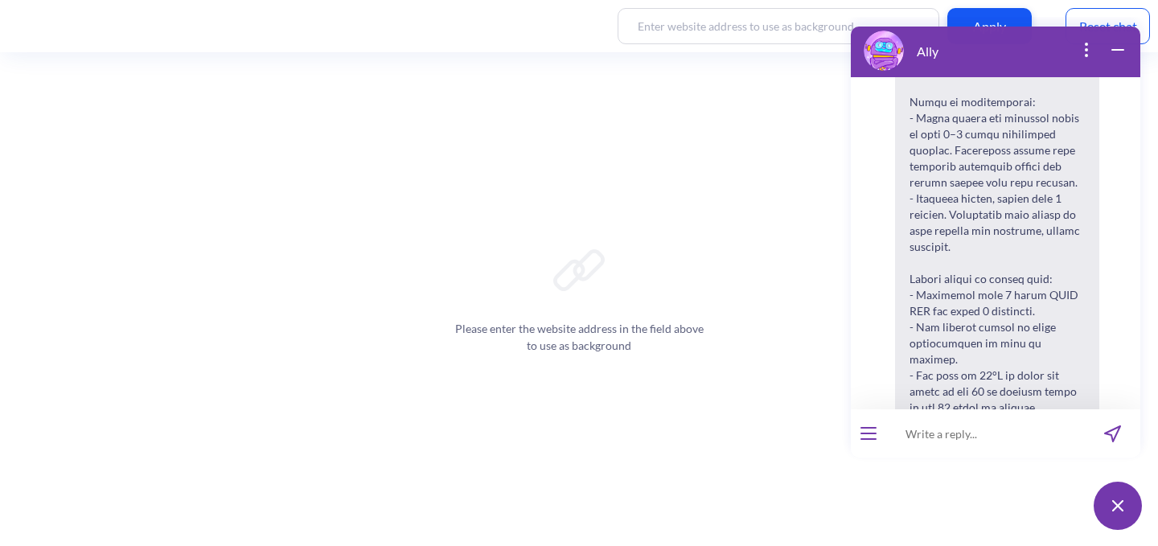
scroll to position [736, 0]
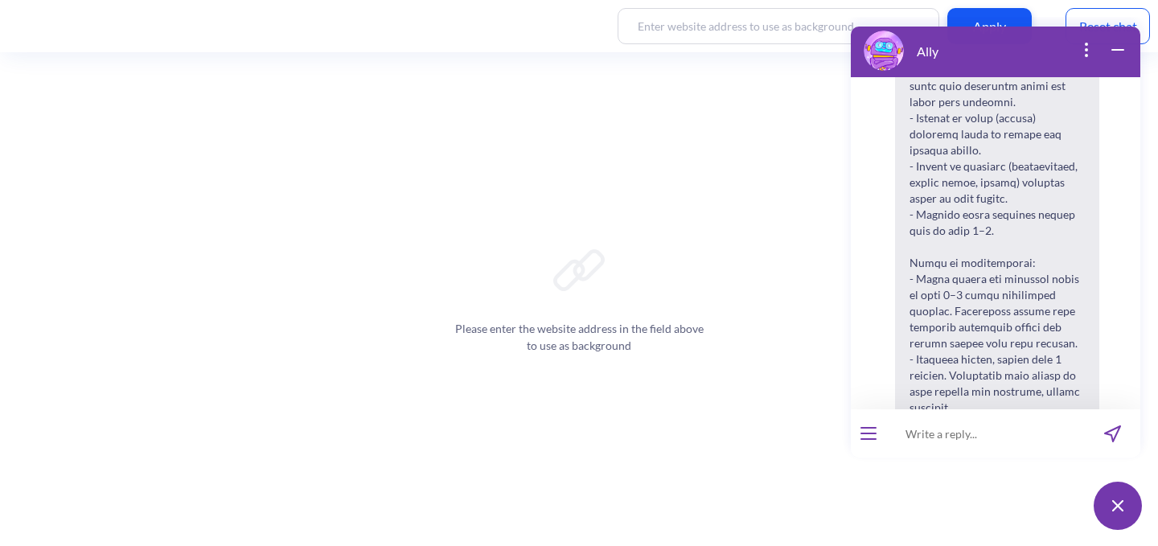
drag, startPoint x: 1023, startPoint y: 346, endPoint x: 949, endPoint y: 222, distance: 144.2
click at [949, 222] on span "[URL][DOMAIN_NAME] kwa mwongozo wa kibinafsi. Uko peke yako? Siko hapa kukuhuku…" at bounding box center [997, 407] width 204 height 929
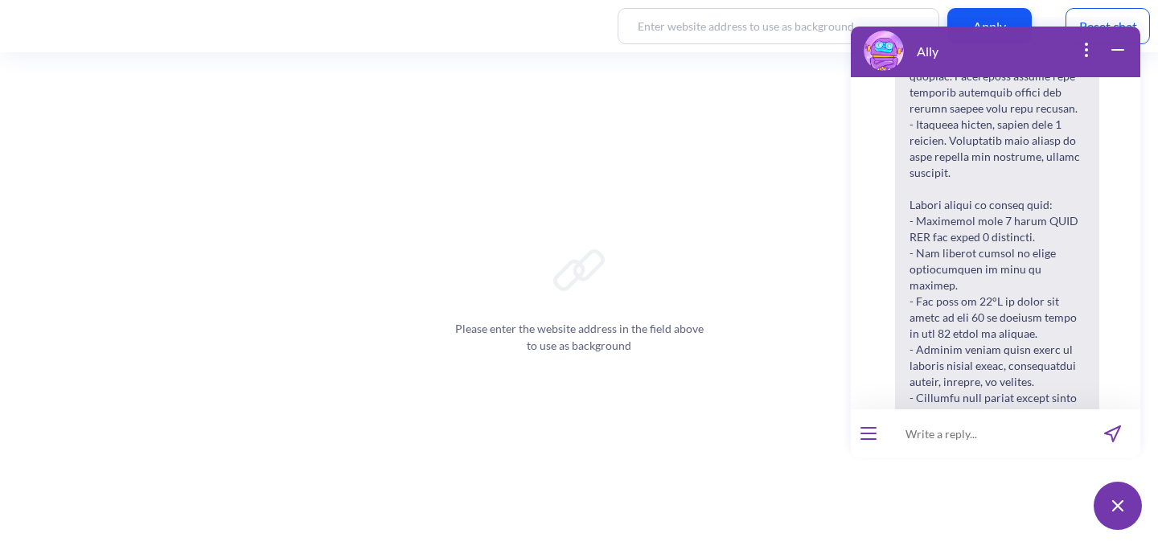
scroll to position [804, 0]
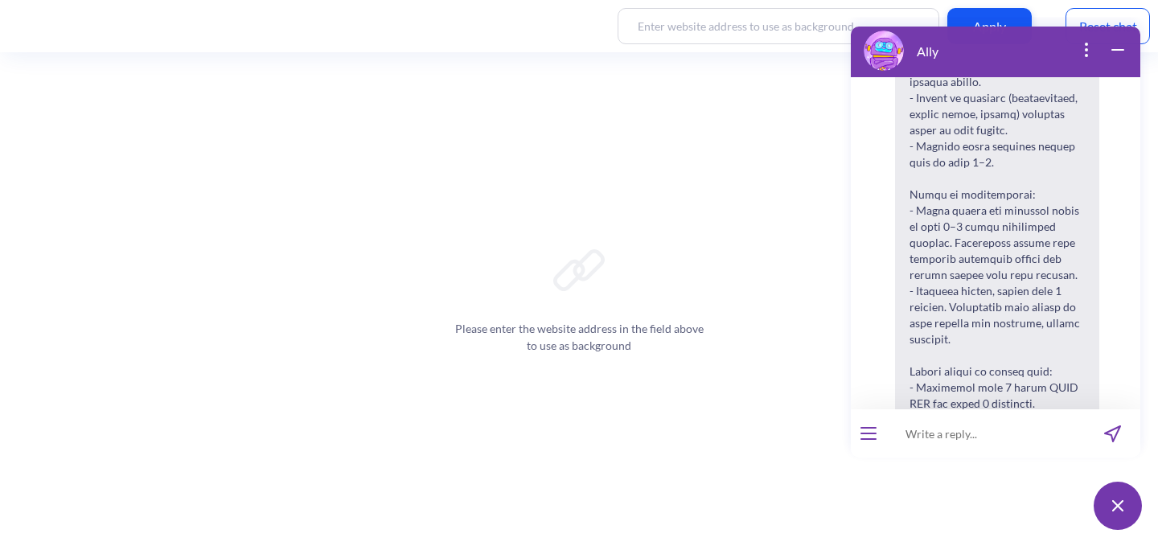
click at [1014, 295] on span "[URL][DOMAIN_NAME] kwa mwongozo wa kibinafsi. Uko peke yako? Siko hapa kukuhuku…" at bounding box center [997, 339] width 204 height 929
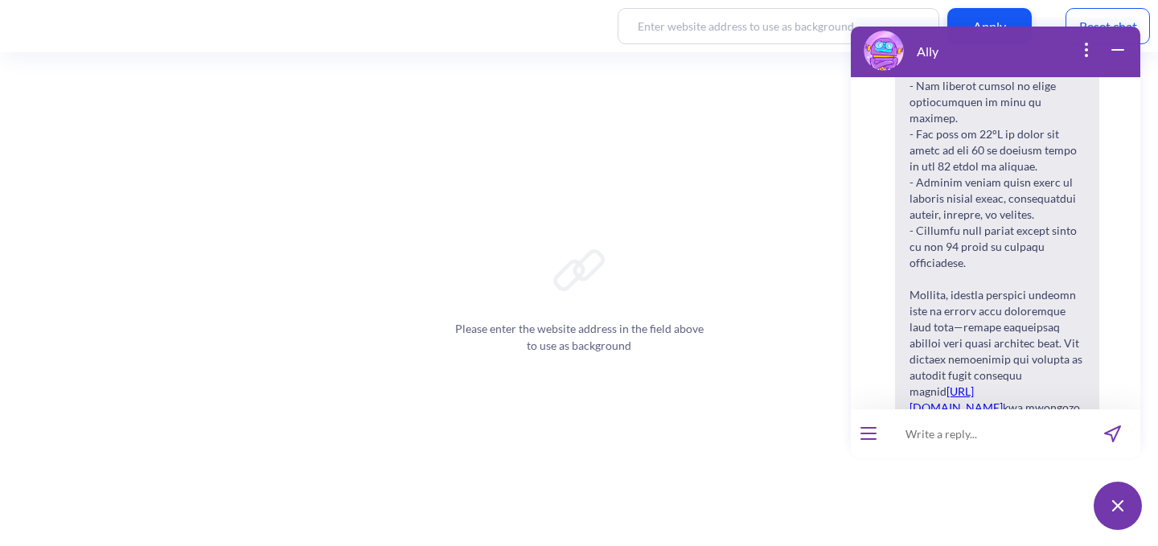
scroll to position [1298, 0]
